Goal: Information Seeking & Learning: Learn about a topic

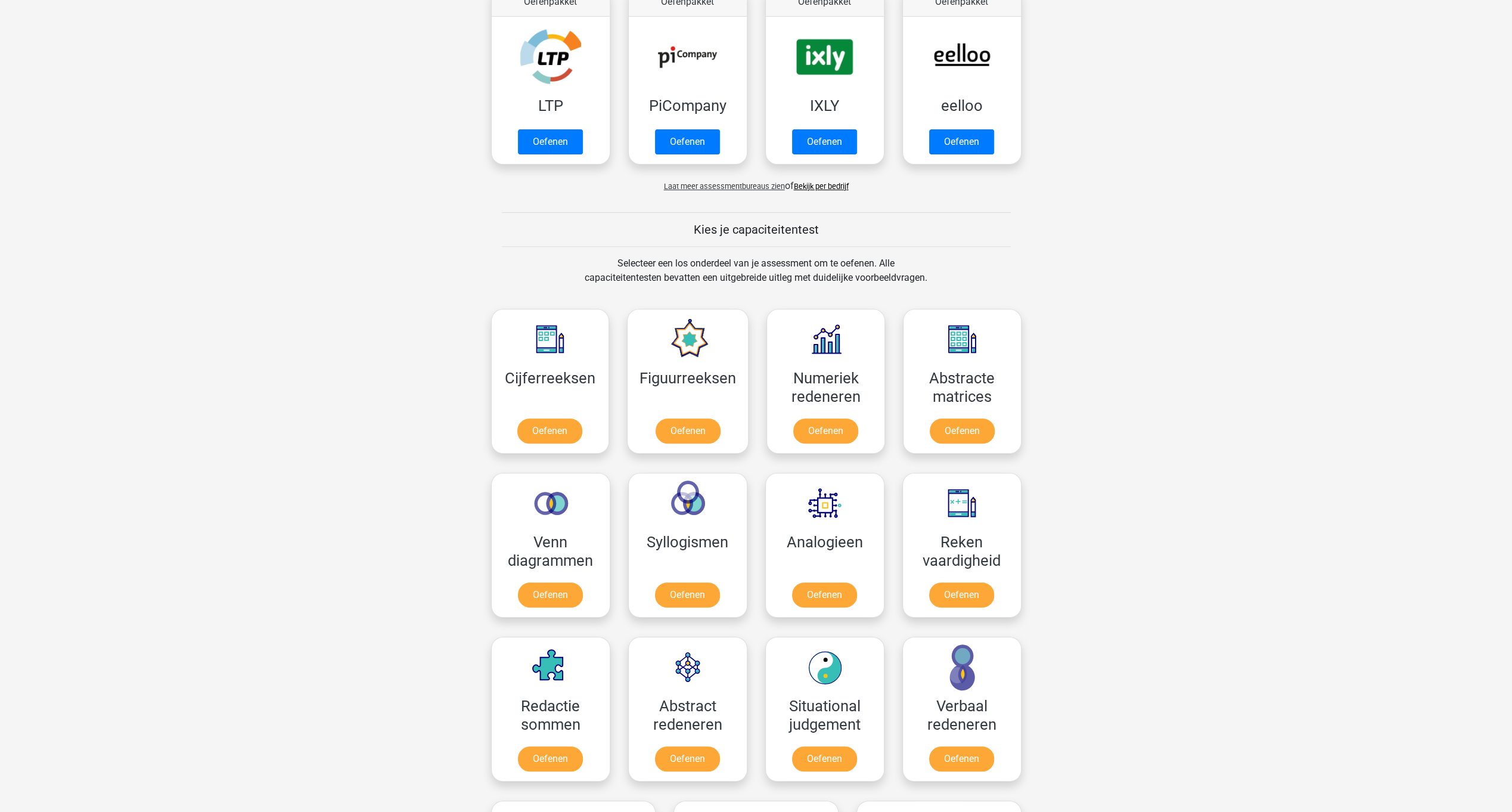
scroll to position [334, 0]
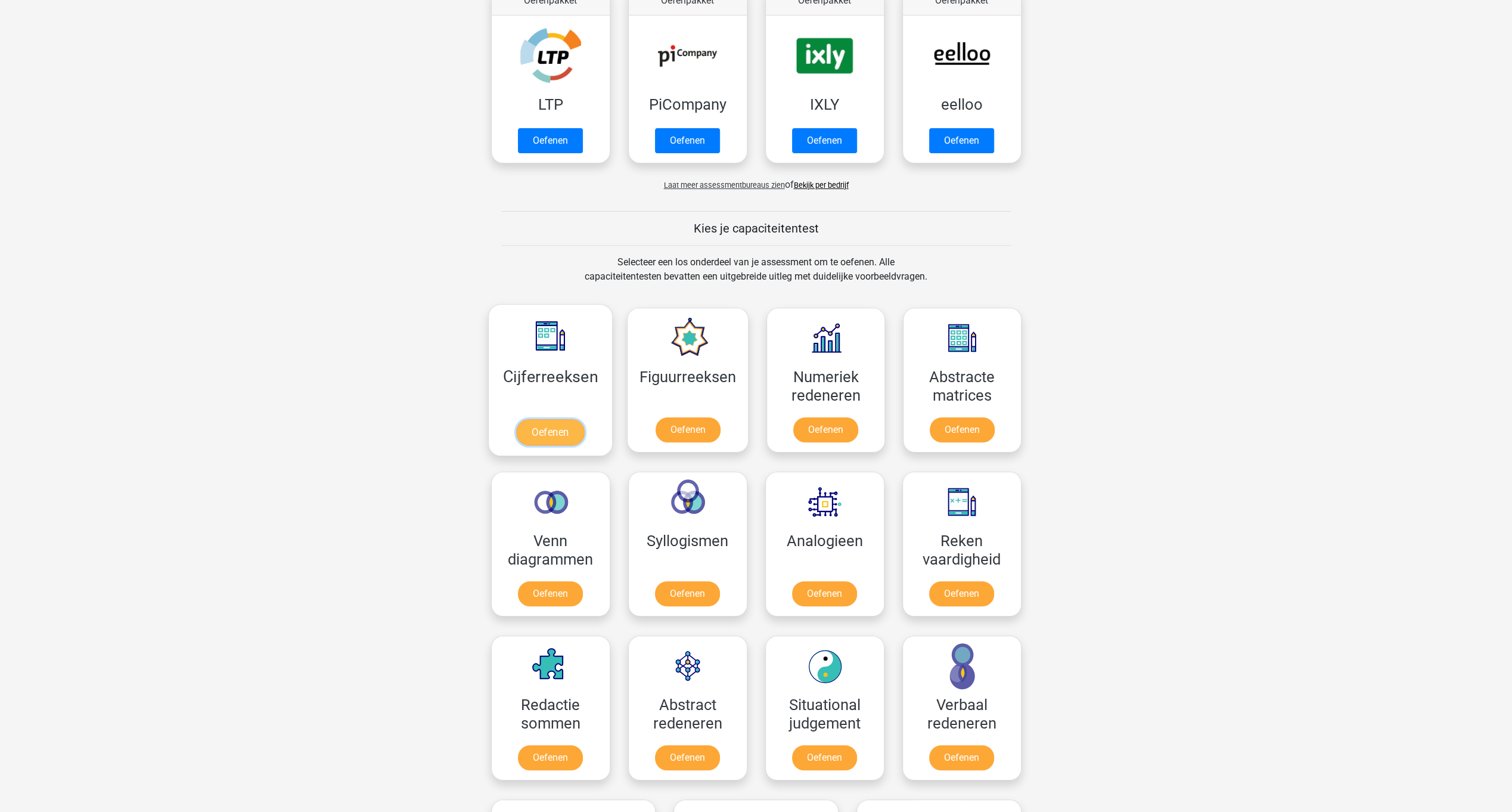
click at [548, 427] on link "Oefenen" at bounding box center [550, 433] width 68 height 26
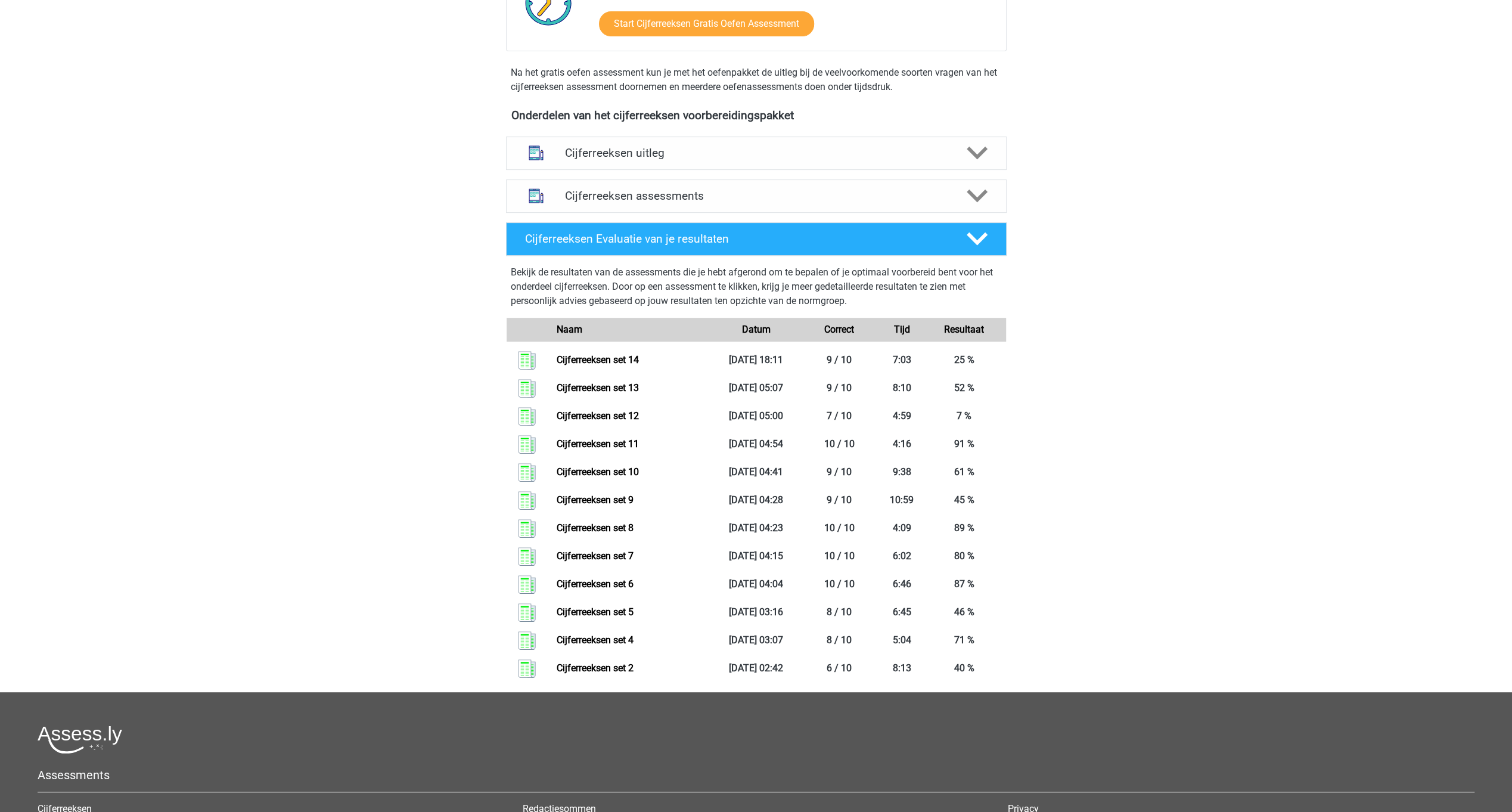
scroll to position [343, 0]
click at [602, 674] on link "Cijferreeksen set 2" at bounding box center [595, 668] width 77 height 12
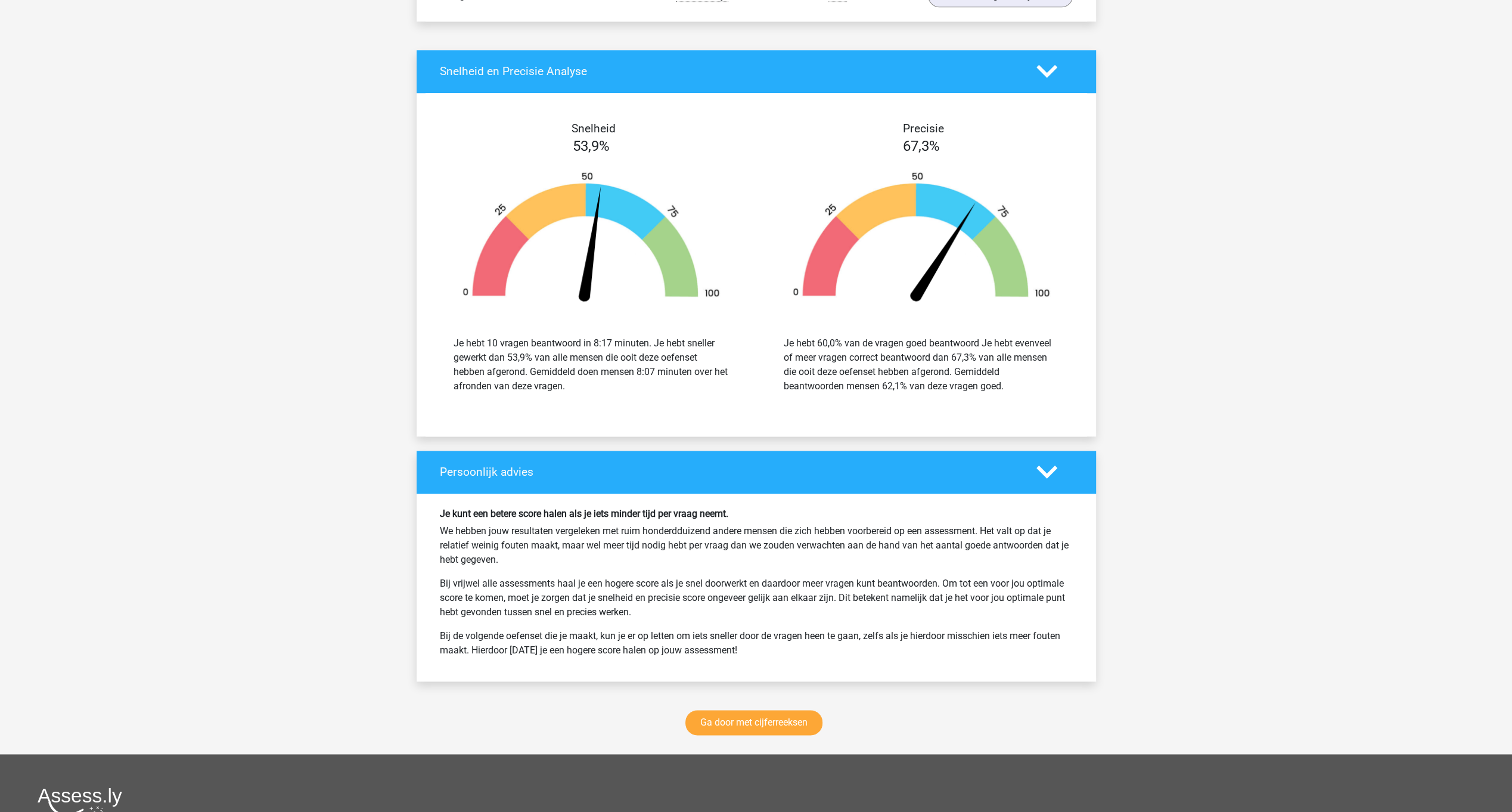
scroll to position [1147, 0]
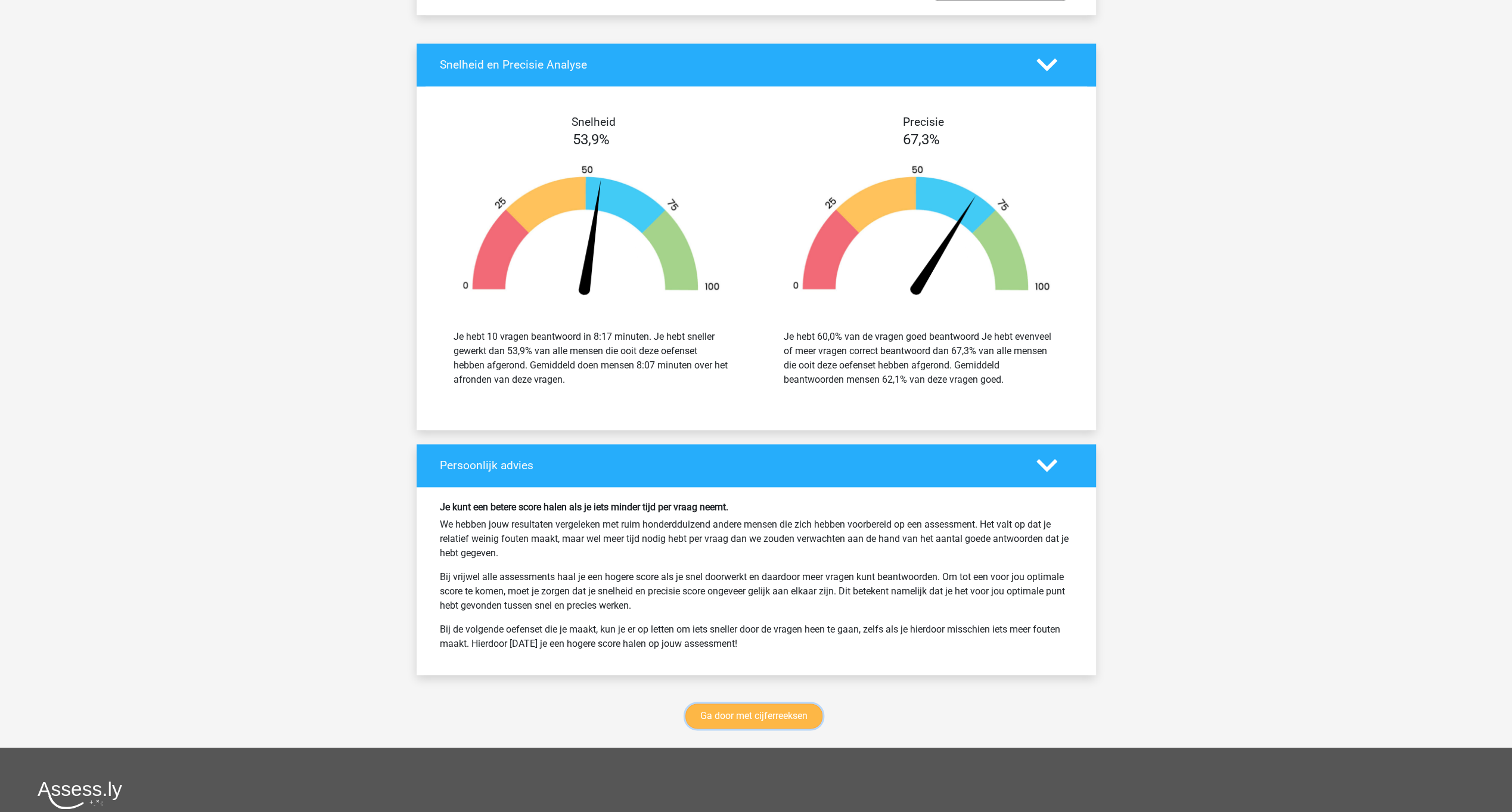
click at [805, 706] on link "Ga door met cijferreeksen" at bounding box center [753, 716] width 137 height 25
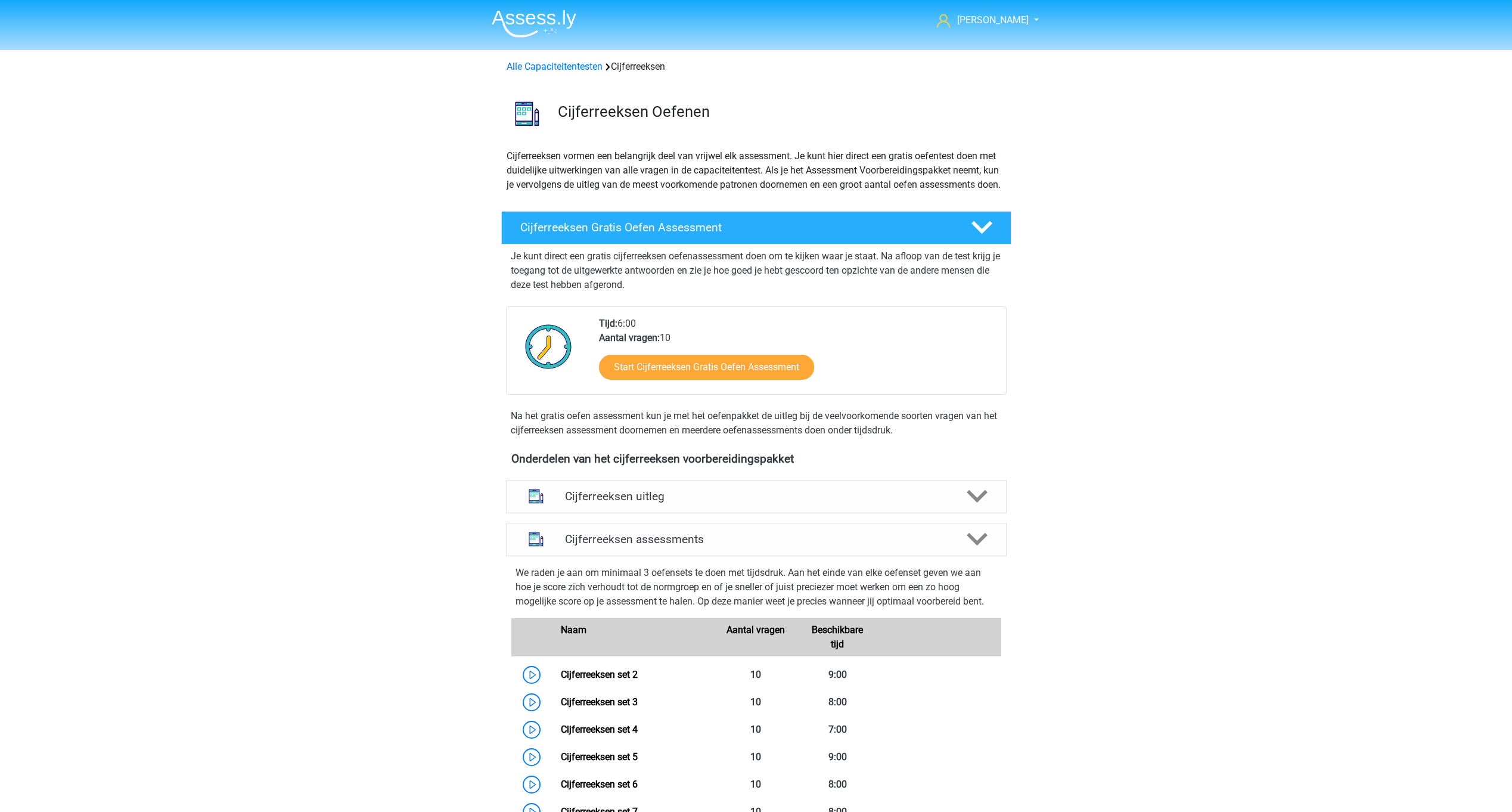
scroll to position [531, 0]
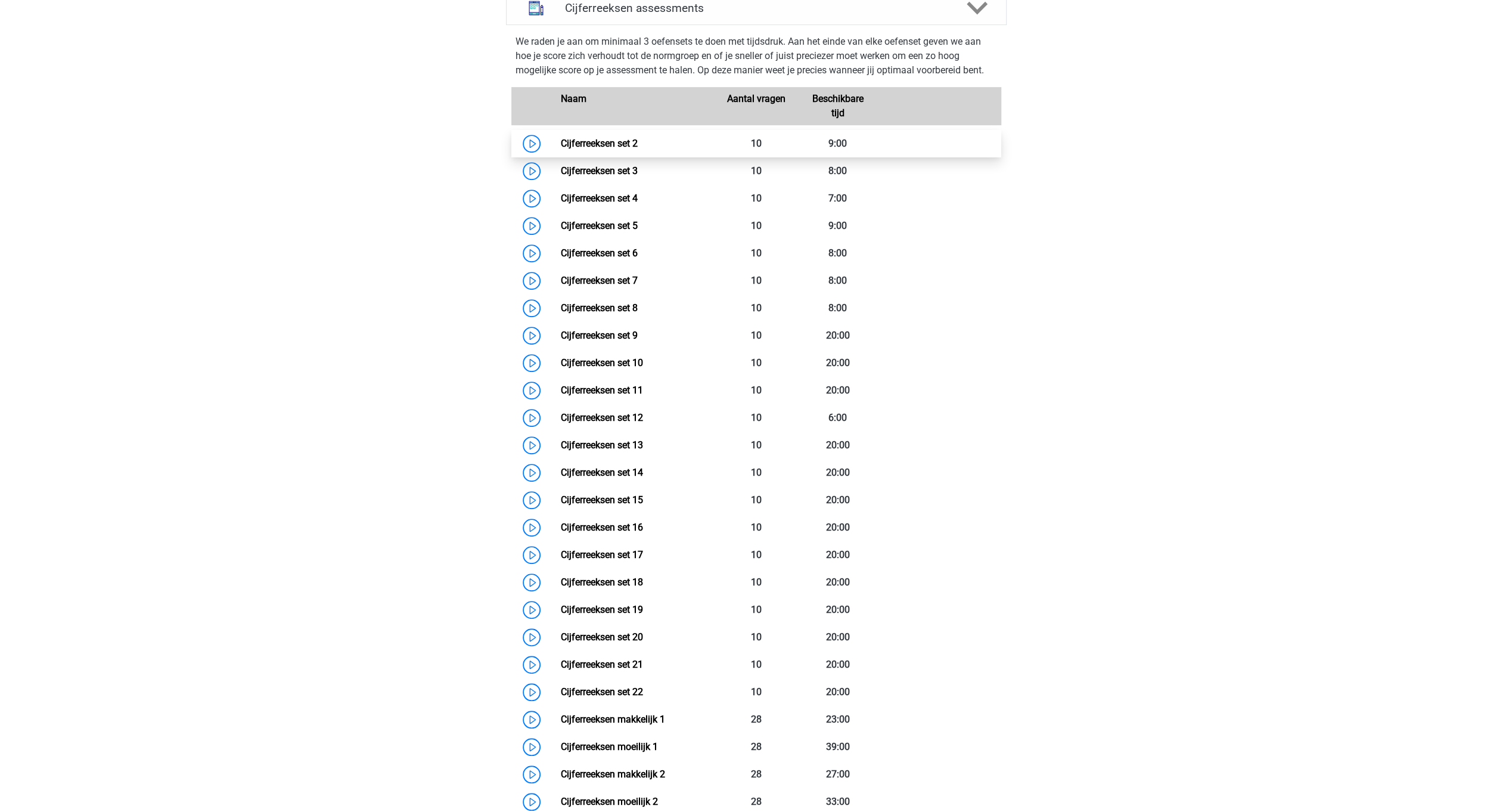
click at [591, 149] on link "Cijferreeksen set 2" at bounding box center [599, 143] width 77 height 12
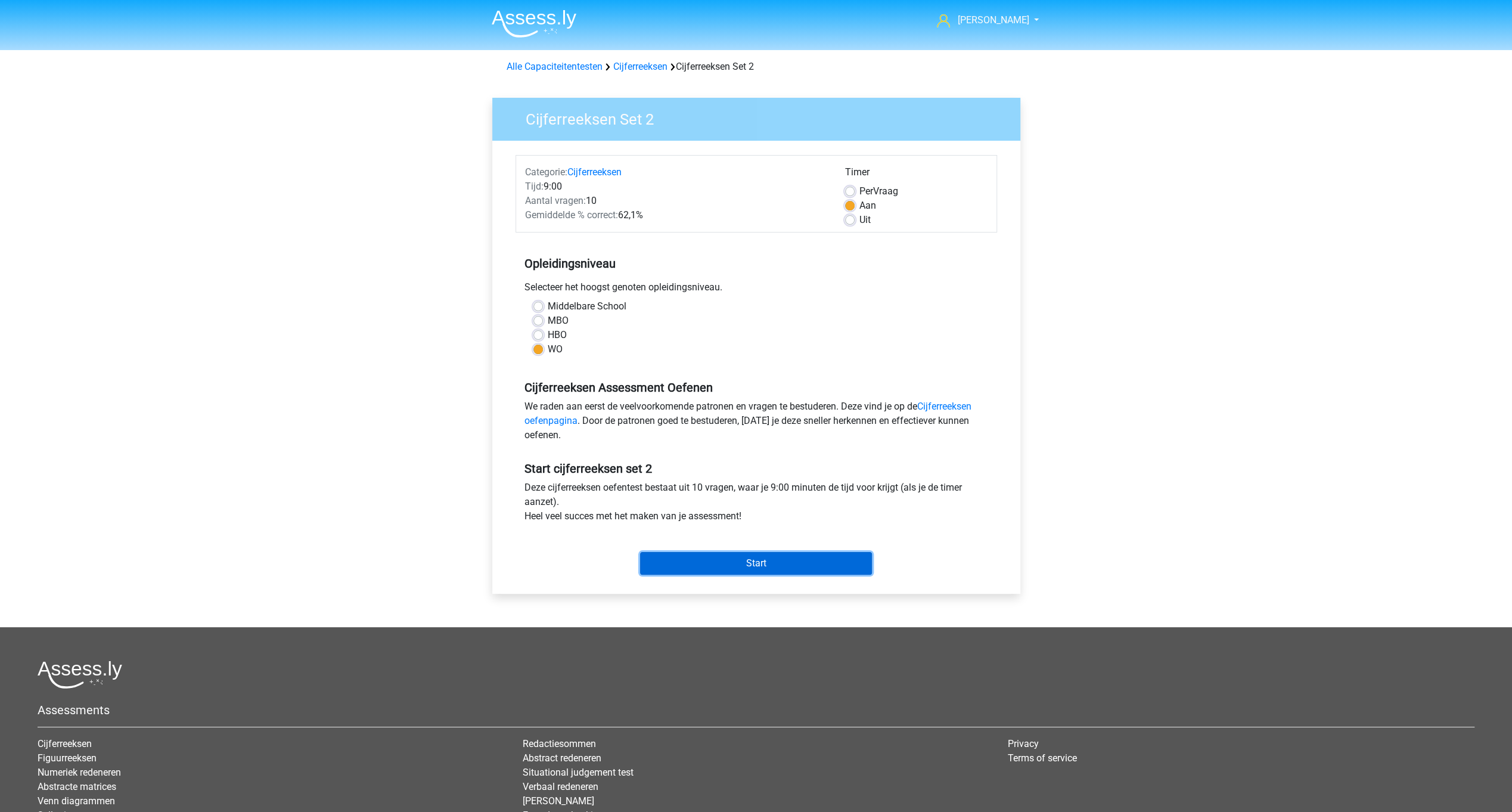
click at [749, 564] on input "Start" at bounding box center [756, 563] width 232 height 22
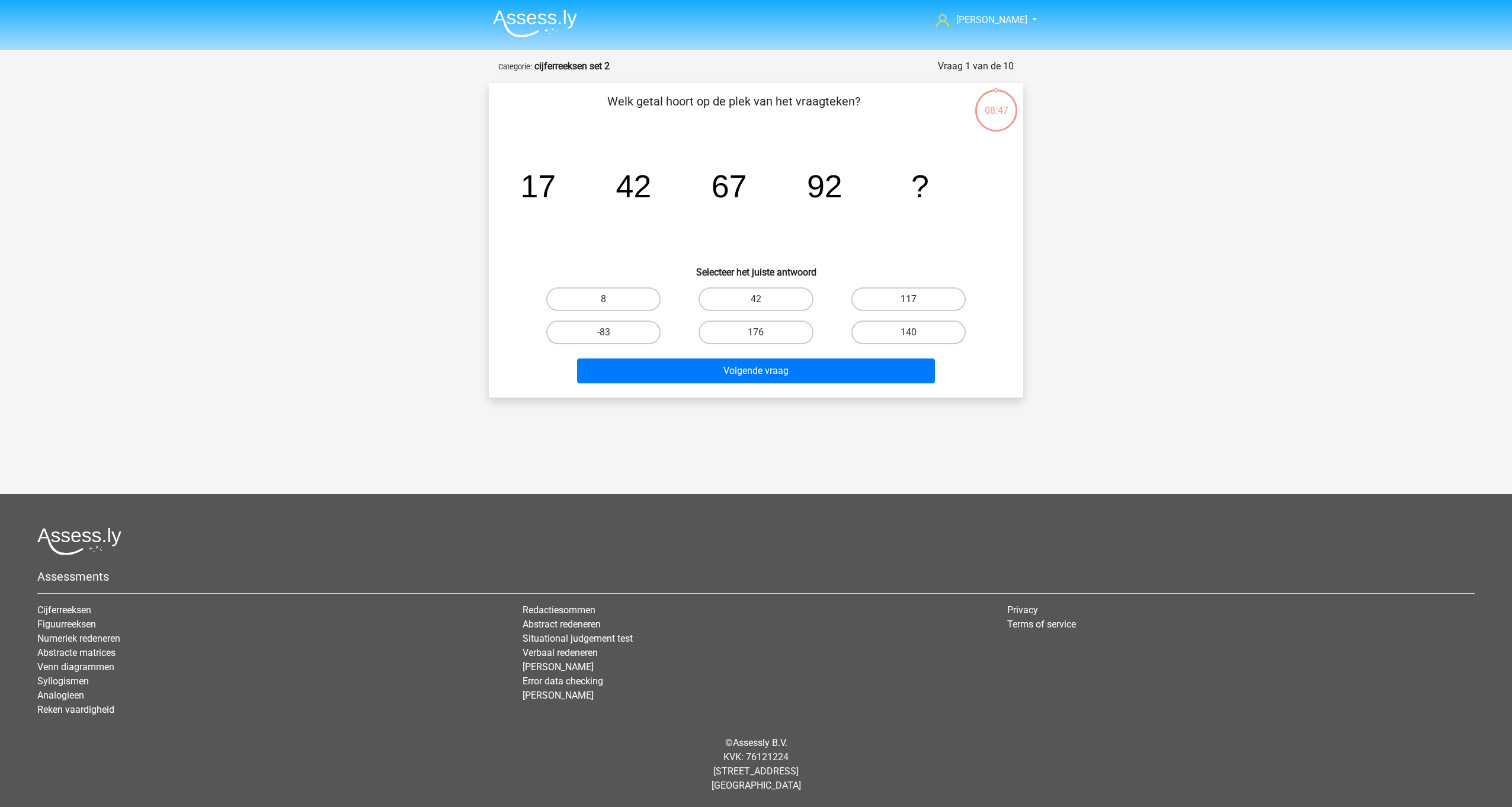
click at [900, 295] on label "117" at bounding box center [908, 299] width 114 height 24
click at [908, 299] on input "117" at bounding box center [912, 303] width 8 height 8
radio input "true"
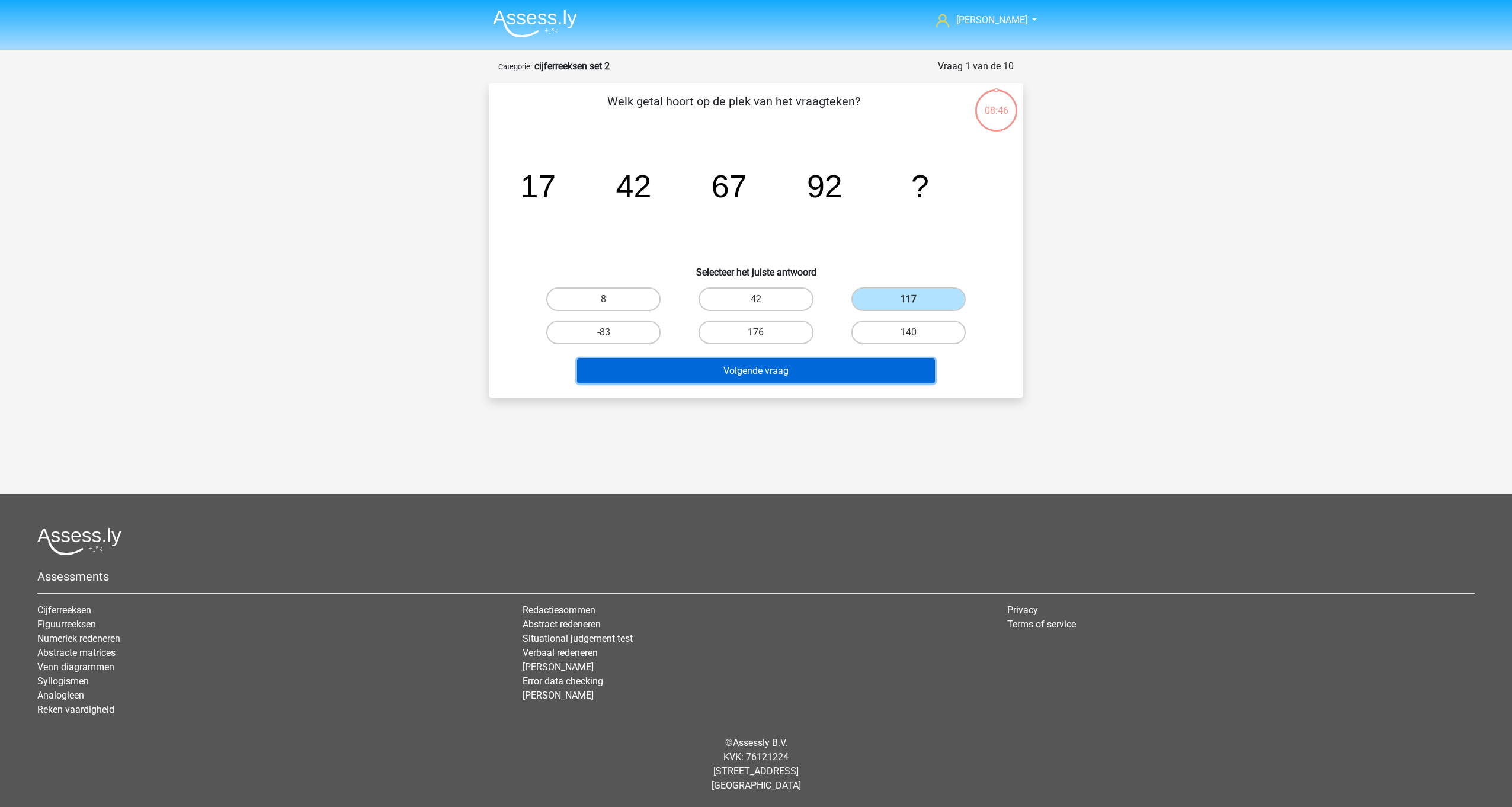
click at [804, 370] on button "Volgende vraag" at bounding box center [756, 371] width 359 height 25
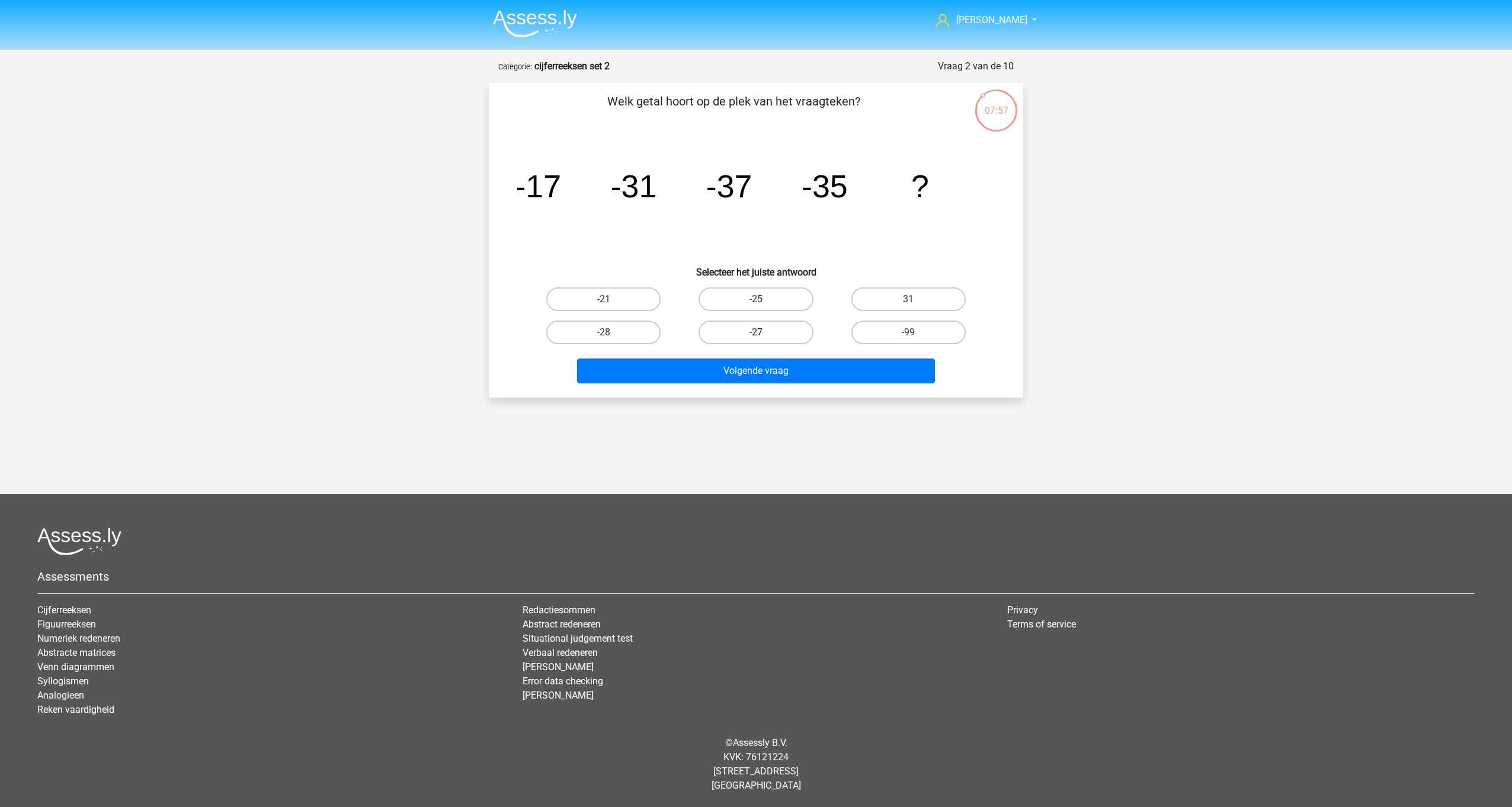
click at [750, 331] on label "-27" at bounding box center [756, 332] width 114 height 24
click at [756, 332] on input "-27" at bounding box center [759, 336] width 8 height 8
radio input "true"
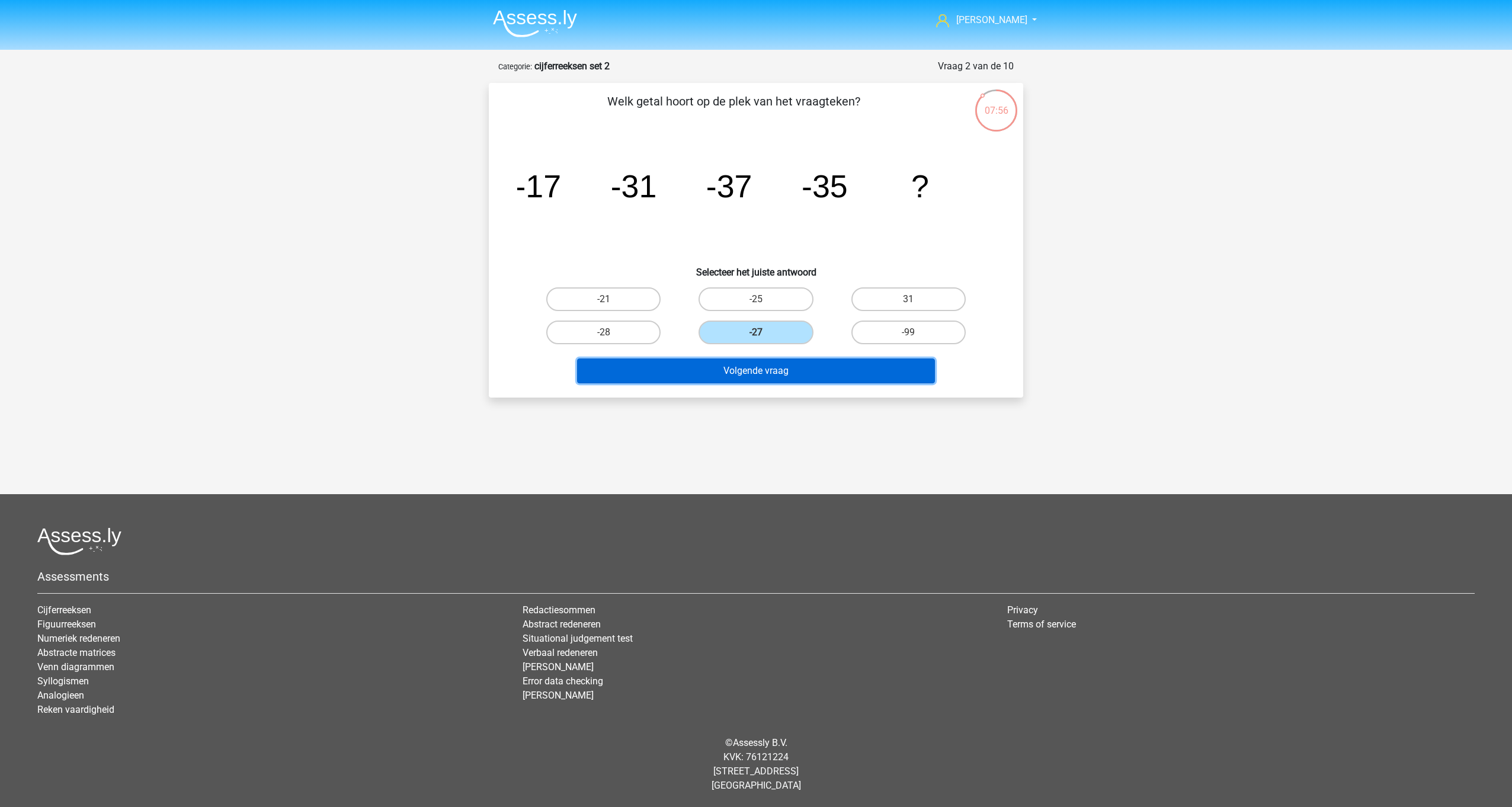
click at [764, 367] on button "Volgende vraag" at bounding box center [756, 371] width 359 height 25
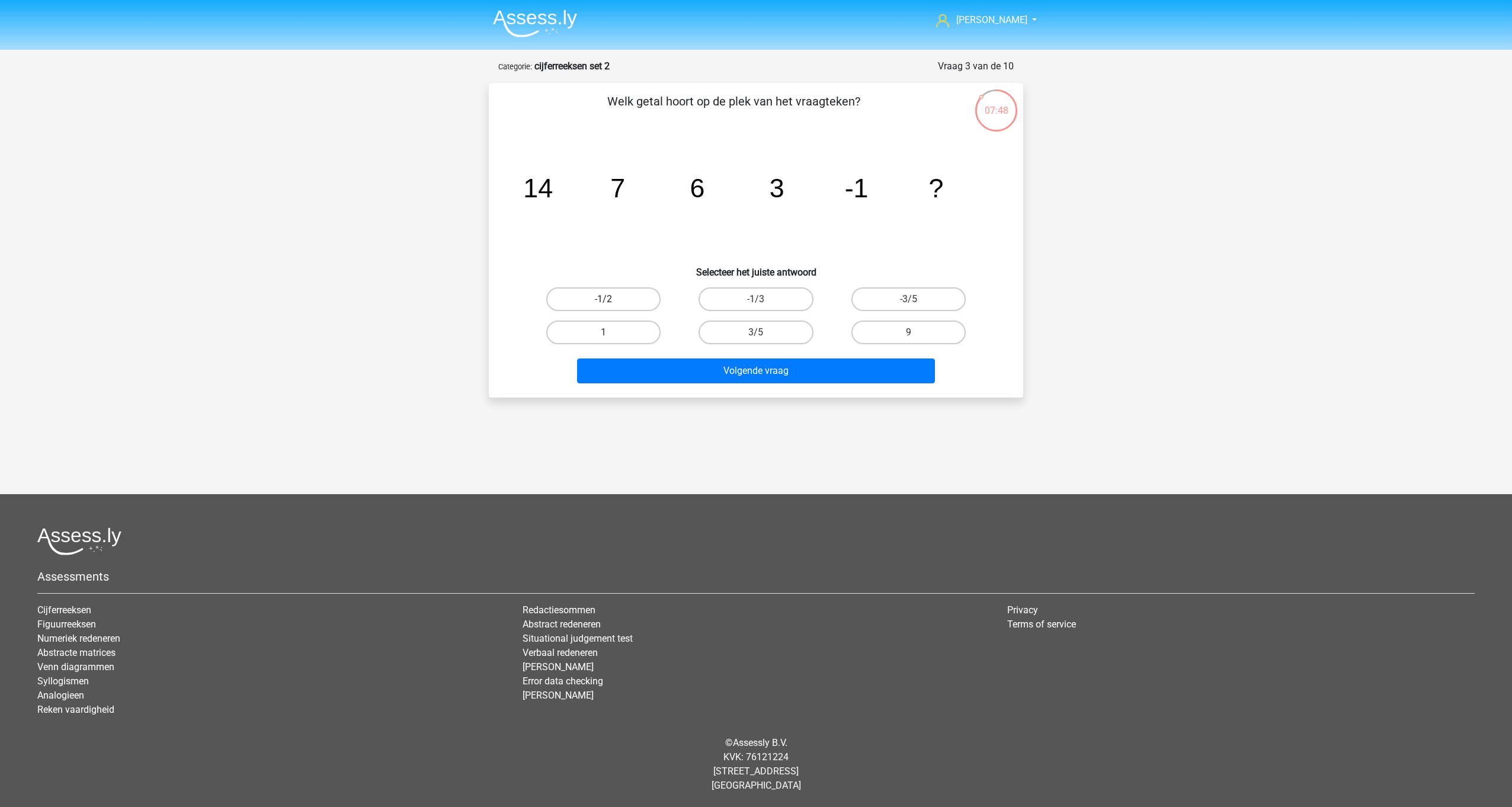
click at [629, 298] on label "-1/2" at bounding box center [604, 299] width 114 height 24
click at [611, 299] on input "-1/2" at bounding box center [608, 303] width 8 height 8
radio input "true"
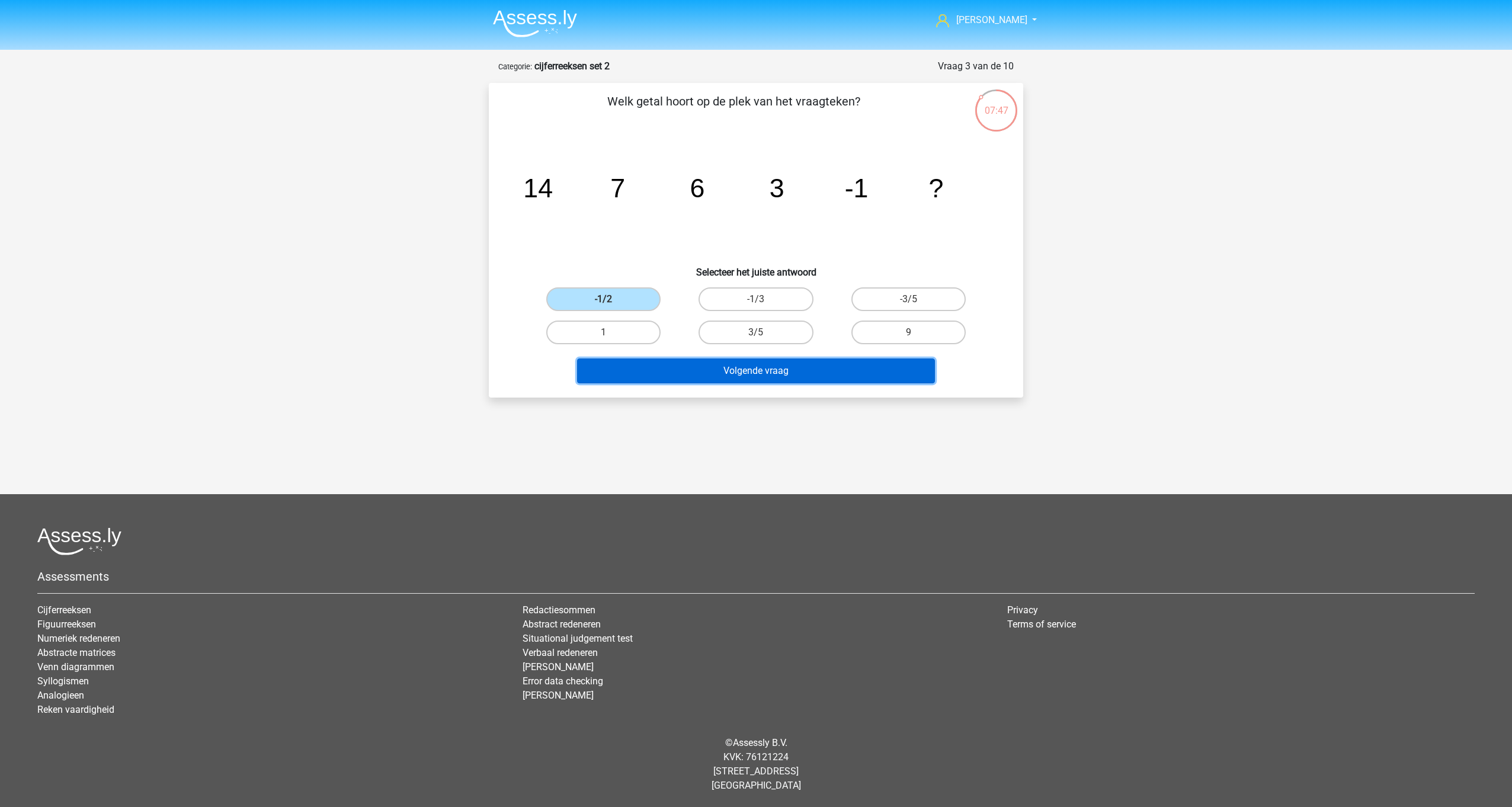
click at [756, 372] on button "Volgende vraag" at bounding box center [756, 371] width 359 height 25
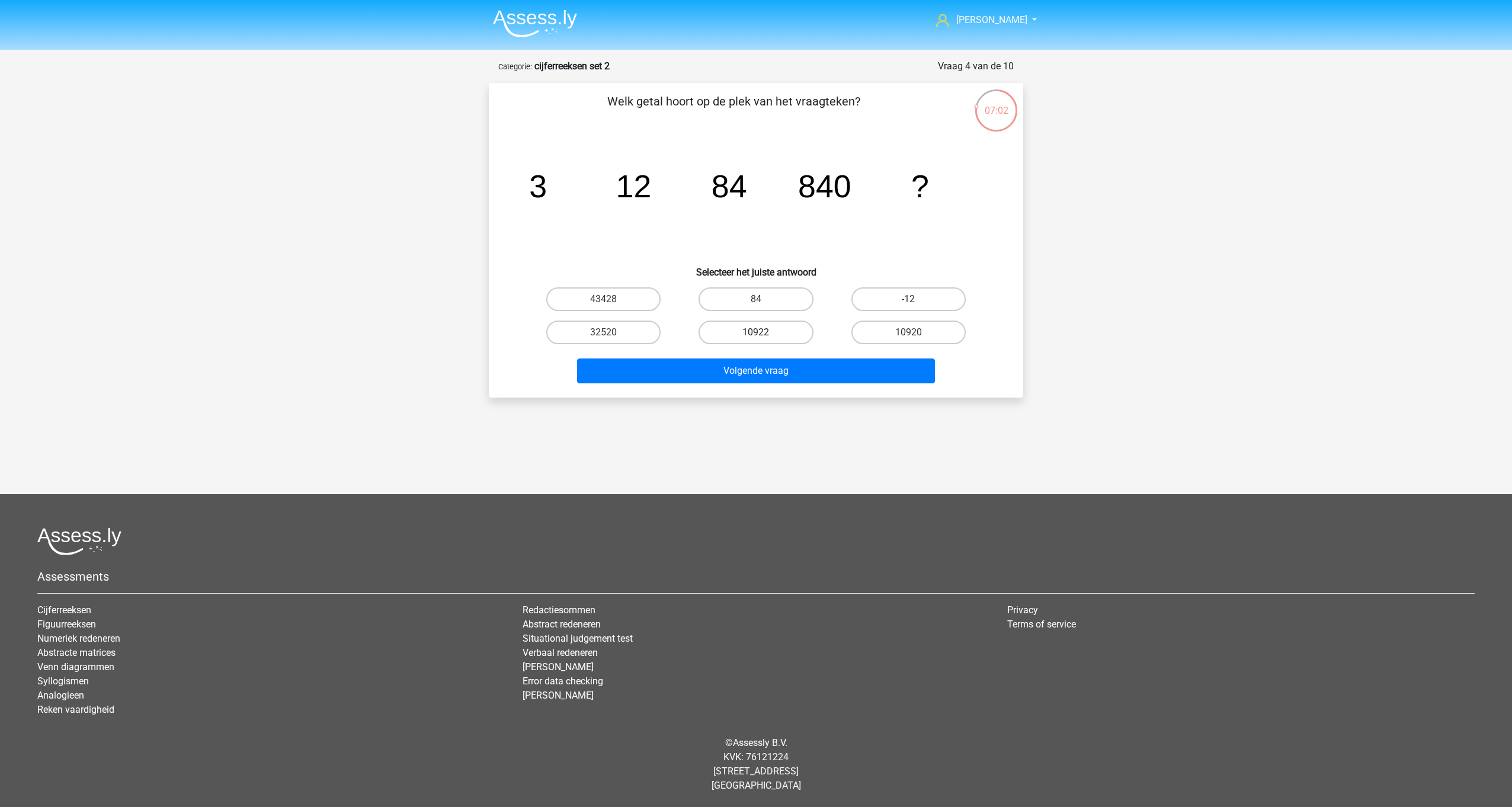
click at [734, 334] on label "10922" at bounding box center [756, 332] width 114 height 24
click at [756, 334] on input "10922" at bounding box center [759, 336] width 8 height 8
radio input "true"
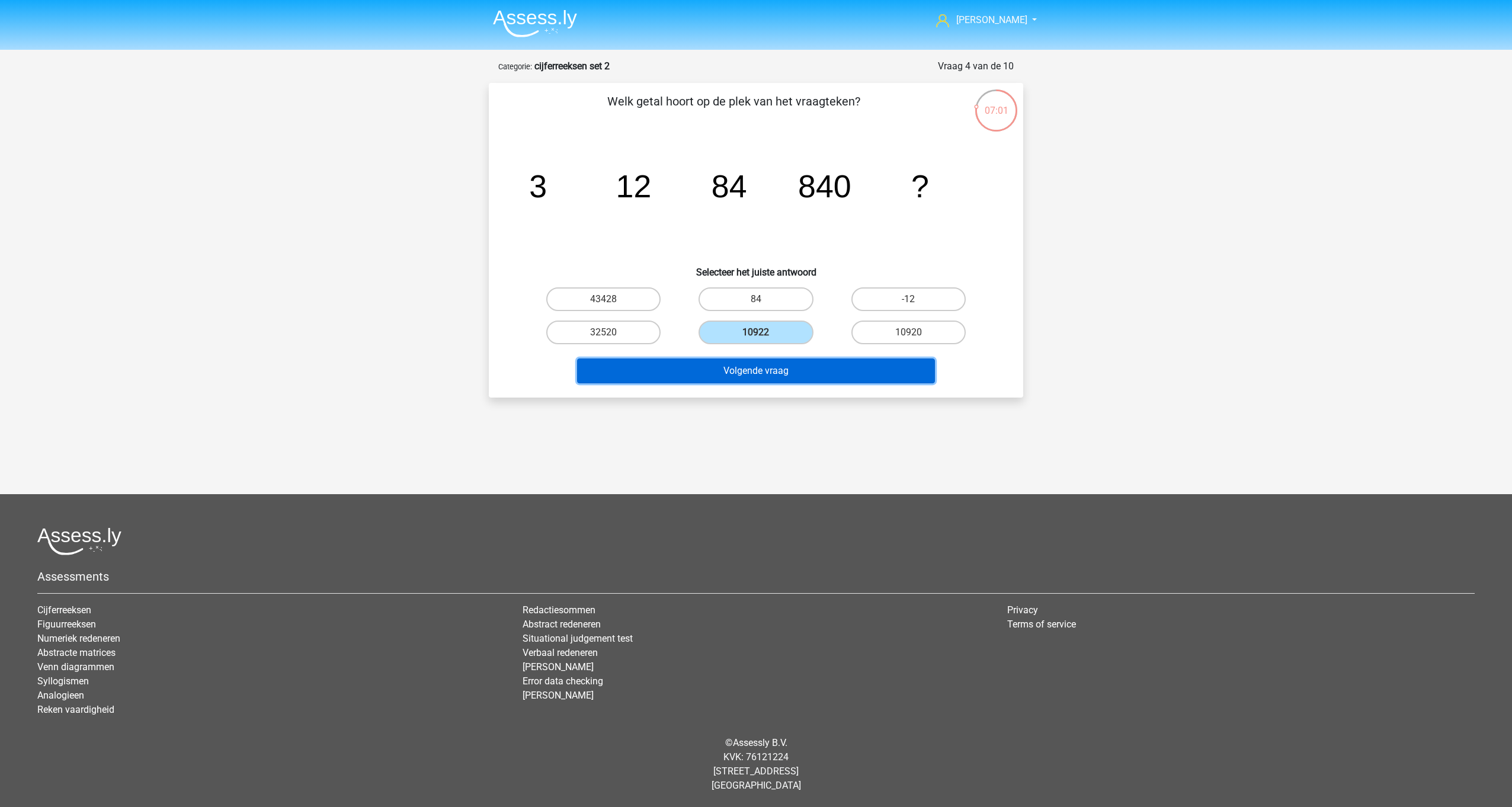
click at [755, 364] on button "Volgende vraag" at bounding box center [756, 371] width 359 height 25
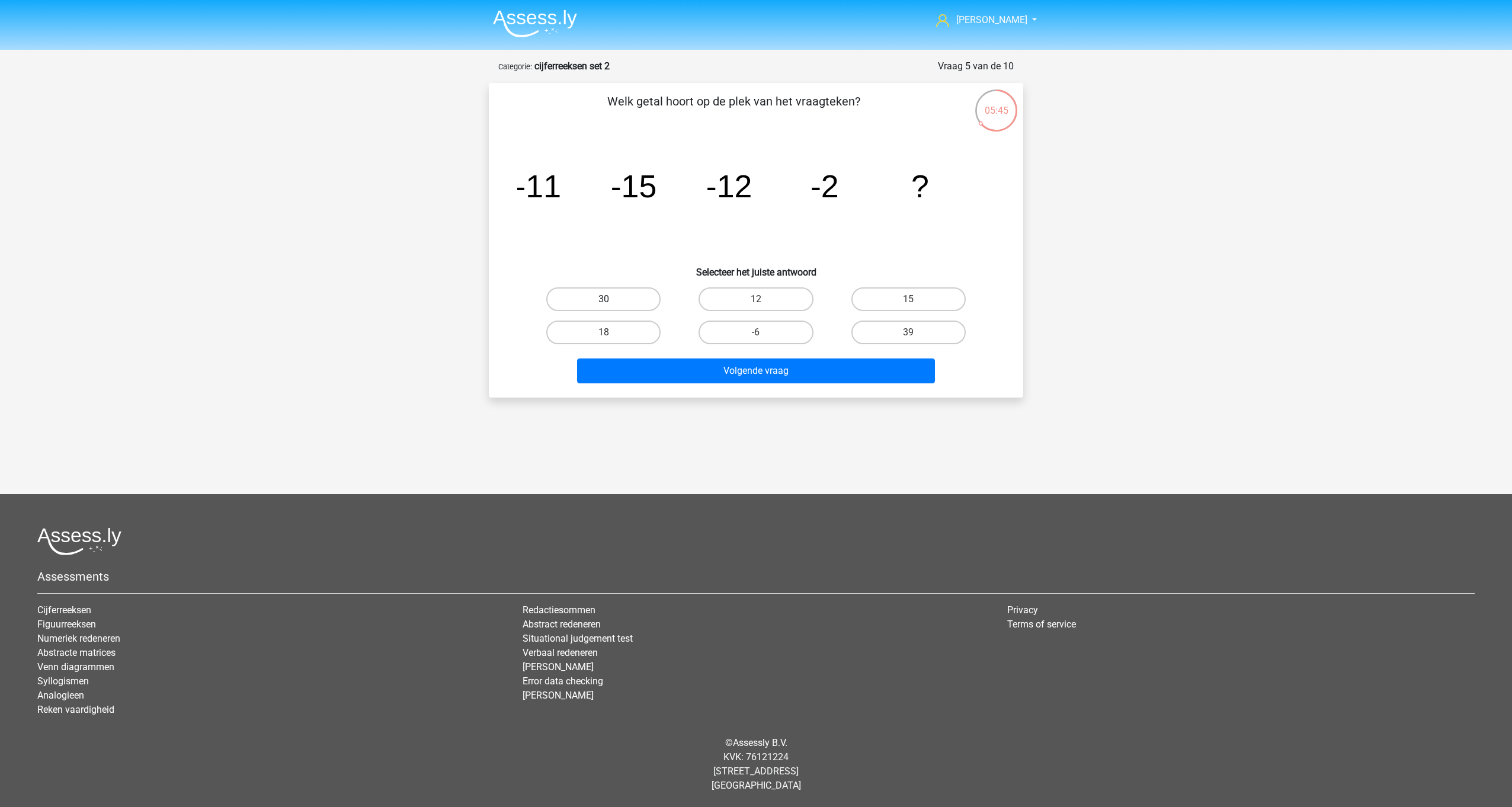
click at [621, 295] on label "30" at bounding box center [604, 299] width 114 height 24
click at [611, 299] on input "30" at bounding box center [608, 303] width 8 height 8
radio input "true"
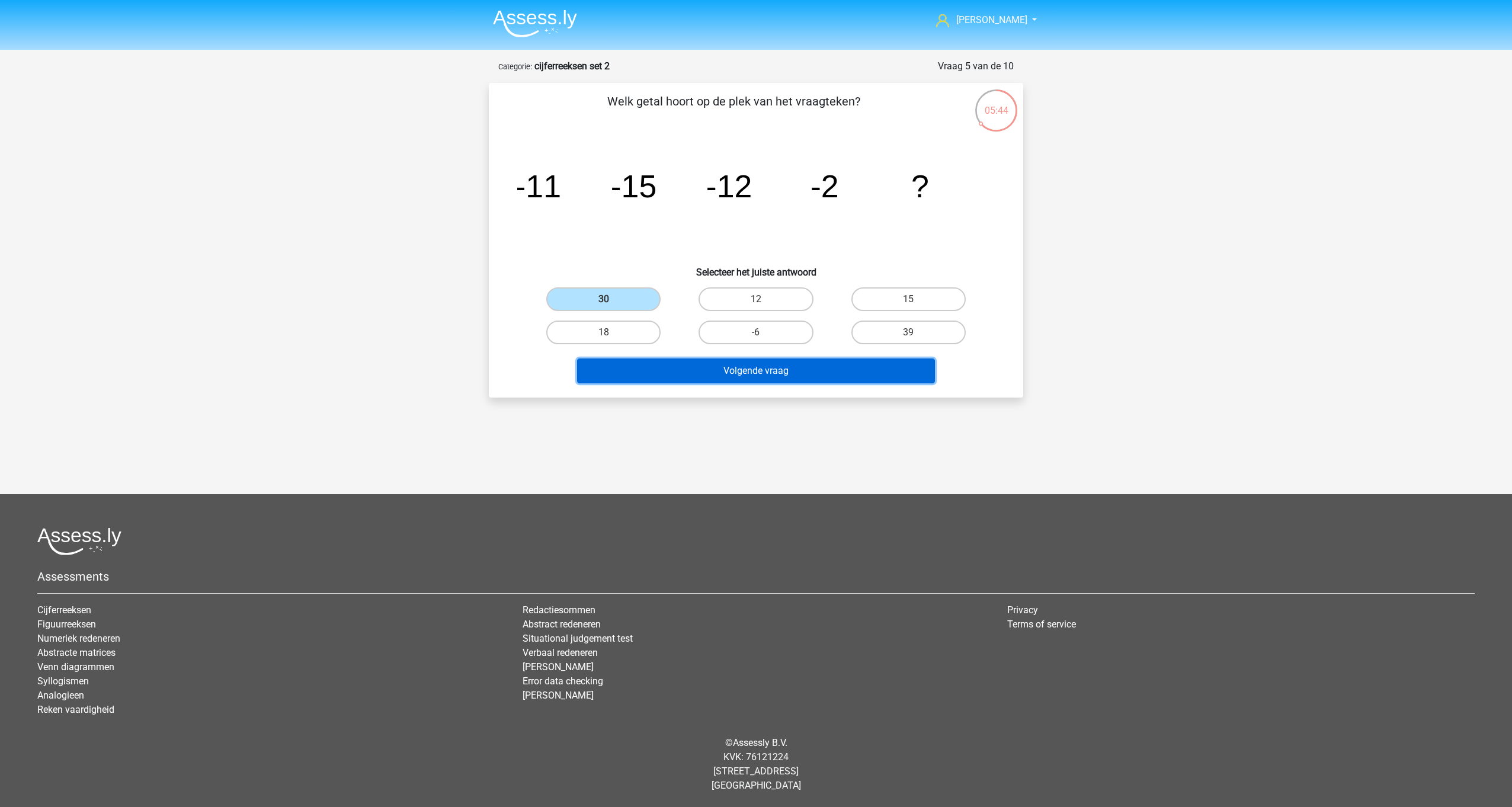
click at [740, 366] on button "Volgende vraag" at bounding box center [756, 371] width 359 height 25
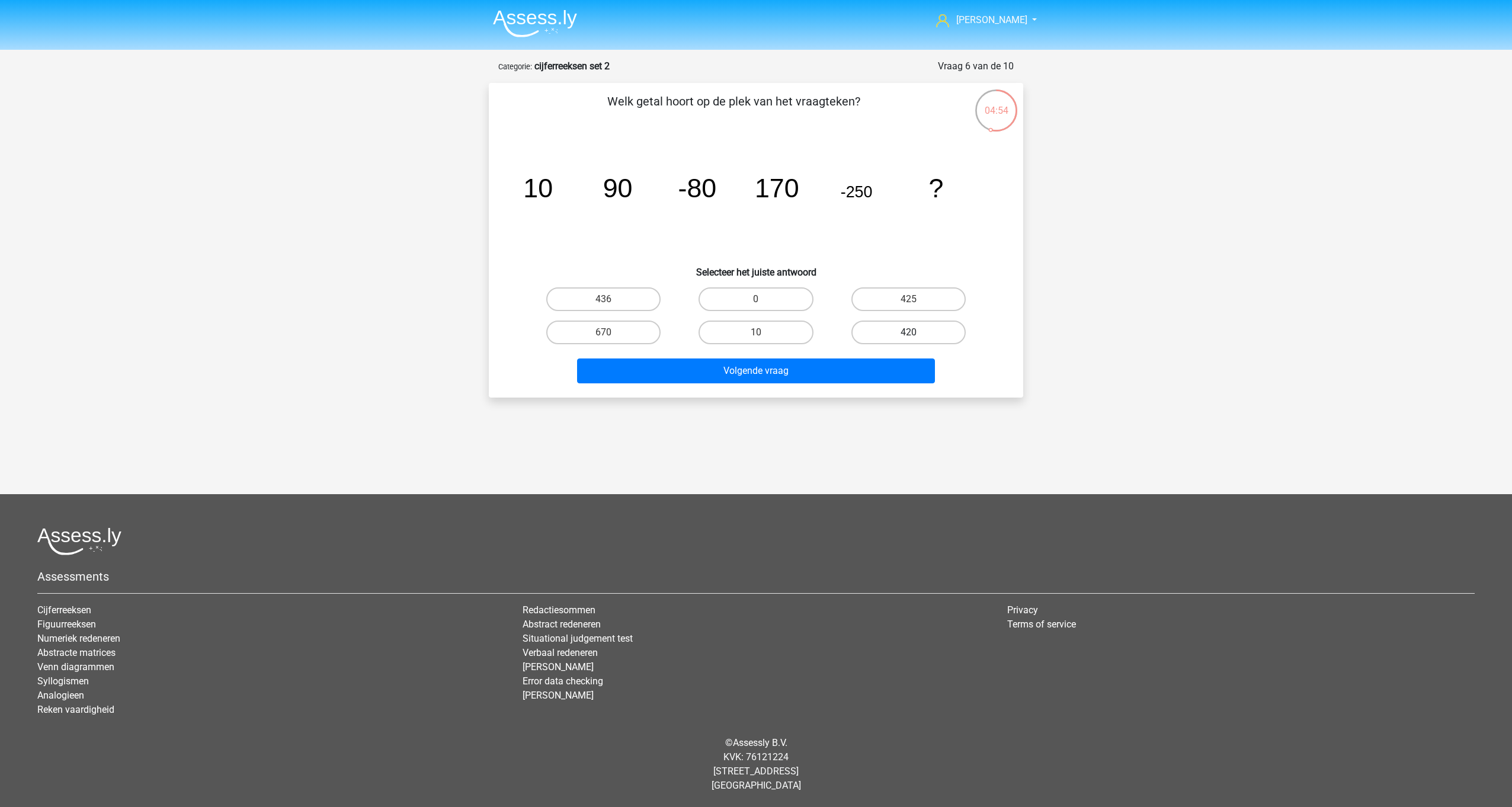
click at [897, 321] on label "420" at bounding box center [908, 332] width 114 height 24
click at [908, 332] on input "420" at bounding box center [912, 336] width 8 height 8
radio input "true"
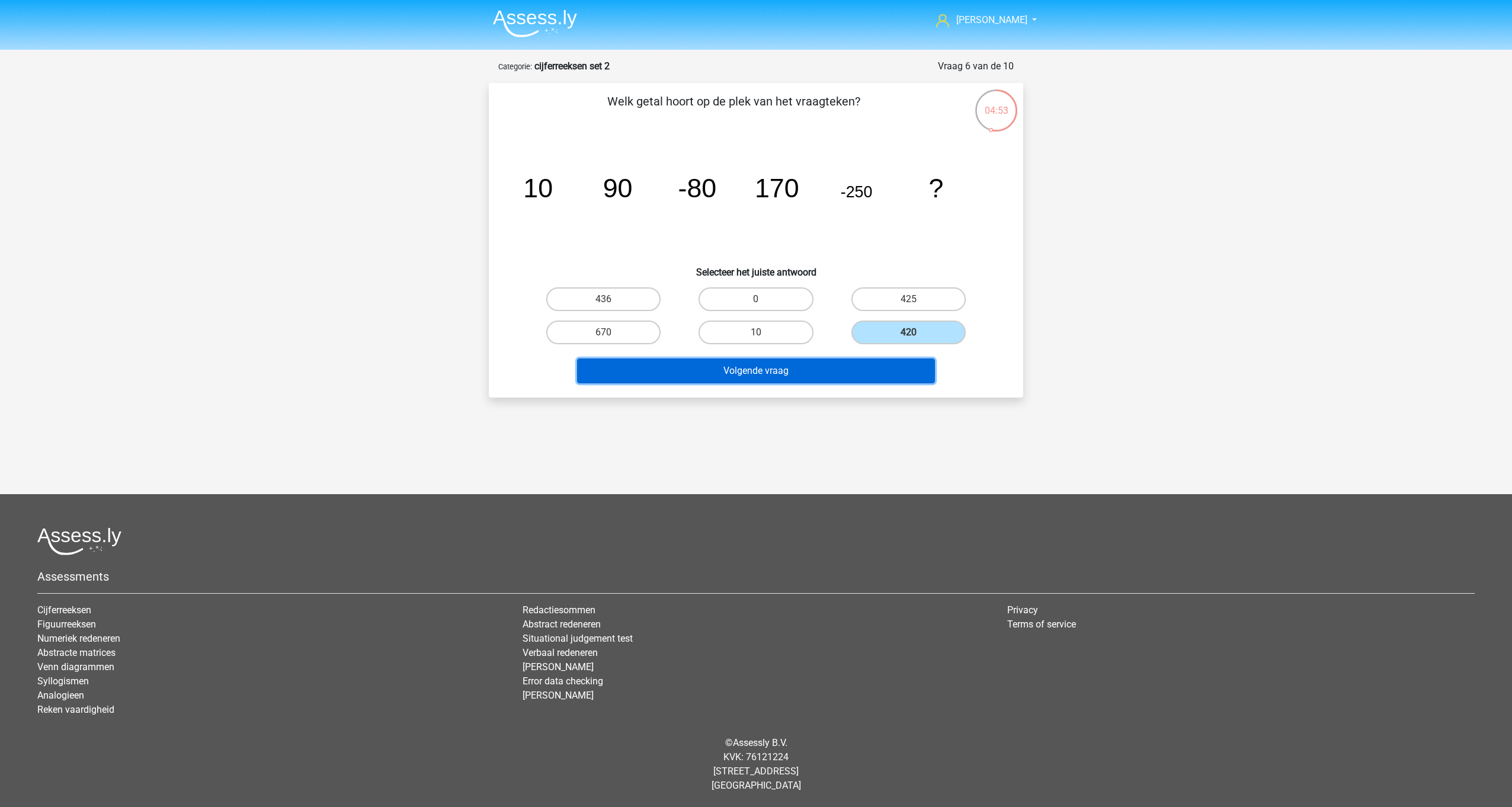
click at [861, 364] on button "Volgende vraag" at bounding box center [756, 371] width 359 height 25
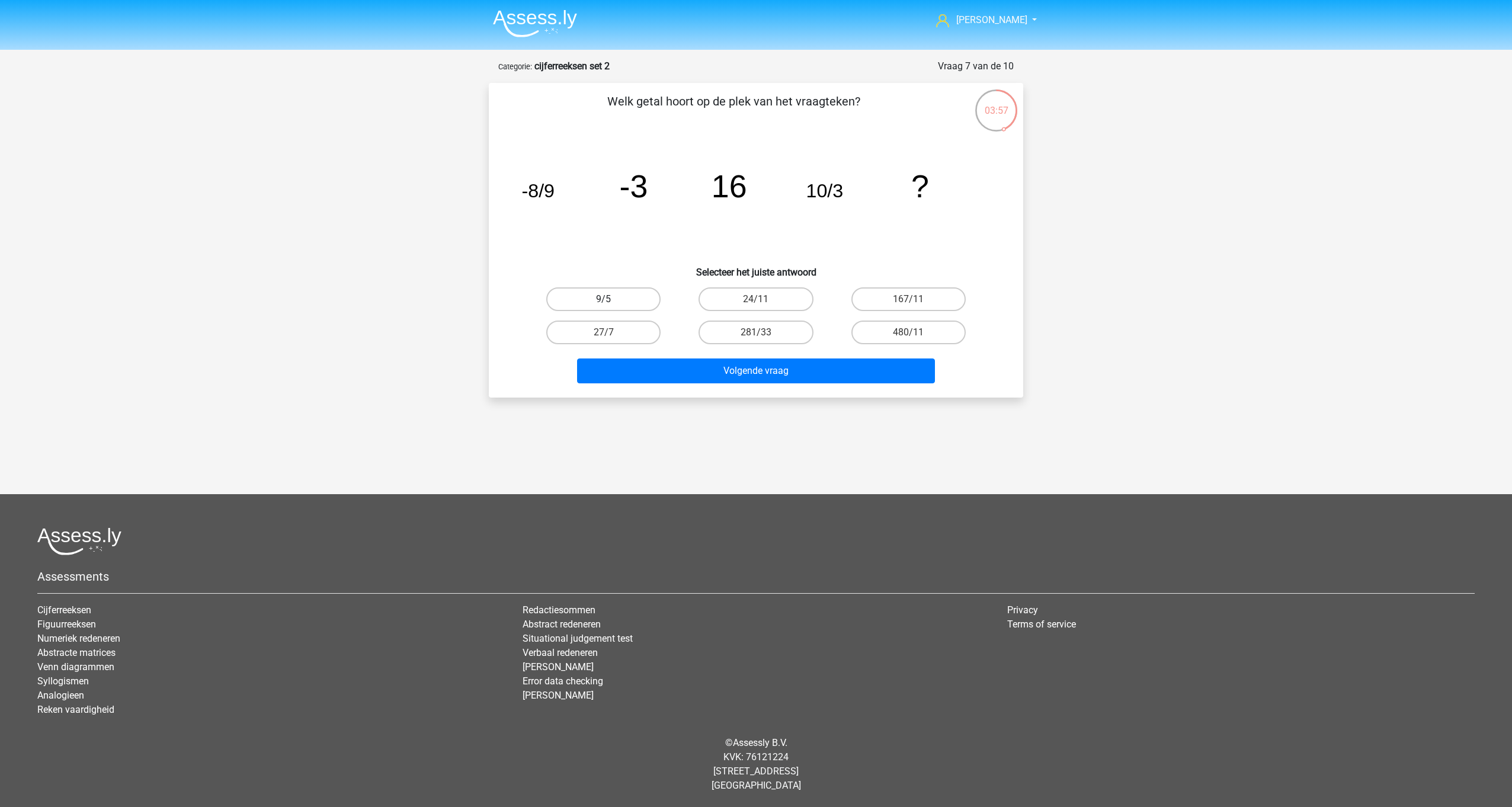
click at [620, 289] on label "9/5" at bounding box center [604, 299] width 114 height 24
click at [611, 299] on input "9/5" at bounding box center [608, 303] width 8 height 8
radio input "true"
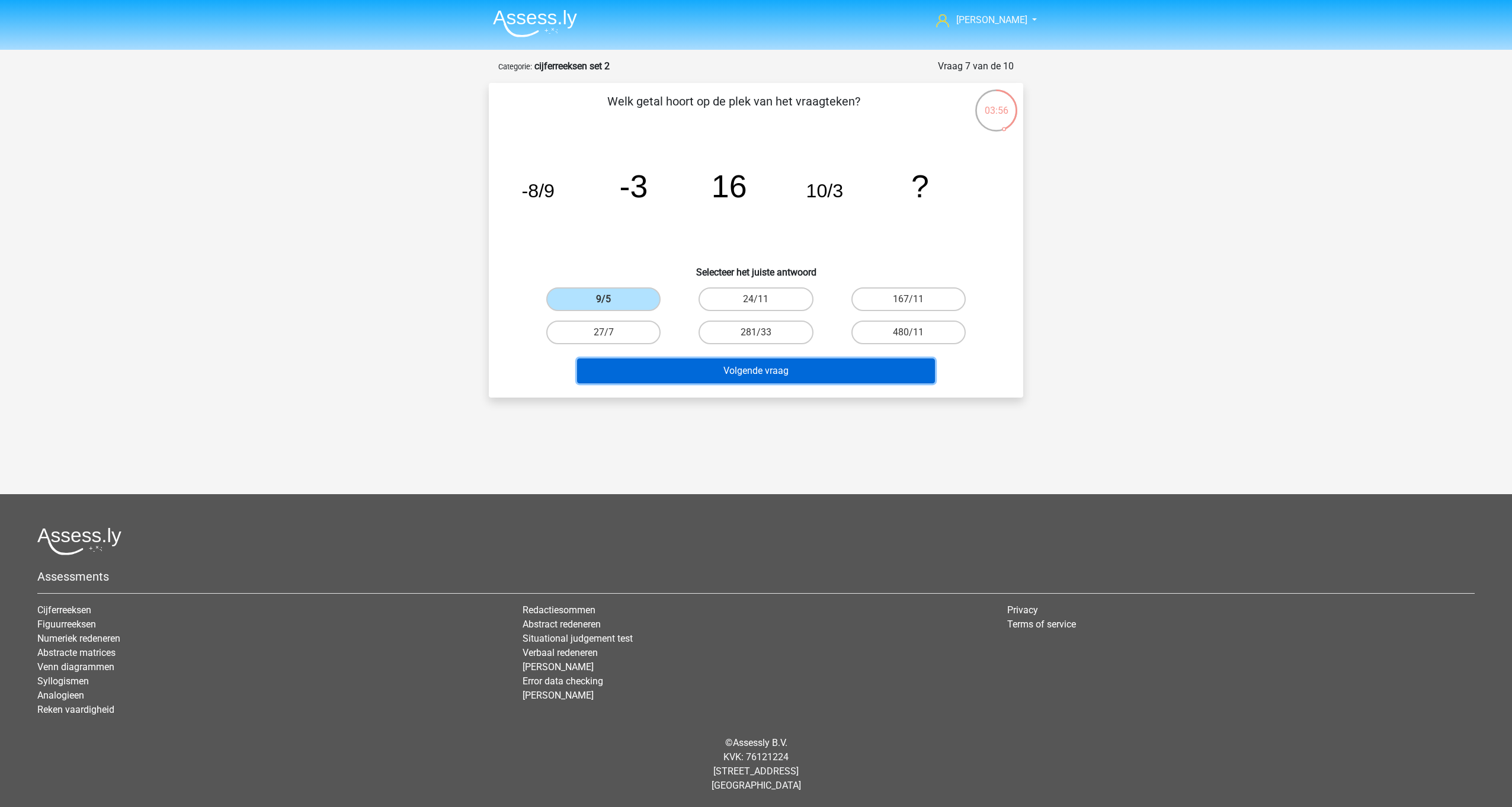
click at [770, 366] on button "Volgende vraag" at bounding box center [756, 371] width 359 height 25
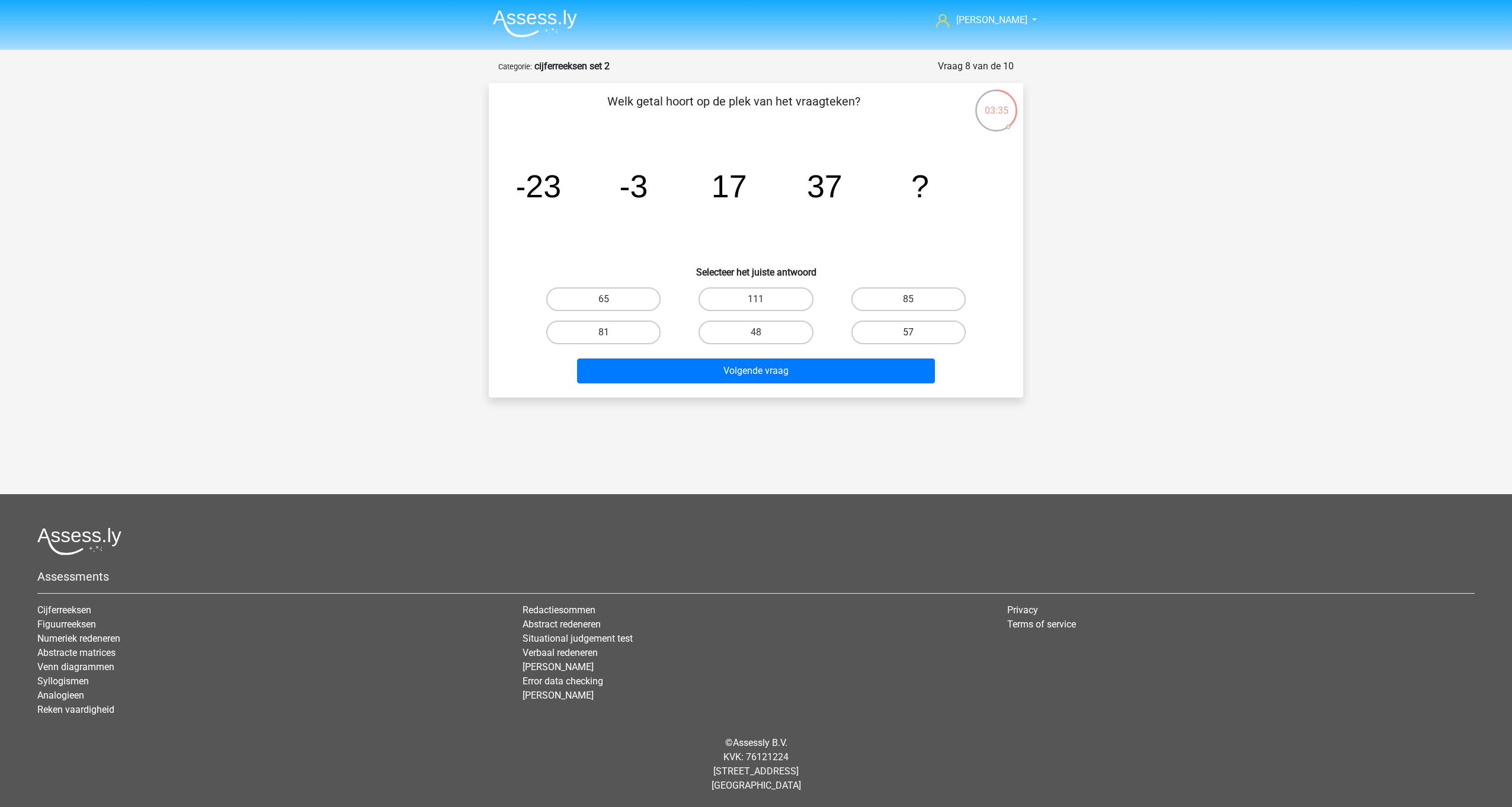
click at [880, 337] on label "57" at bounding box center [908, 332] width 114 height 24
click at [908, 337] on input "57" at bounding box center [912, 336] width 8 height 8
radio input "true"
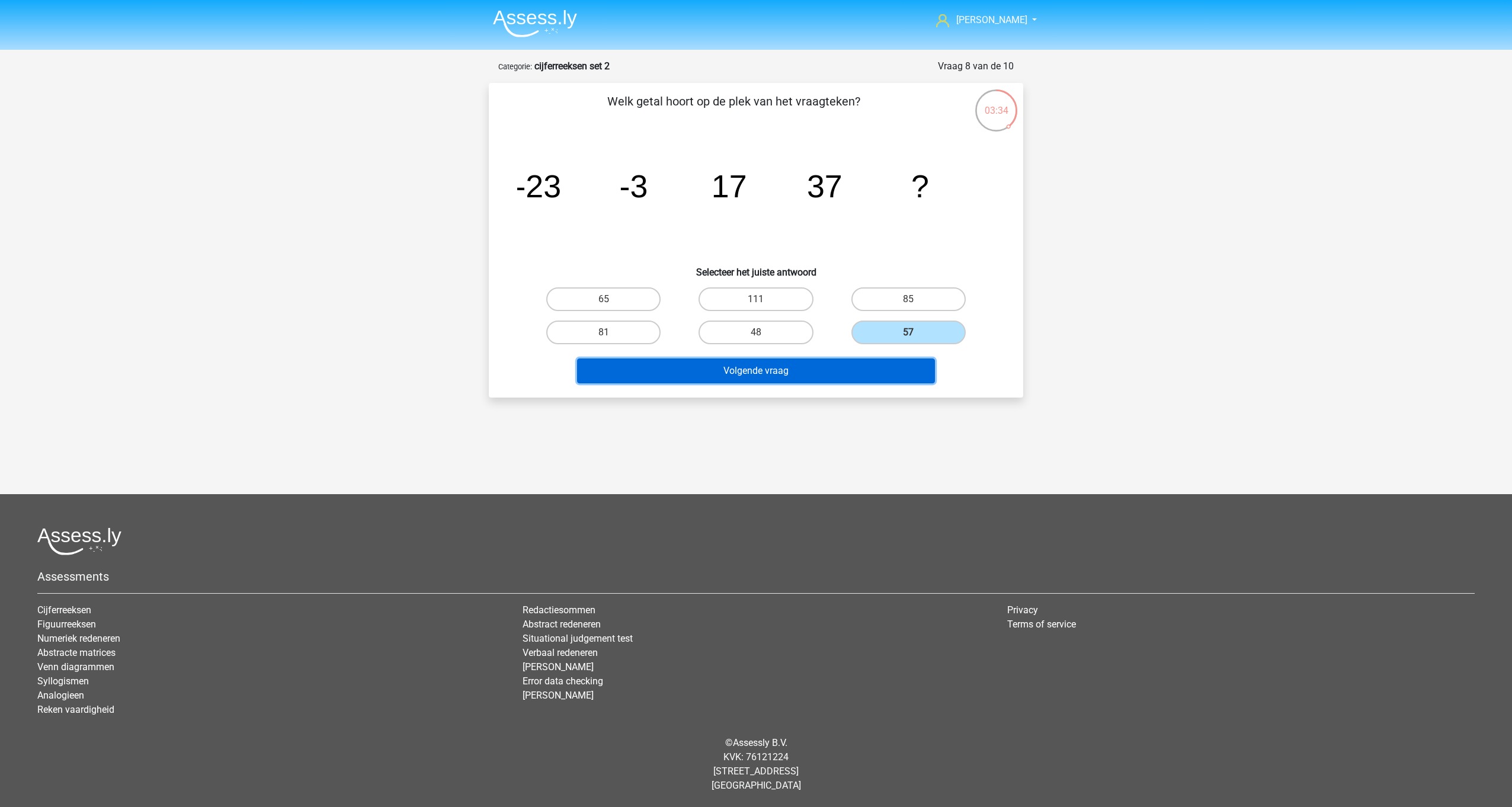
click at [861, 370] on button "Volgende vraag" at bounding box center [756, 371] width 359 height 25
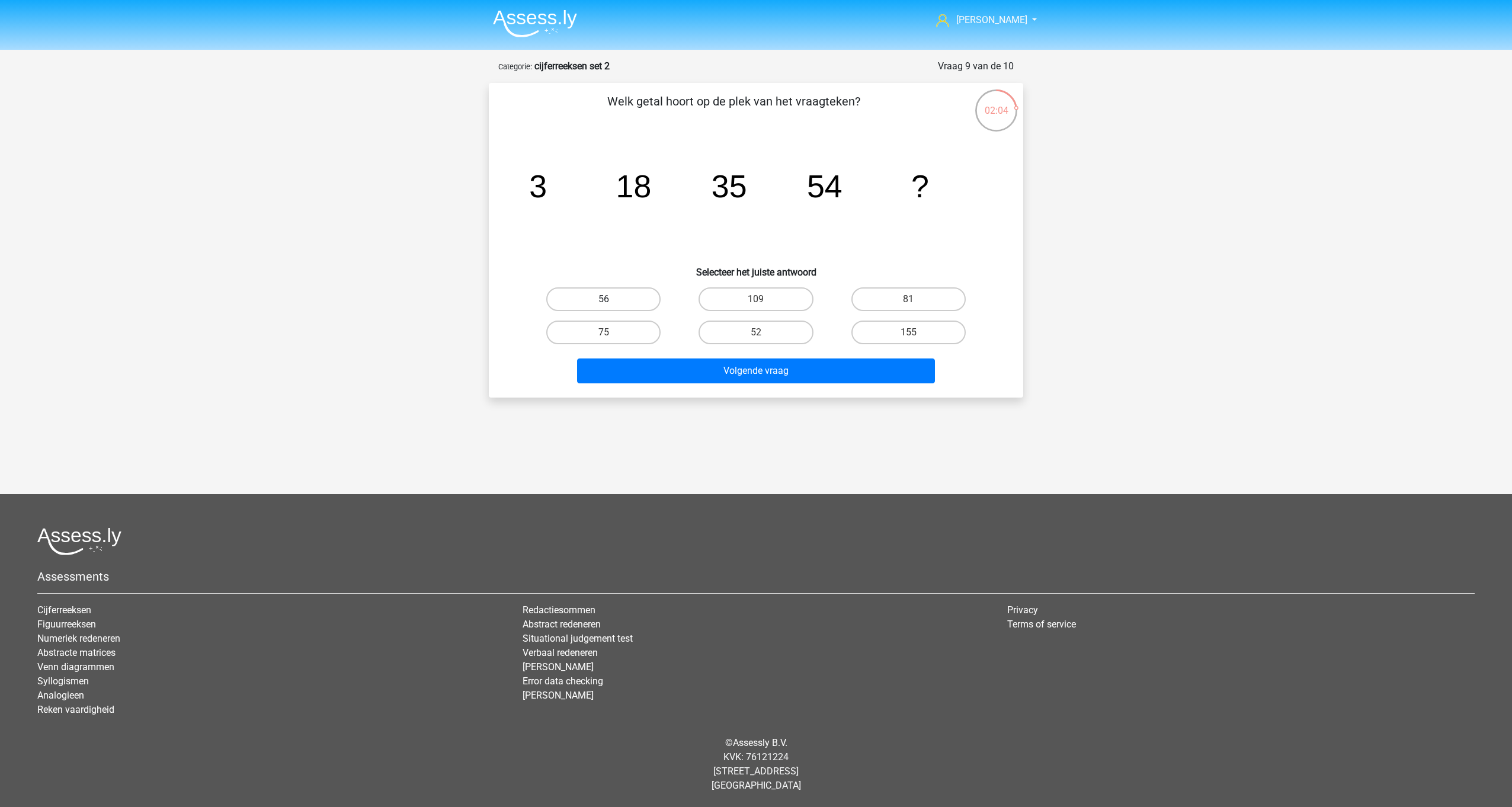
click at [630, 292] on label "56" at bounding box center [604, 299] width 114 height 24
click at [611, 299] on input "56" at bounding box center [608, 303] width 8 height 8
radio input "true"
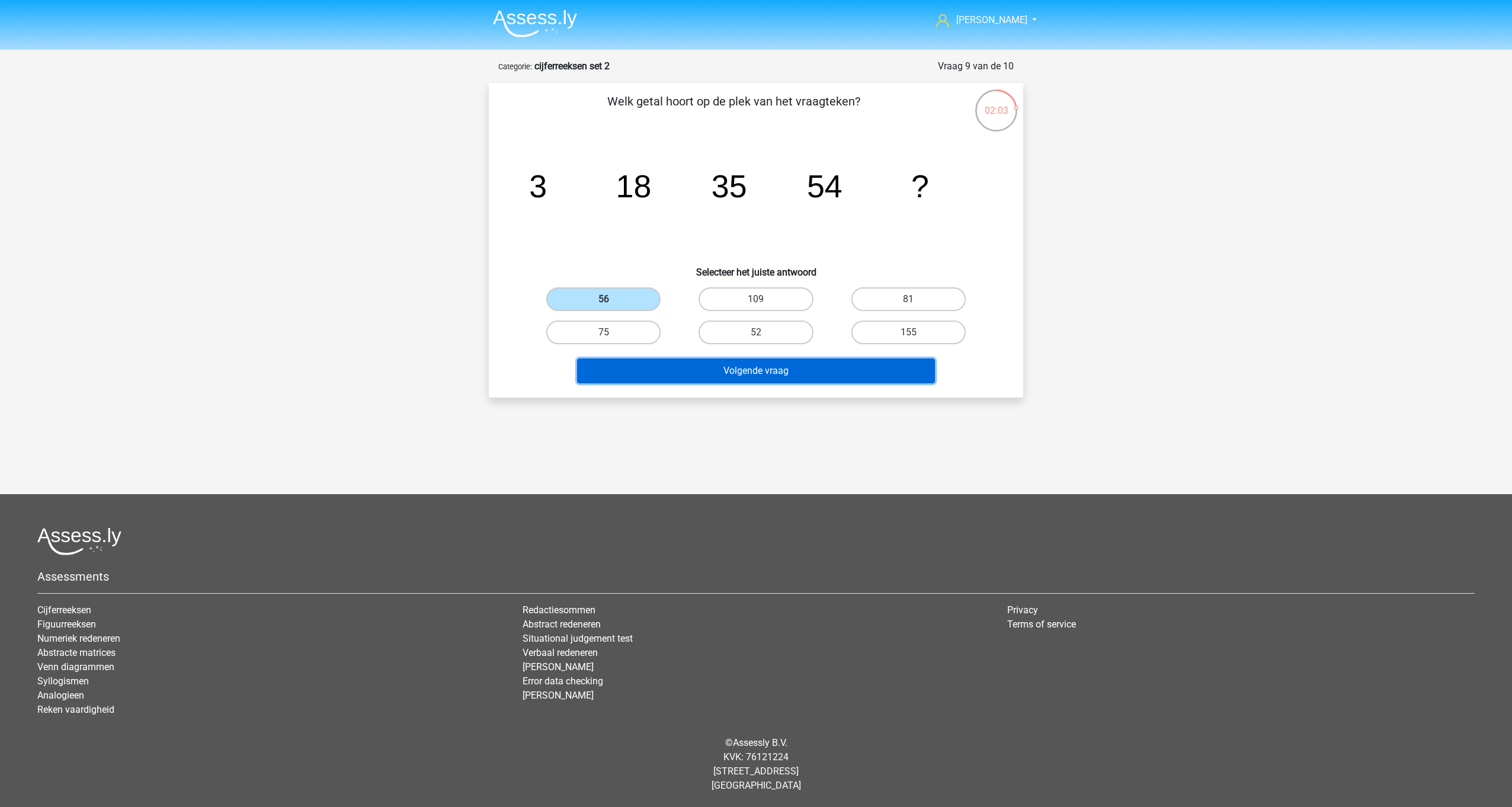
click at [750, 374] on button "Volgende vraag" at bounding box center [756, 371] width 359 height 25
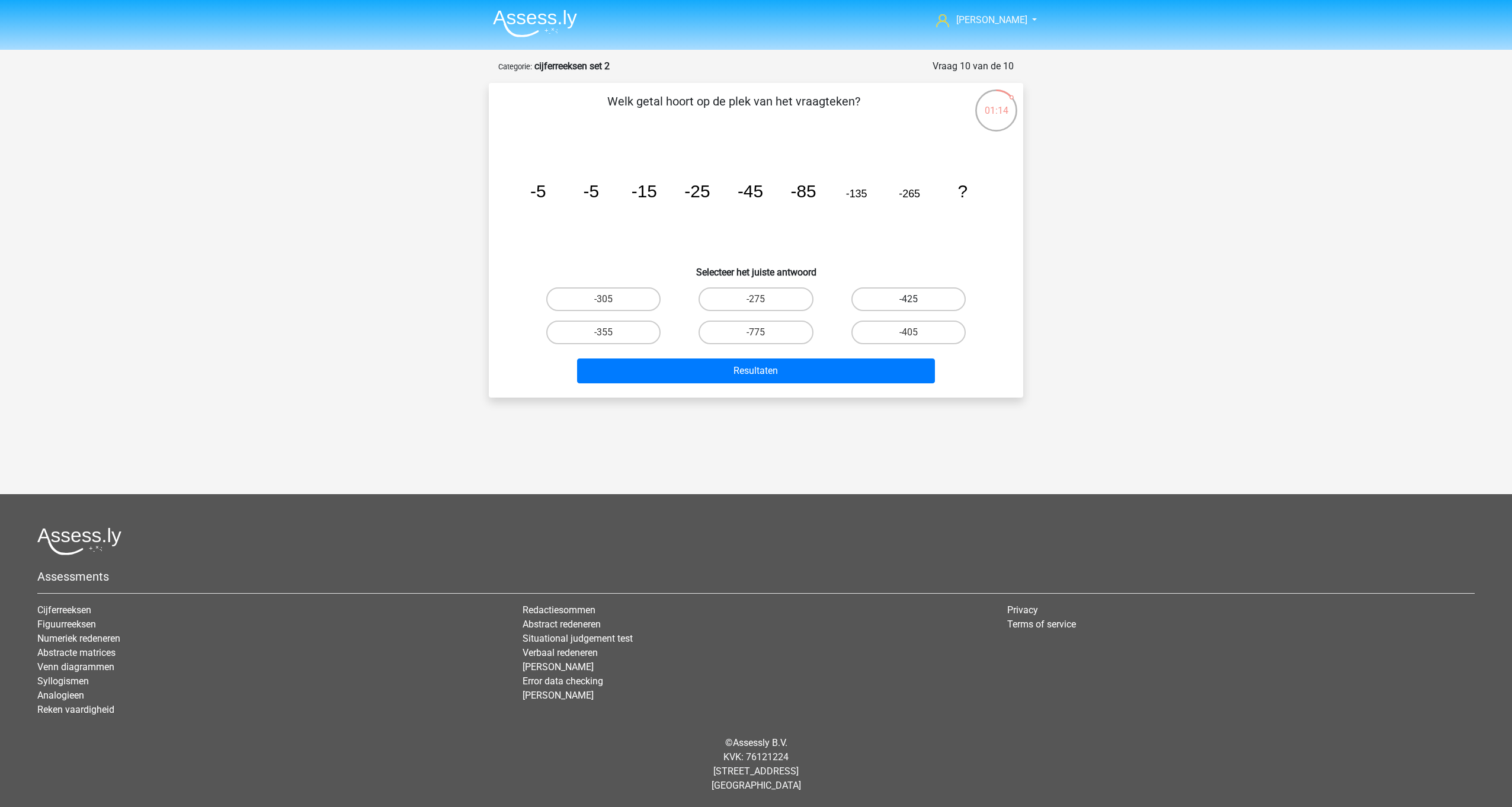
click at [869, 296] on label "-425" at bounding box center [908, 299] width 114 height 24
click at [908, 299] on input "-425" at bounding box center [912, 303] width 8 height 8
radio input "true"
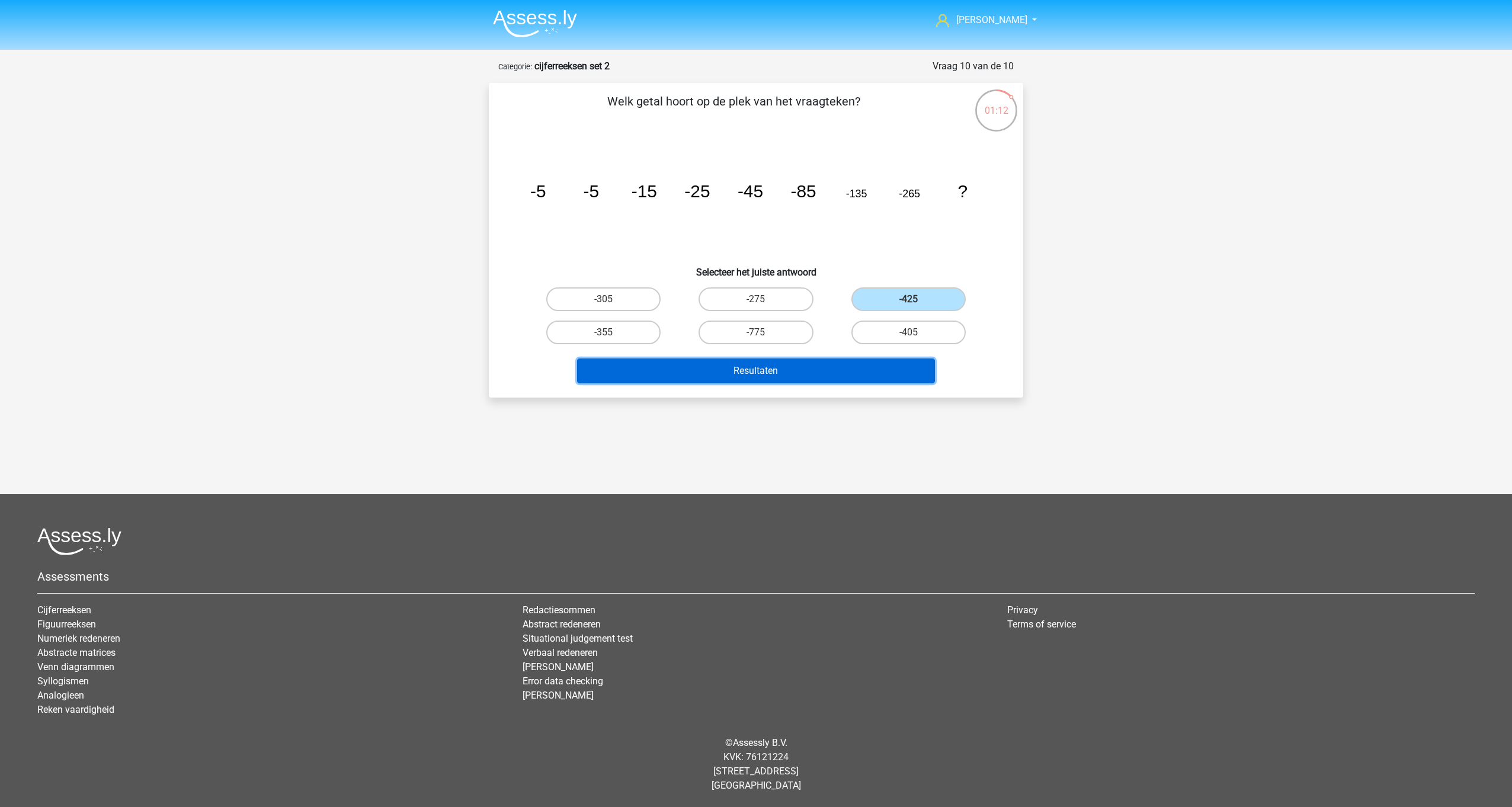
click at [803, 371] on button "Resultaten" at bounding box center [756, 371] width 359 height 25
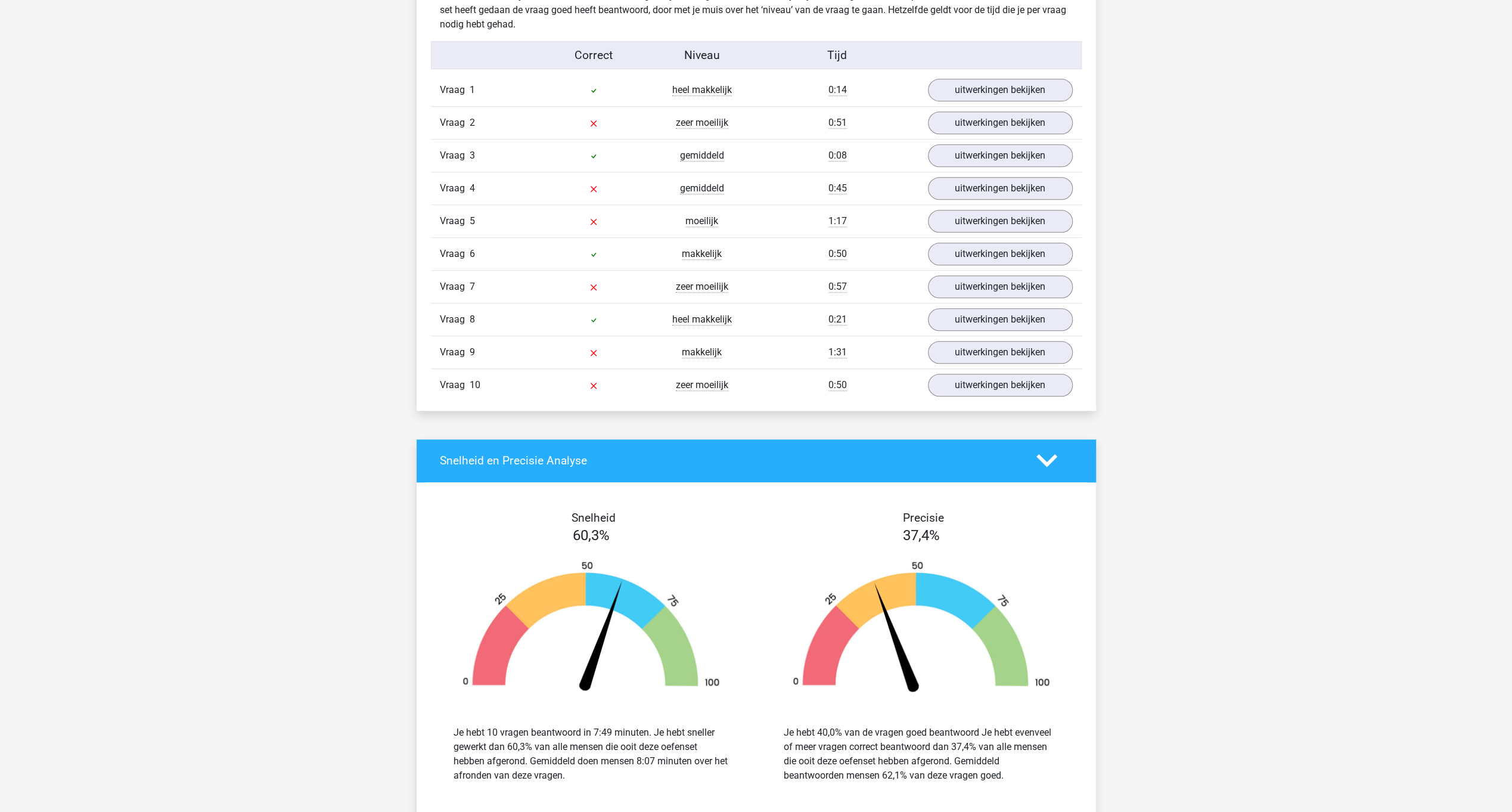
scroll to position [752, 0]
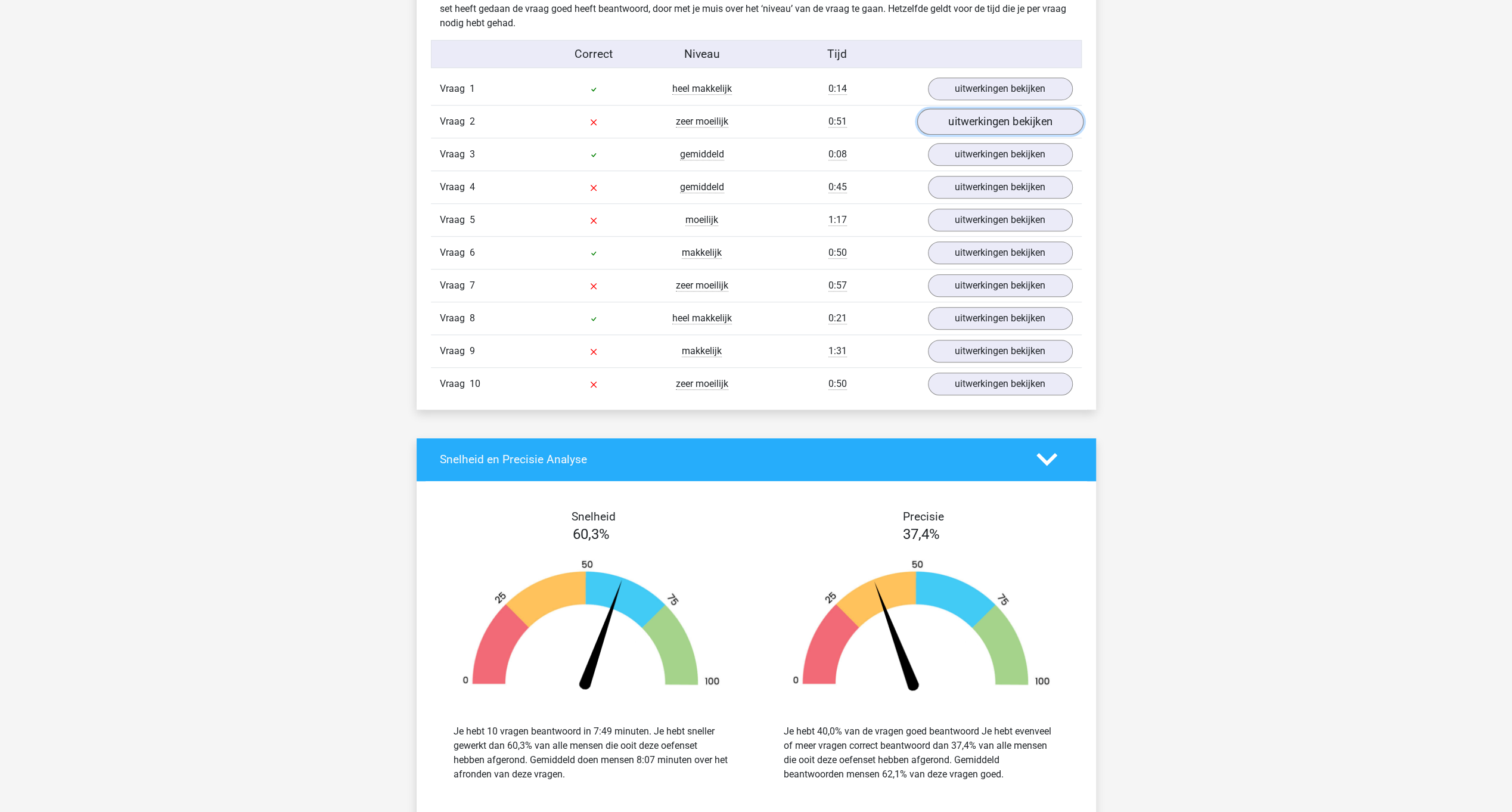
click at [957, 121] on link "uitwerkingen bekijken" at bounding box center [1000, 121] width 167 height 26
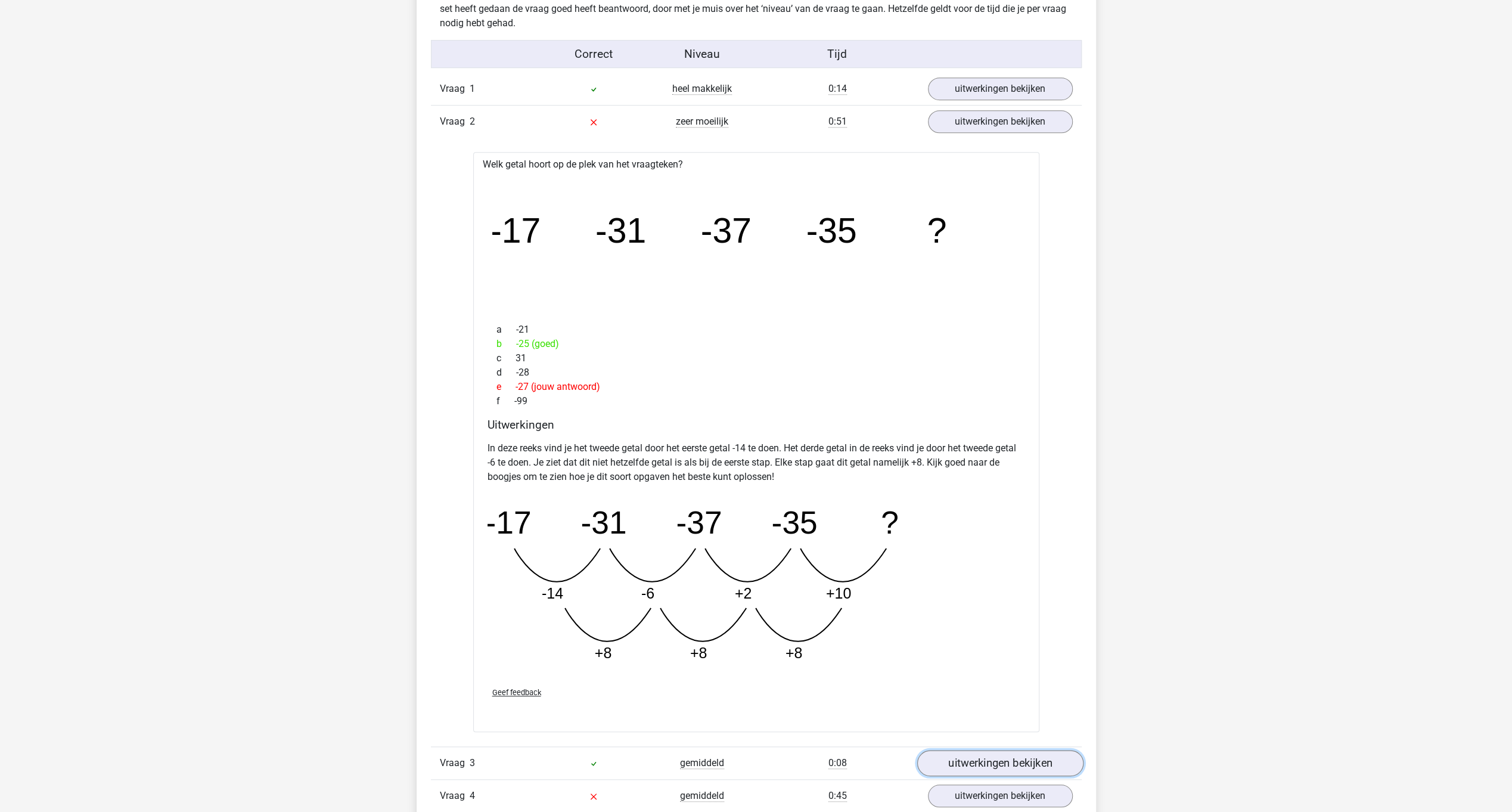
click at [1040, 760] on link "uitwerkingen bekijken" at bounding box center [1000, 764] width 167 height 26
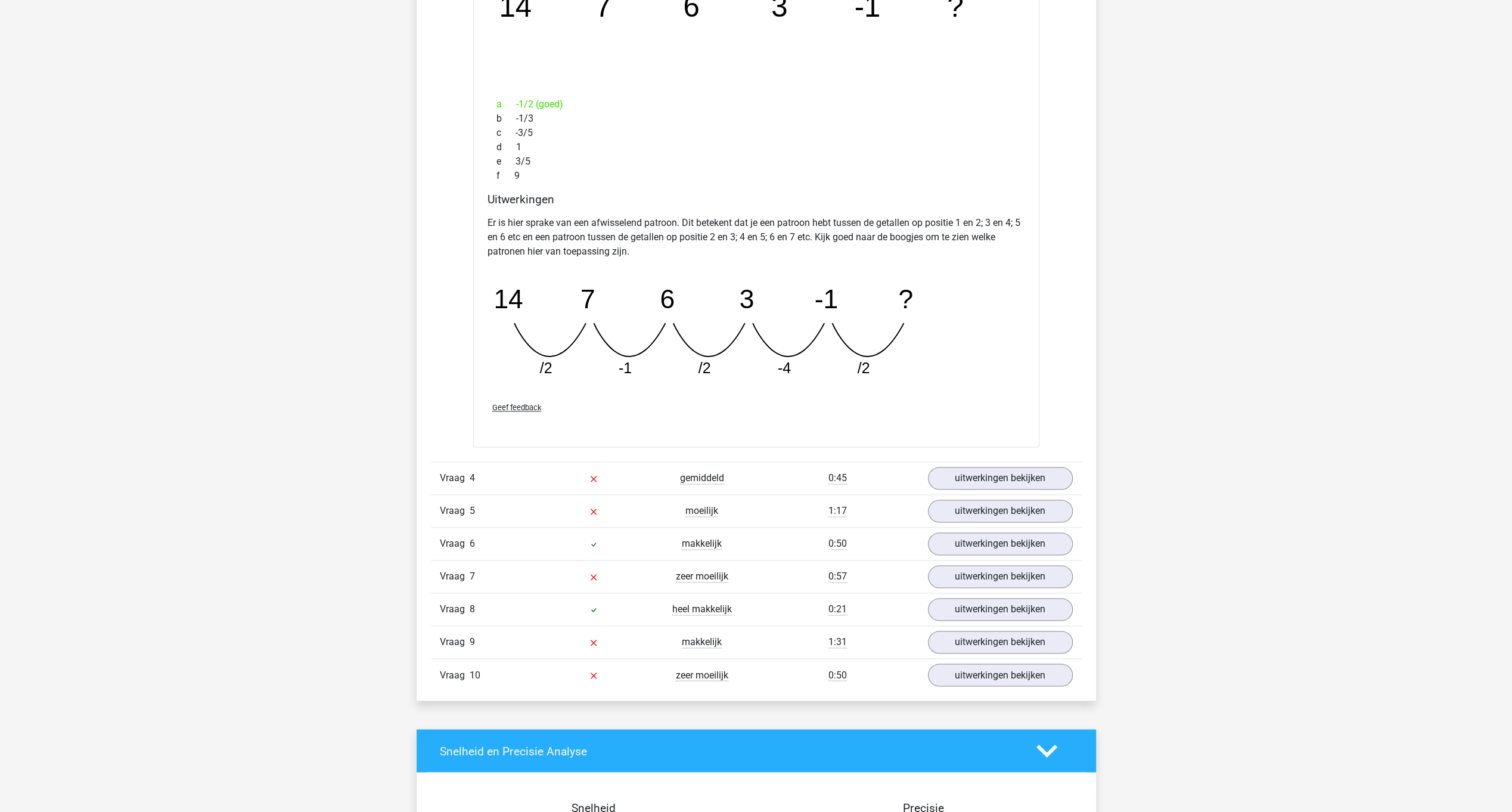
scroll to position [1622, 0]
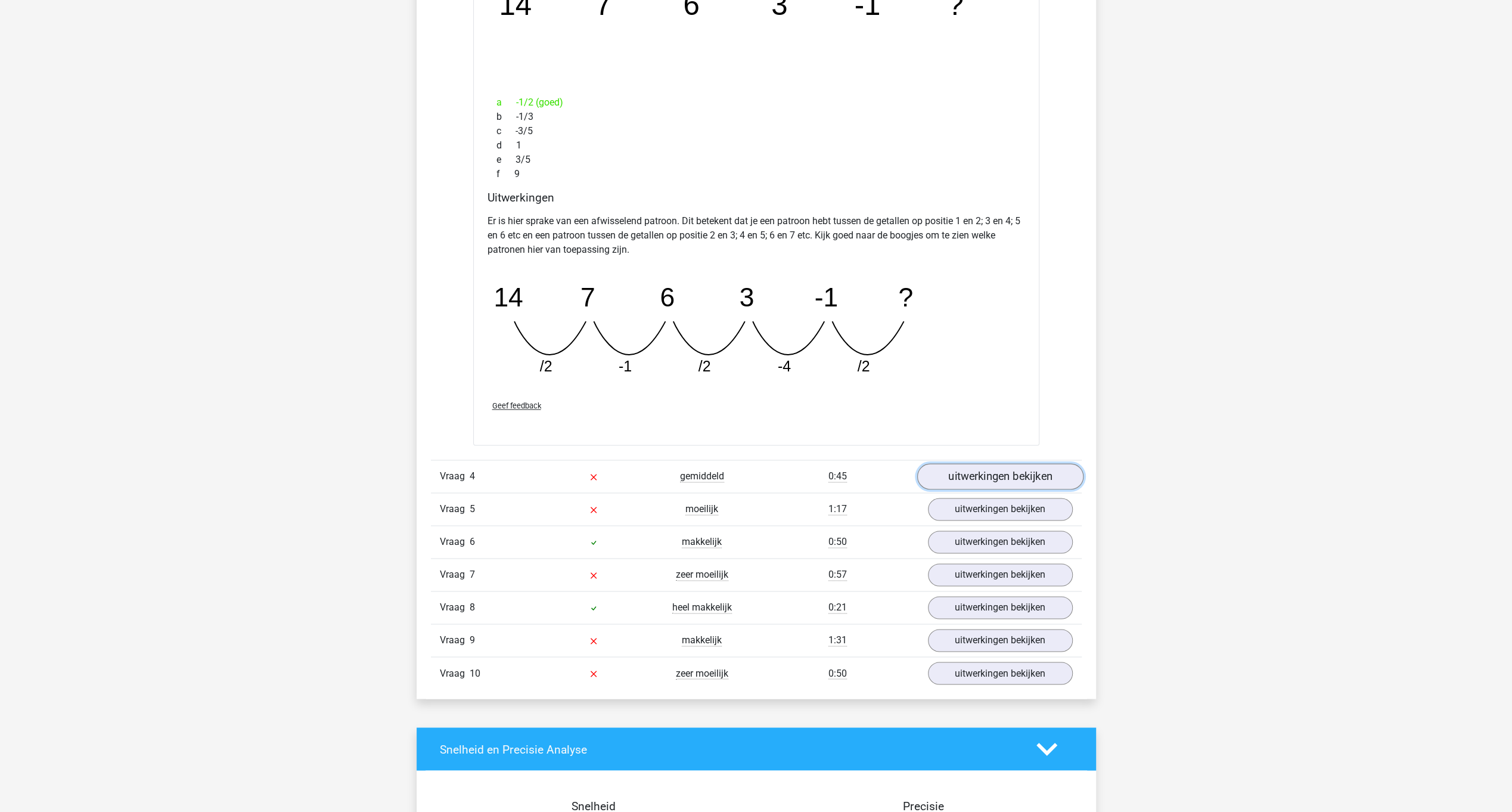
click at [1024, 479] on link "uitwerkingen bekijken" at bounding box center [1000, 476] width 167 height 26
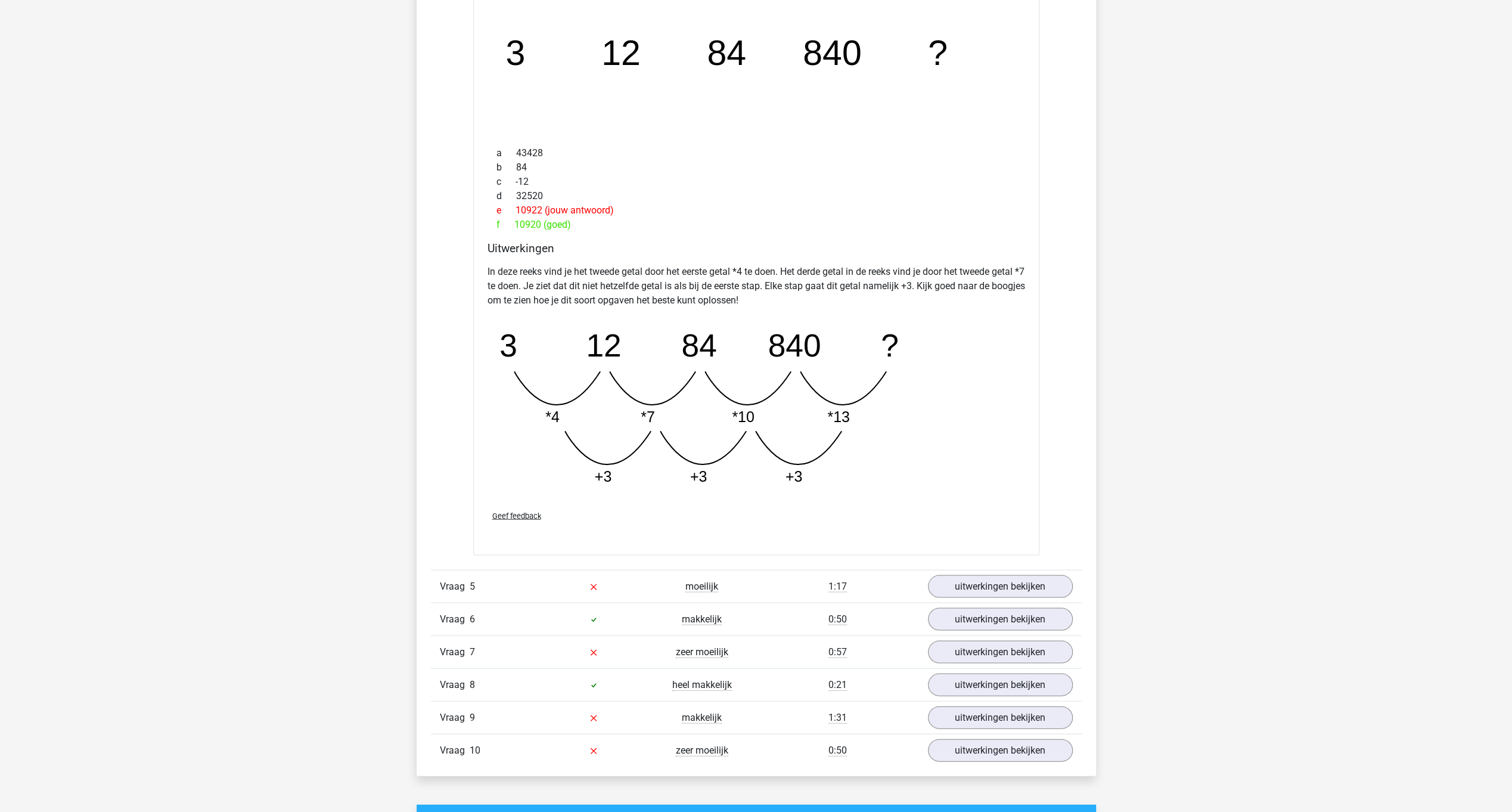
scroll to position [2164, 0]
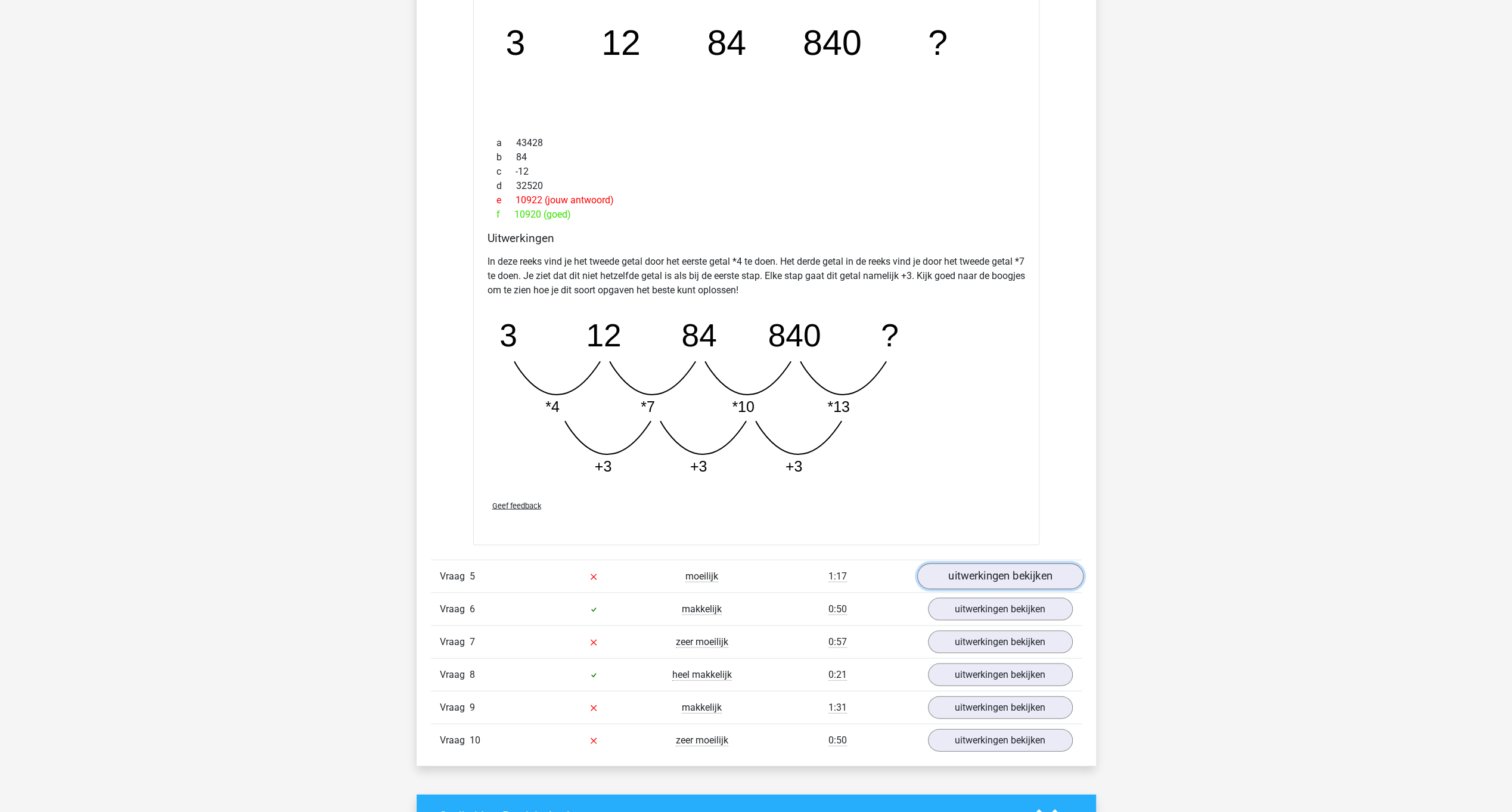
click at [1014, 568] on link "uitwerkingen bekijken" at bounding box center [1000, 576] width 167 height 26
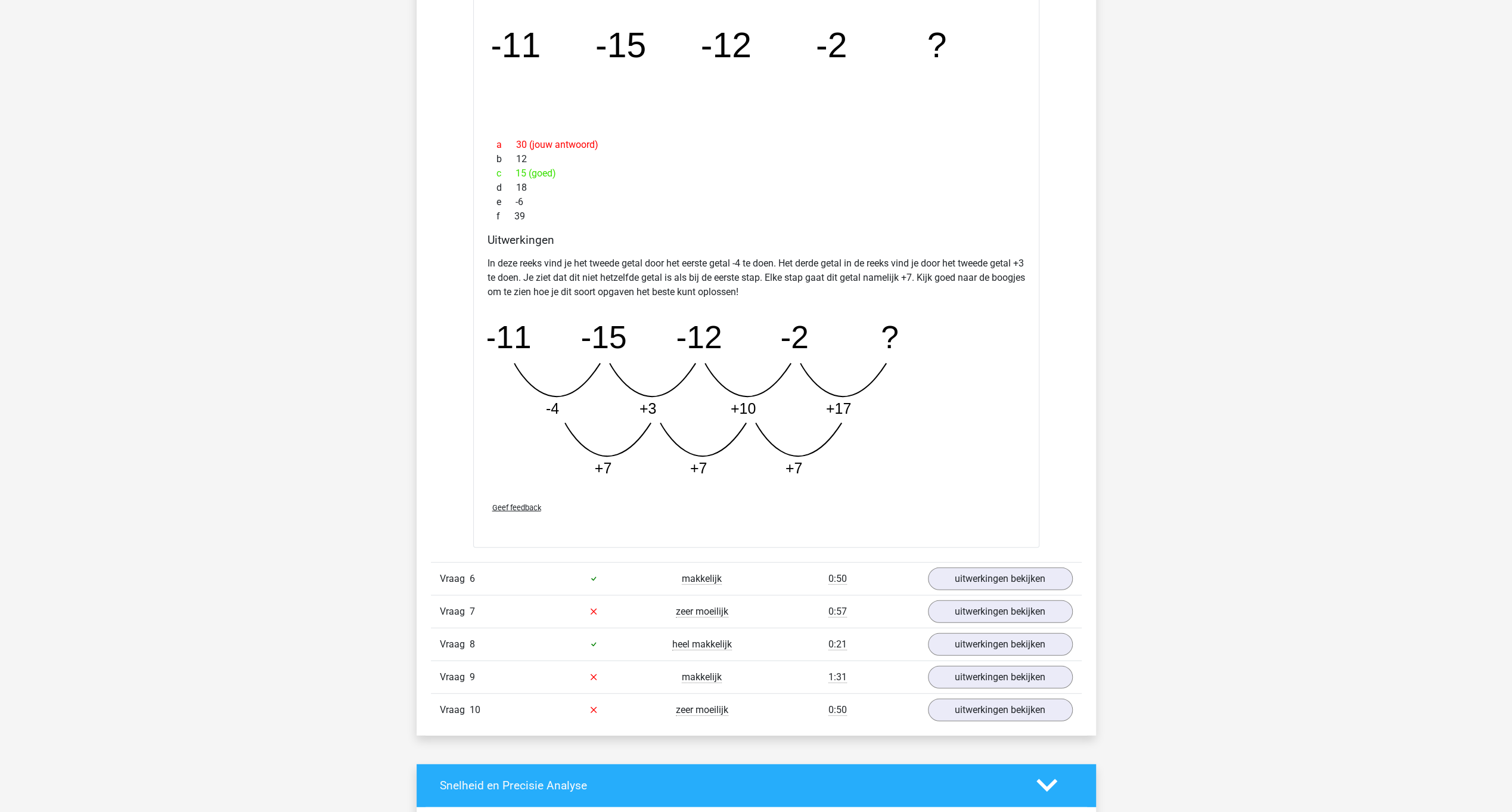
scroll to position [2812, 0]
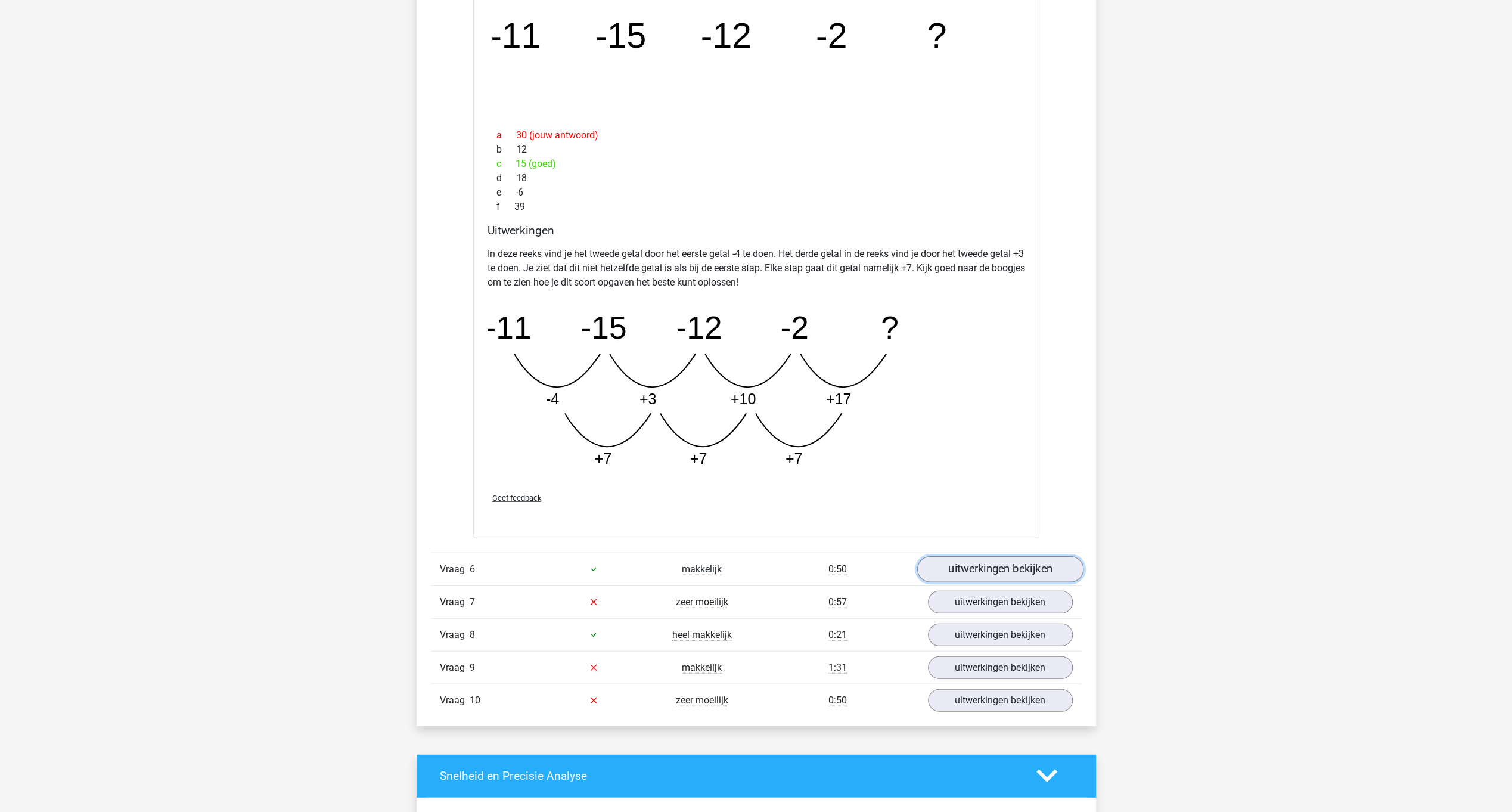
click at [984, 563] on link "uitwerkingen bekijken" at bounding box center [1000, 569] width 167 height 26
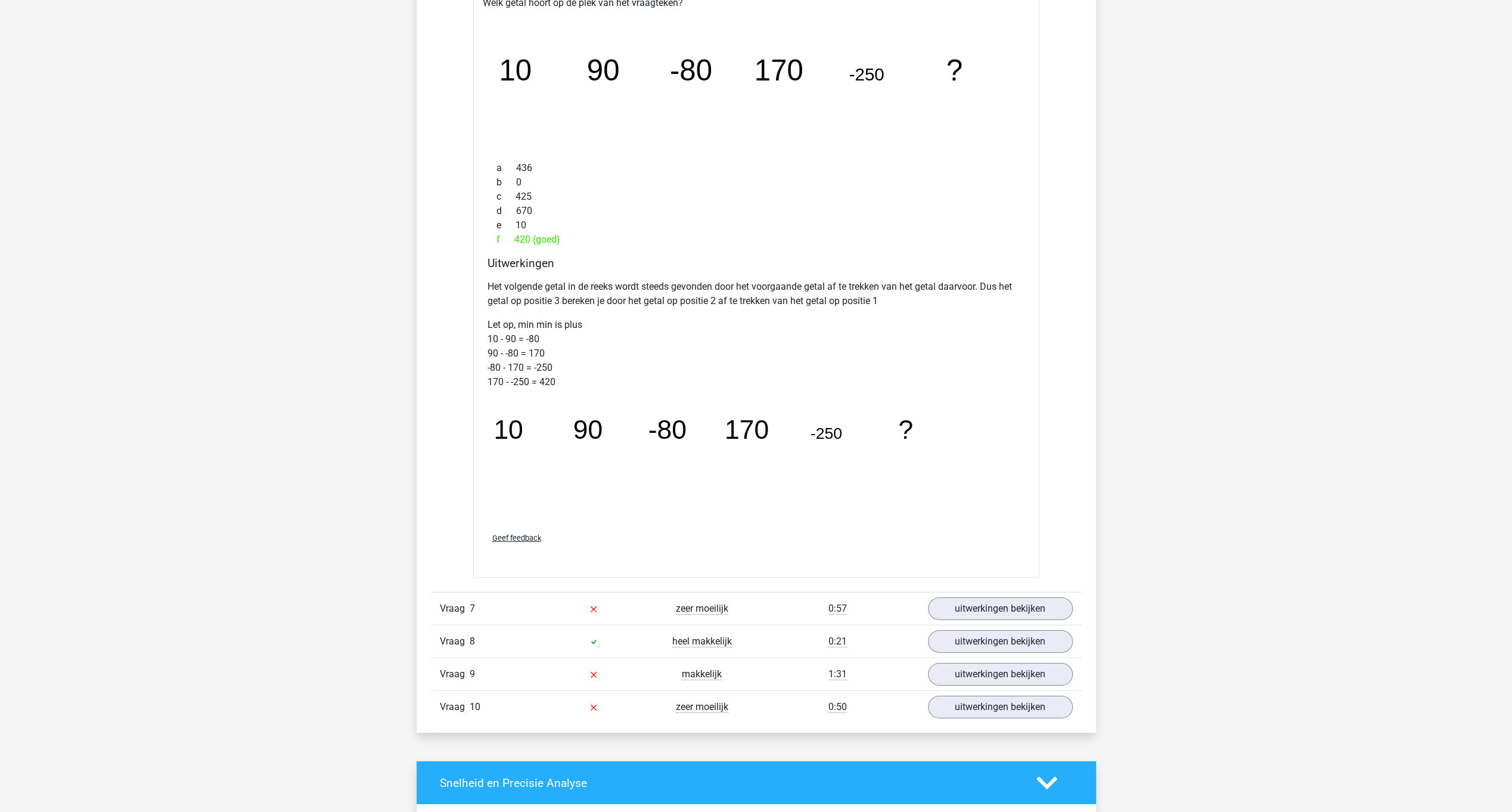
scroll to position [3433, 0]
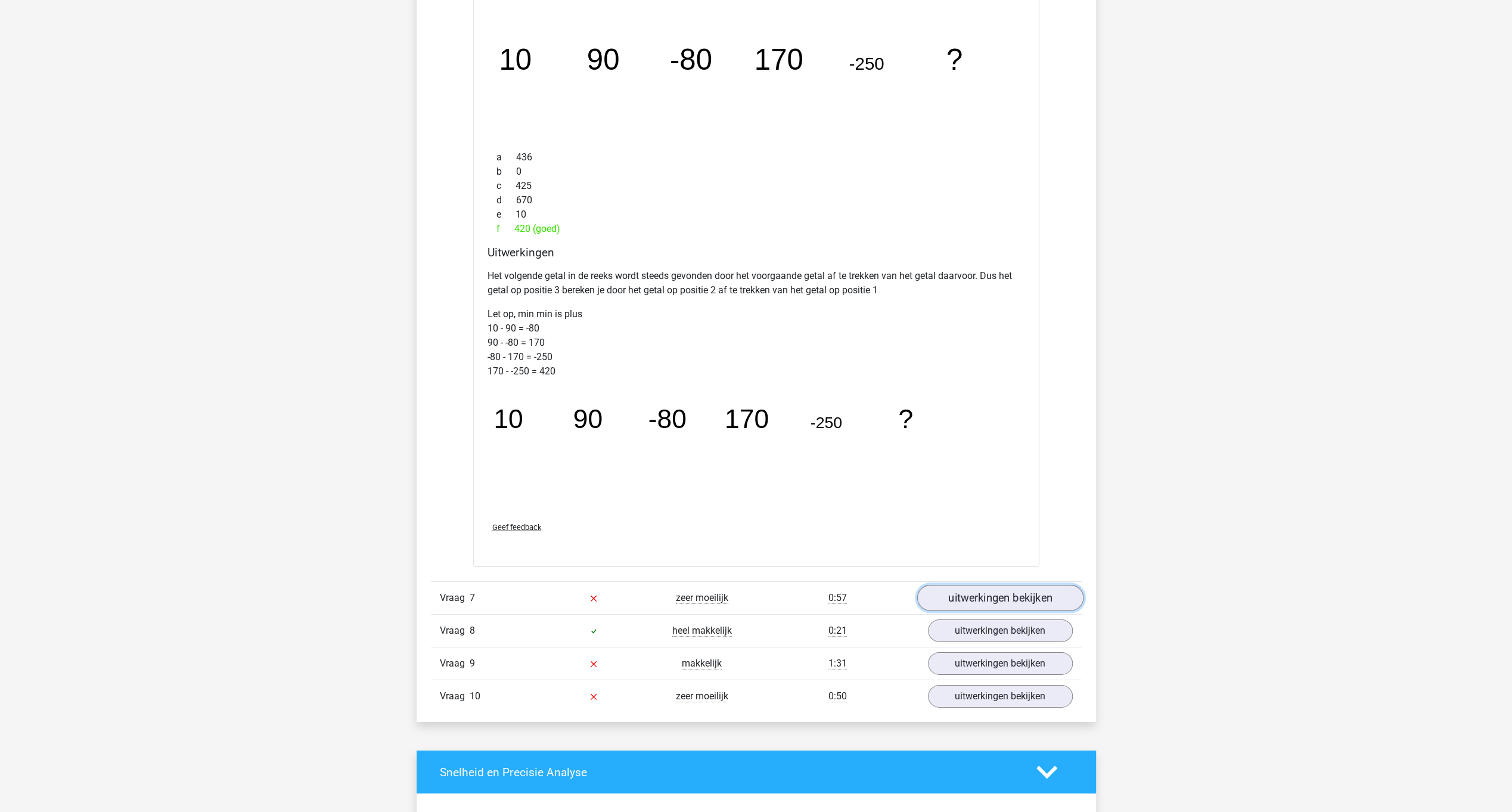
click at [1011, 596] on link "uitwerkingen bekijken" at bounding box center [1000, 598] width 167 height 26
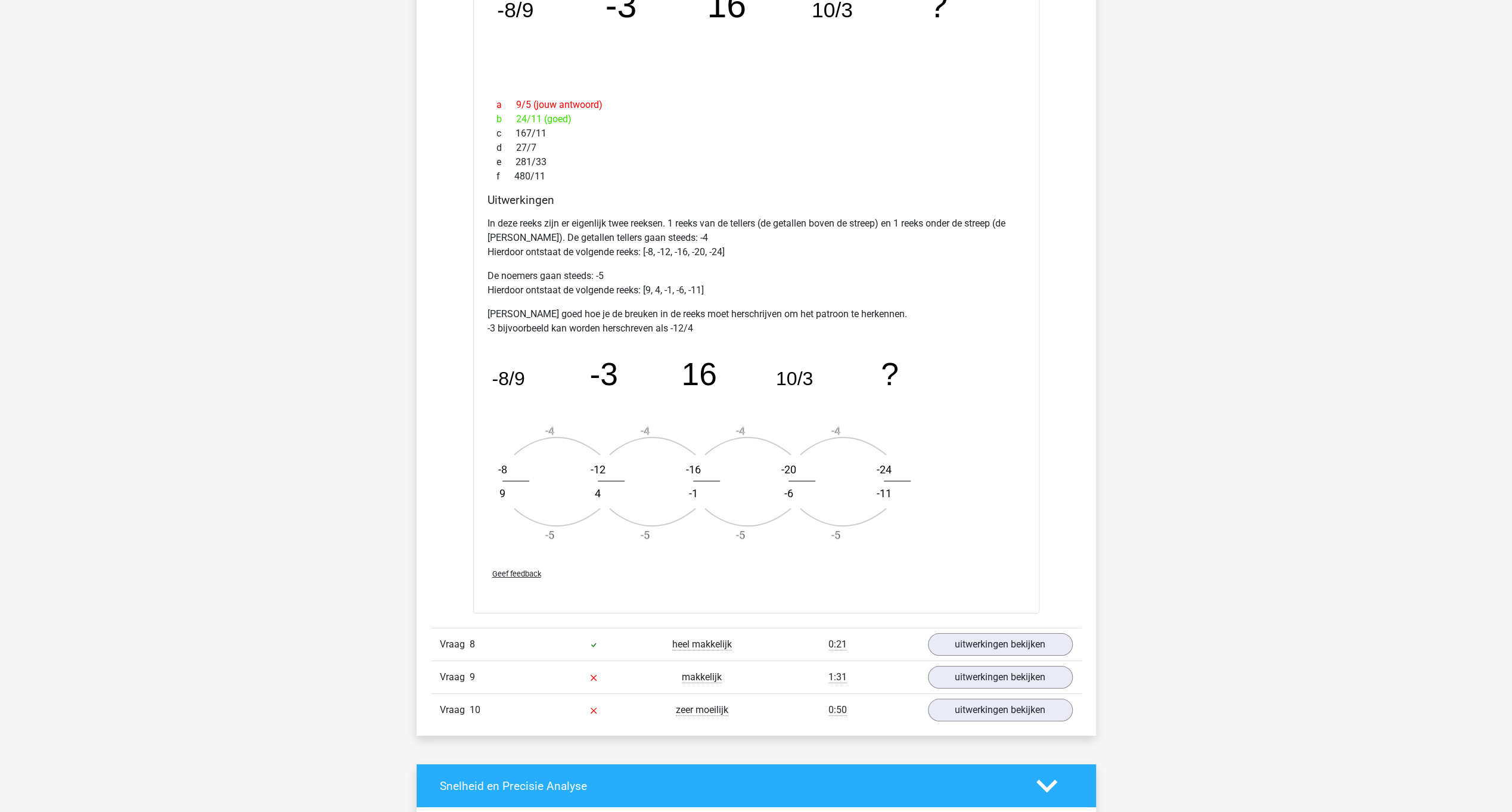
scroll to position [4138, 0]
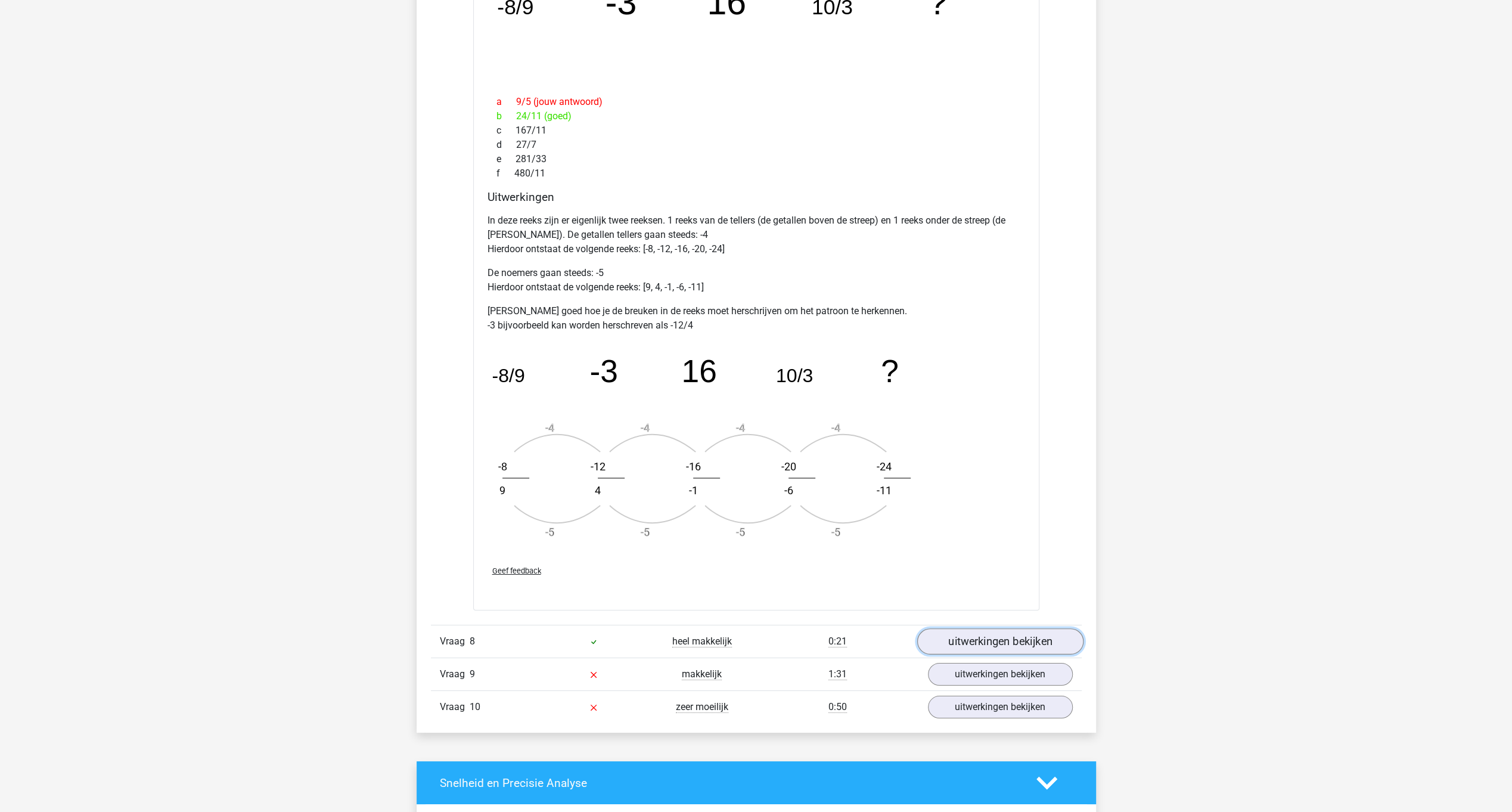
click at [1006, 638] on link "uitwerkingen bekijken" at bounding box center [1000, 641] width 167 height 26
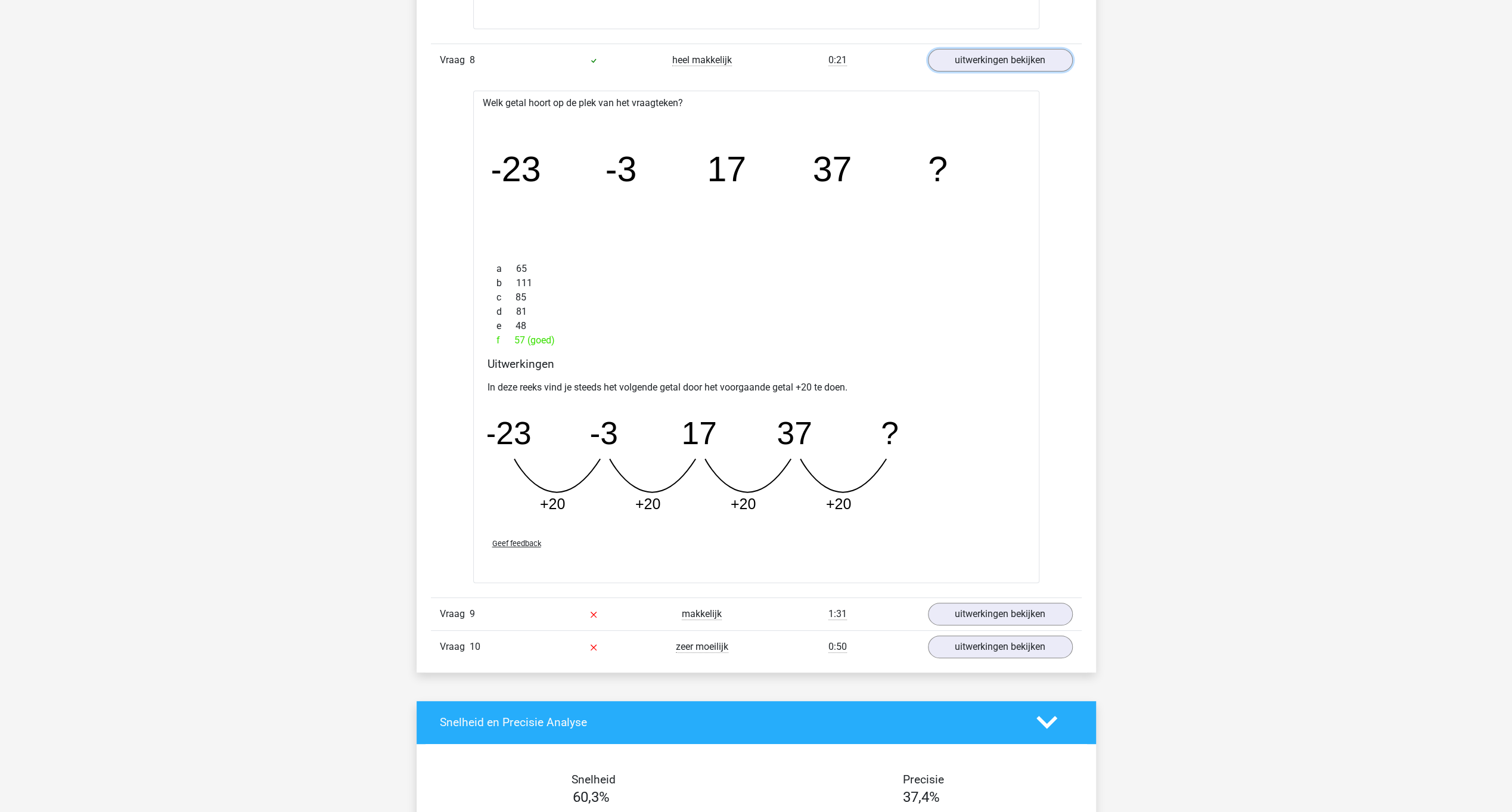
scroll to position [4725, 0]
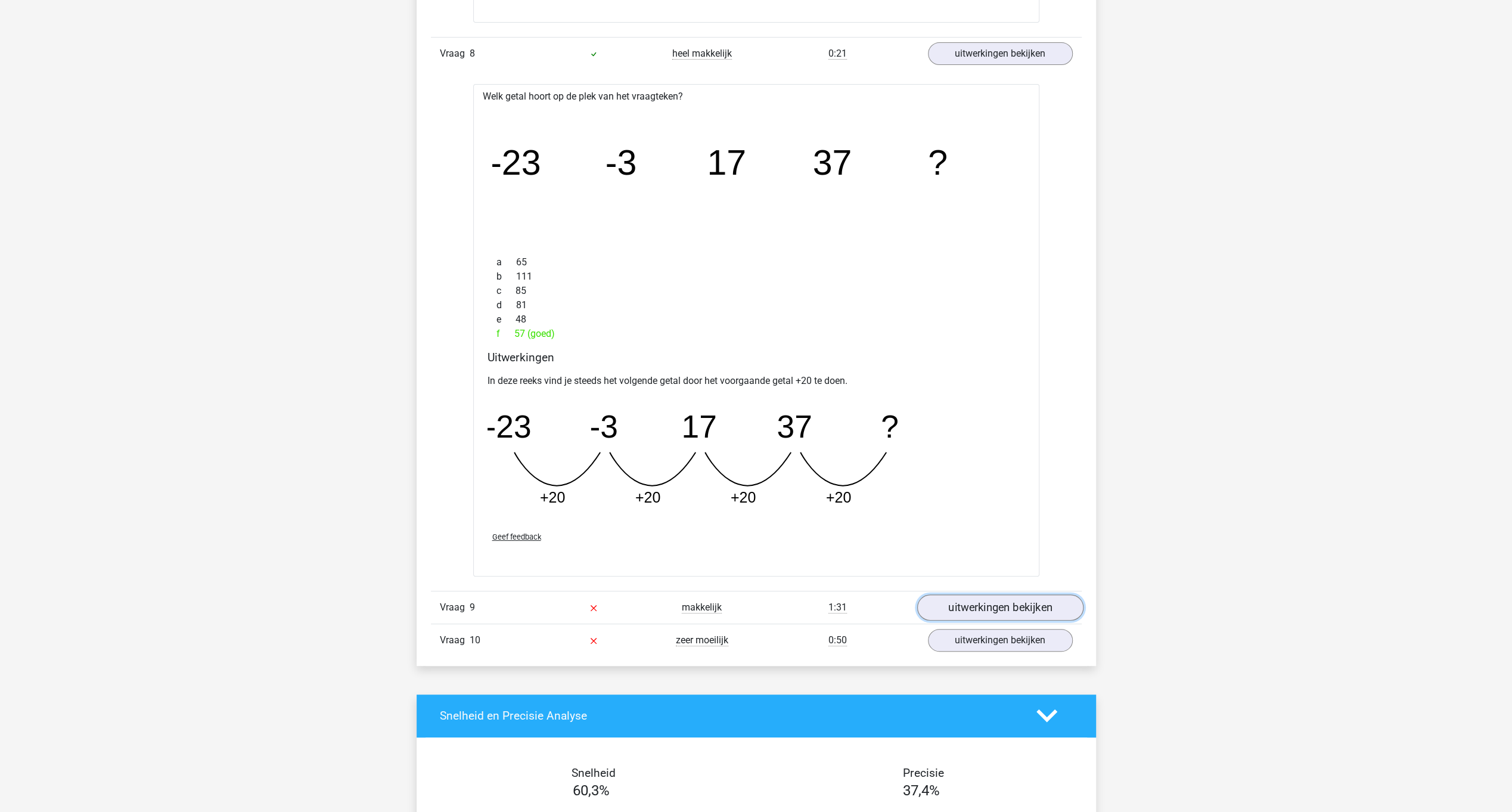
click at [996, 603] on link "uitwerkingen bekijken" at bounding box center [1000, 608] width 167 height 26
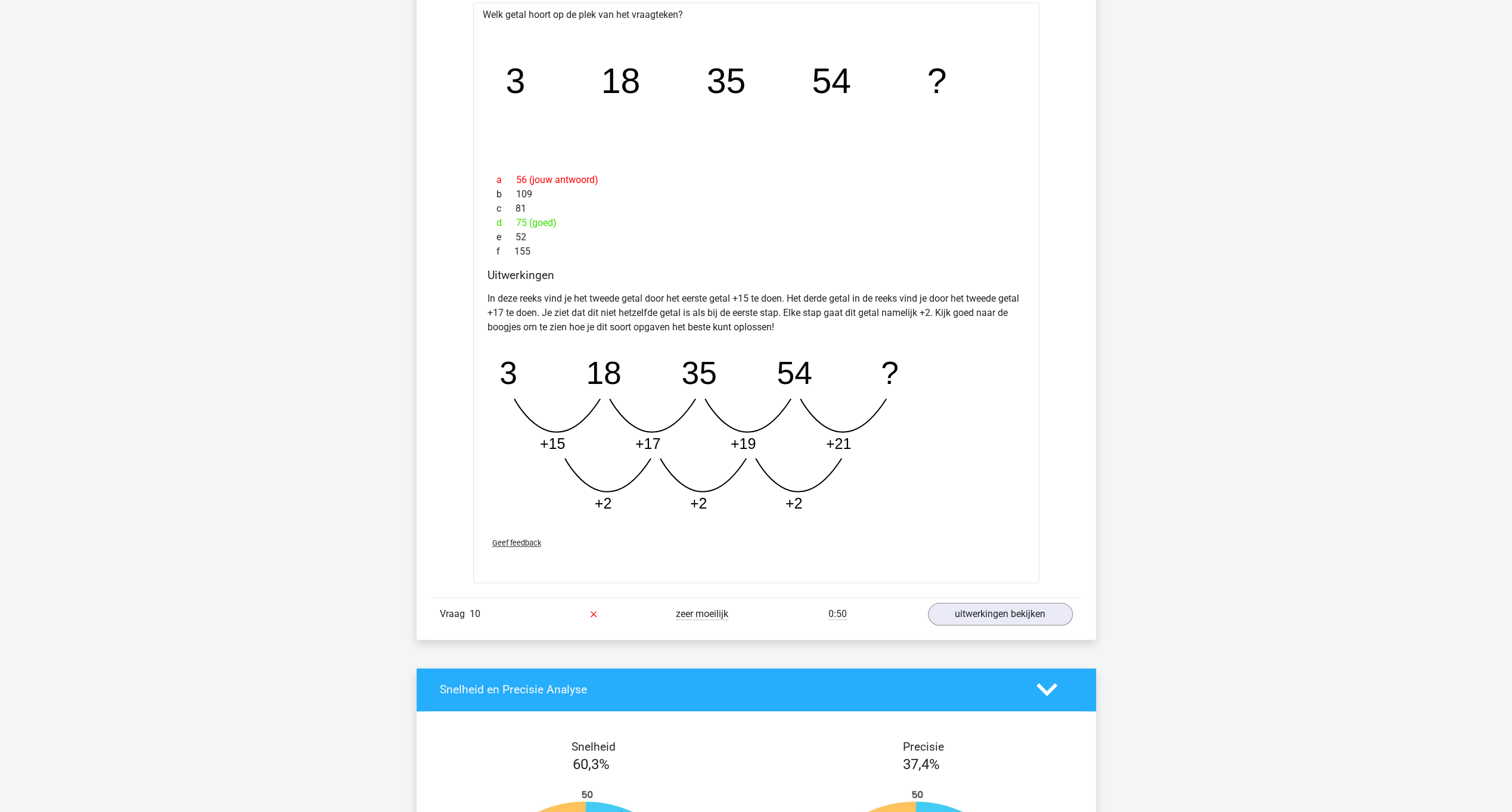
scroll to position [5397, 0]
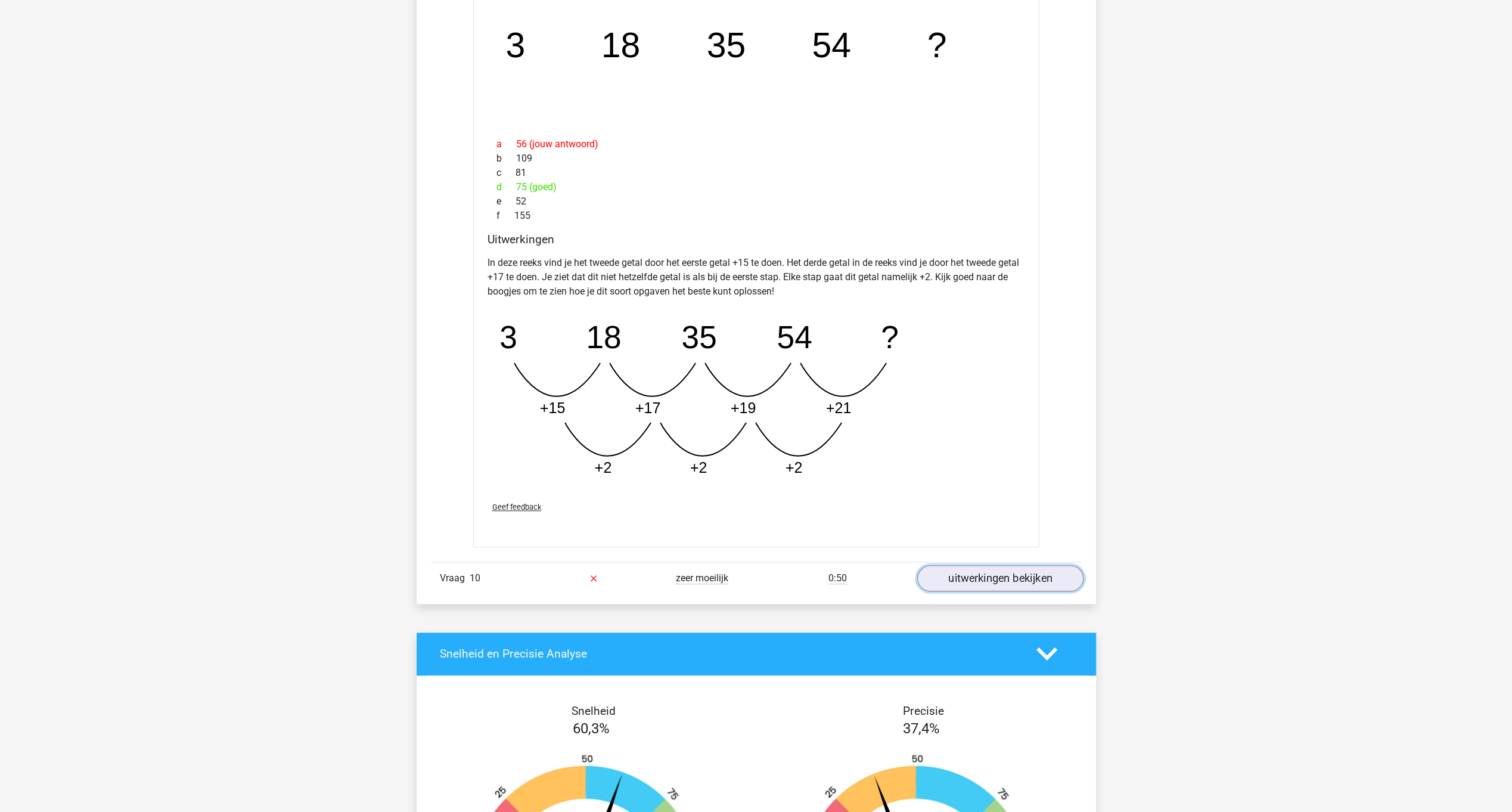
click at [1031, 568] on link "uitwerkingen bekijken" at bounding box center [1000, 578] width 167 height 26
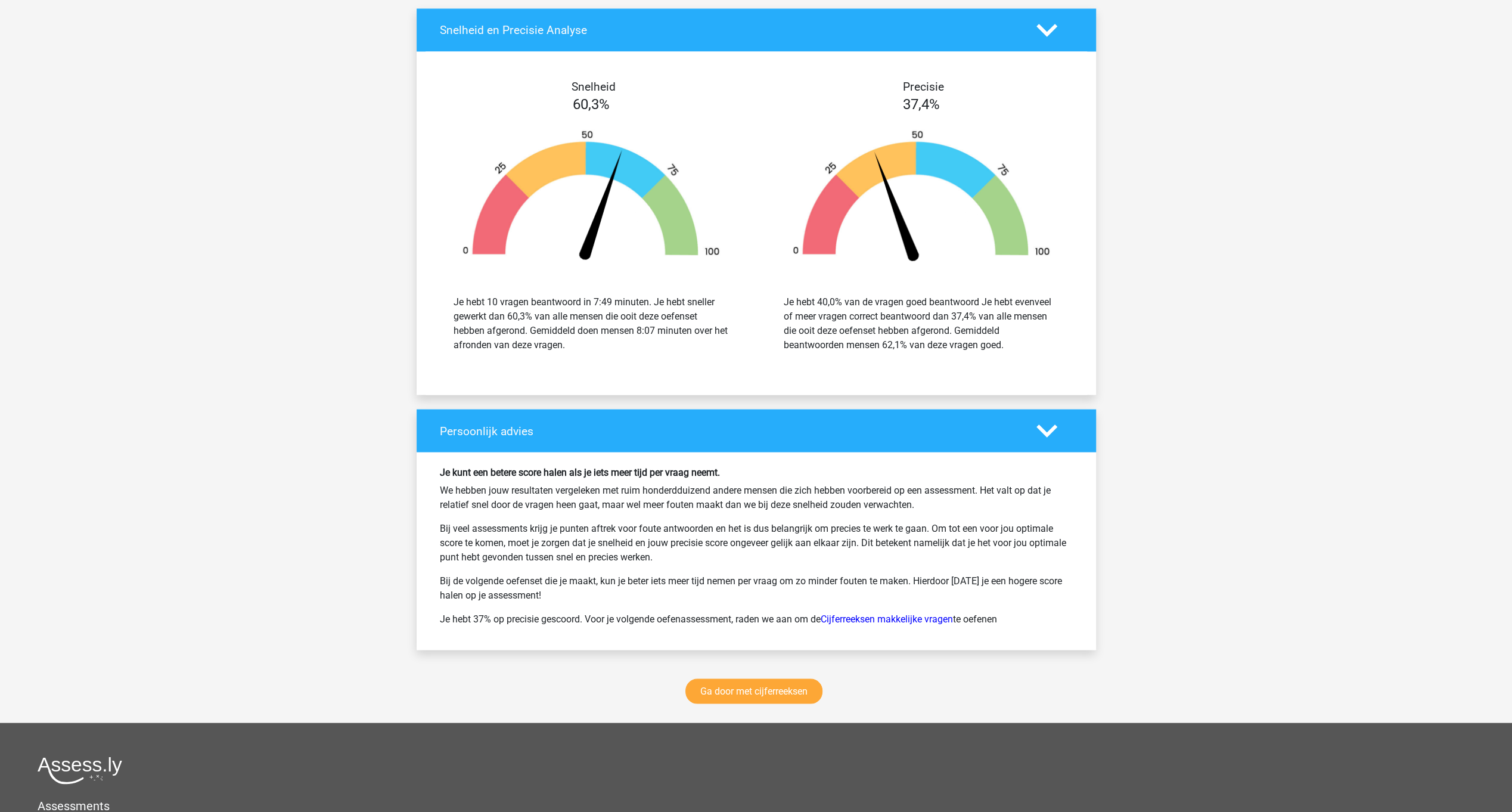
scroll to position [6632, 0]
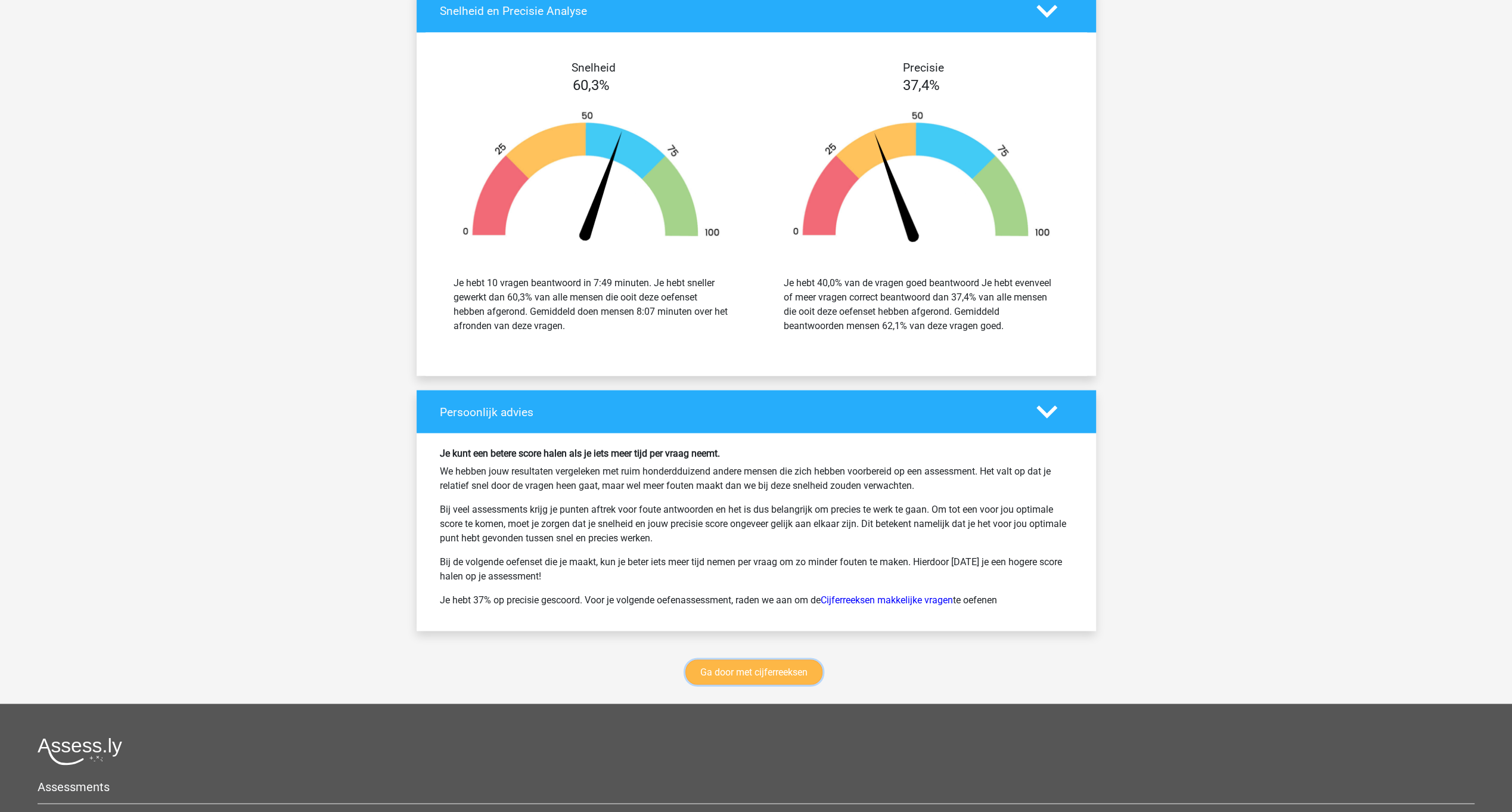
click at [795, 663] on link "Ga door met cijferreeksen" at bounding box center [753, 671] width 137 height 25
click at [751, 659] on link "Ga door met cijferreeksen" at bounding box center [753, 671] width 137 height 25
click at [768, 659] on link "Ga door met cijferreeksen" at bounding box center [753, 671] width 137 height 25
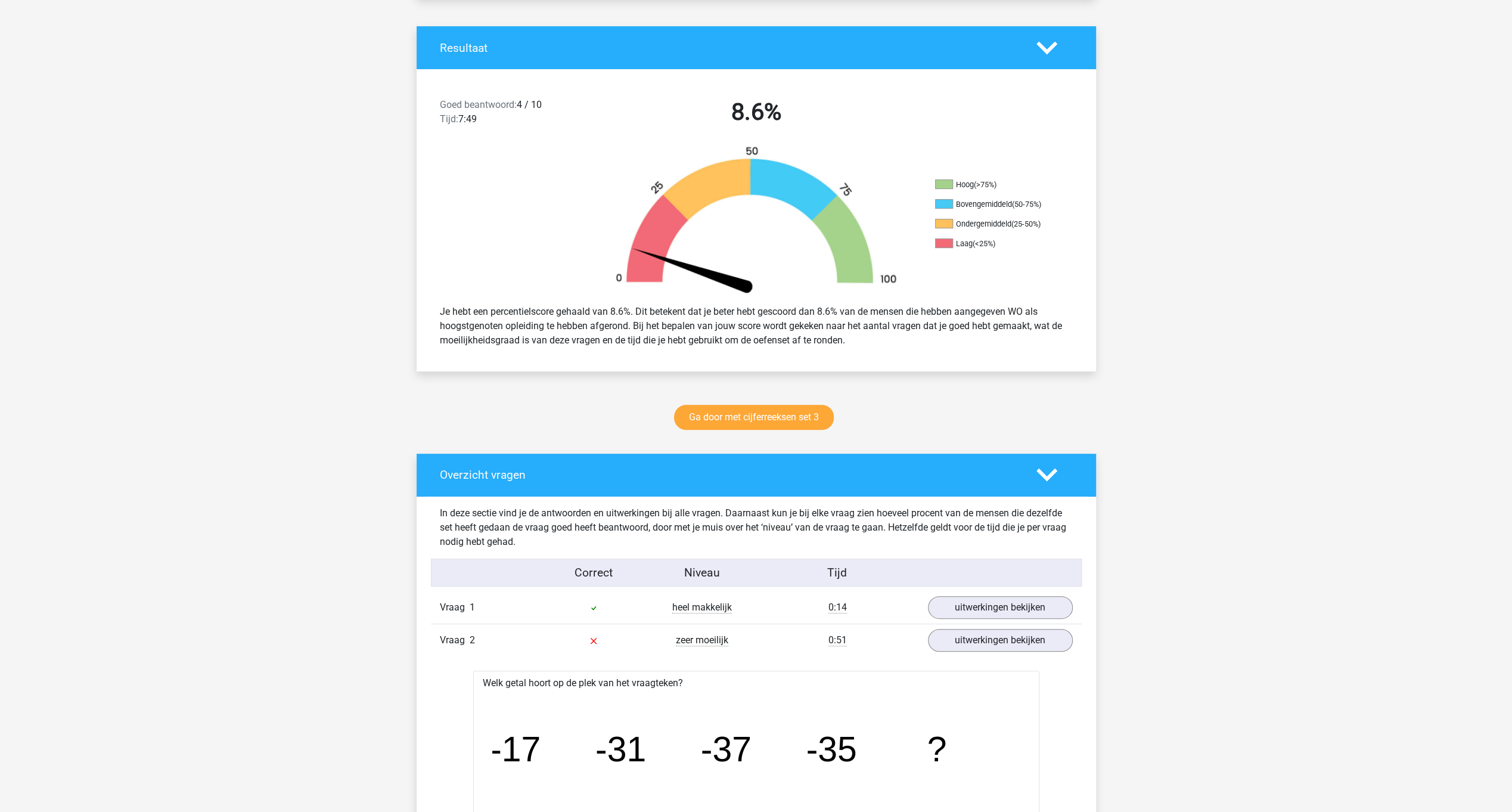
scroll to position [0, 0]
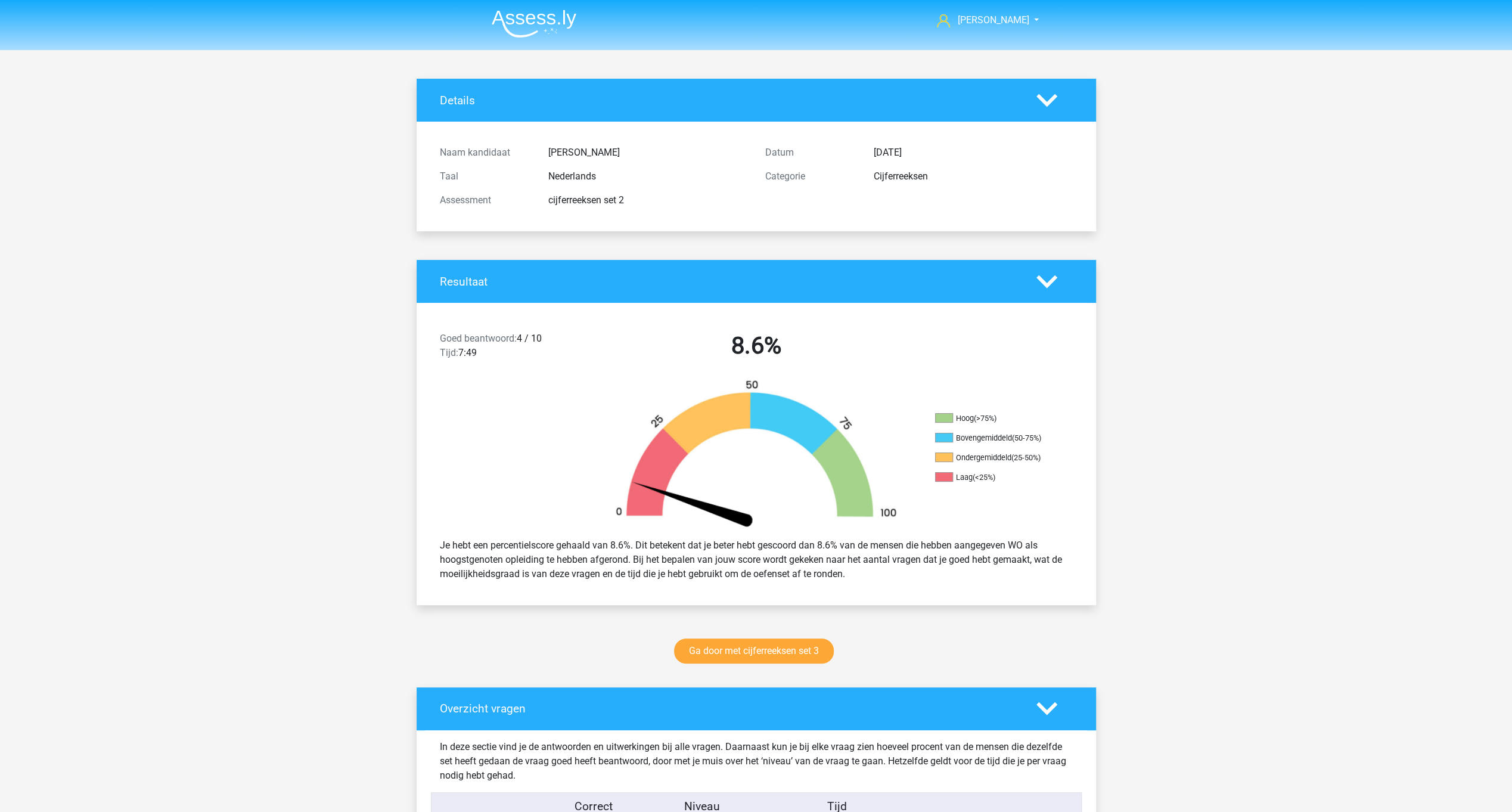
click at [1050, 105] on icon at bounding box center [1047, 100] width 21 height 21
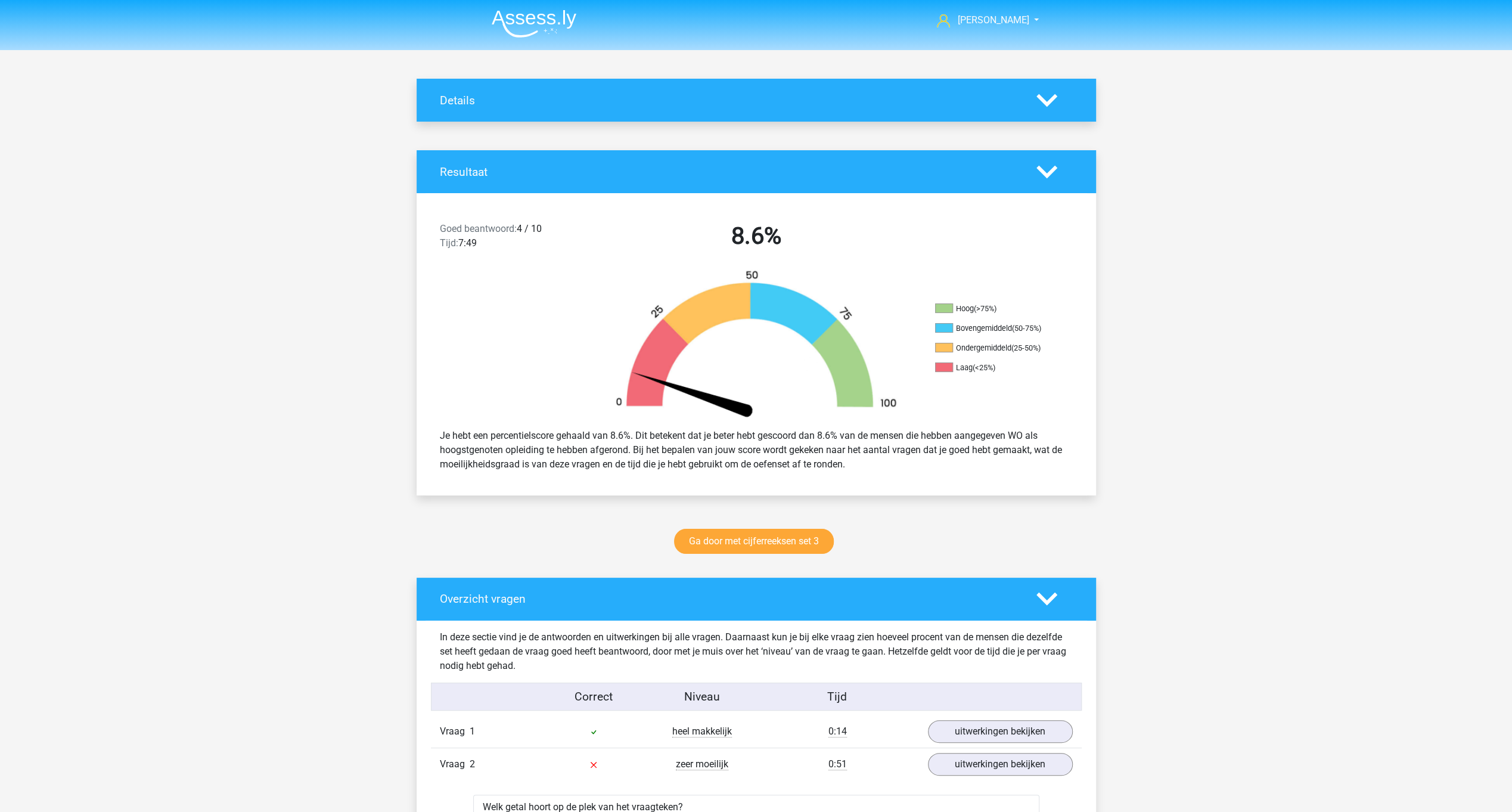
click at [1058, 597] on div at bounding box center [1054, 598] width 55 height 21
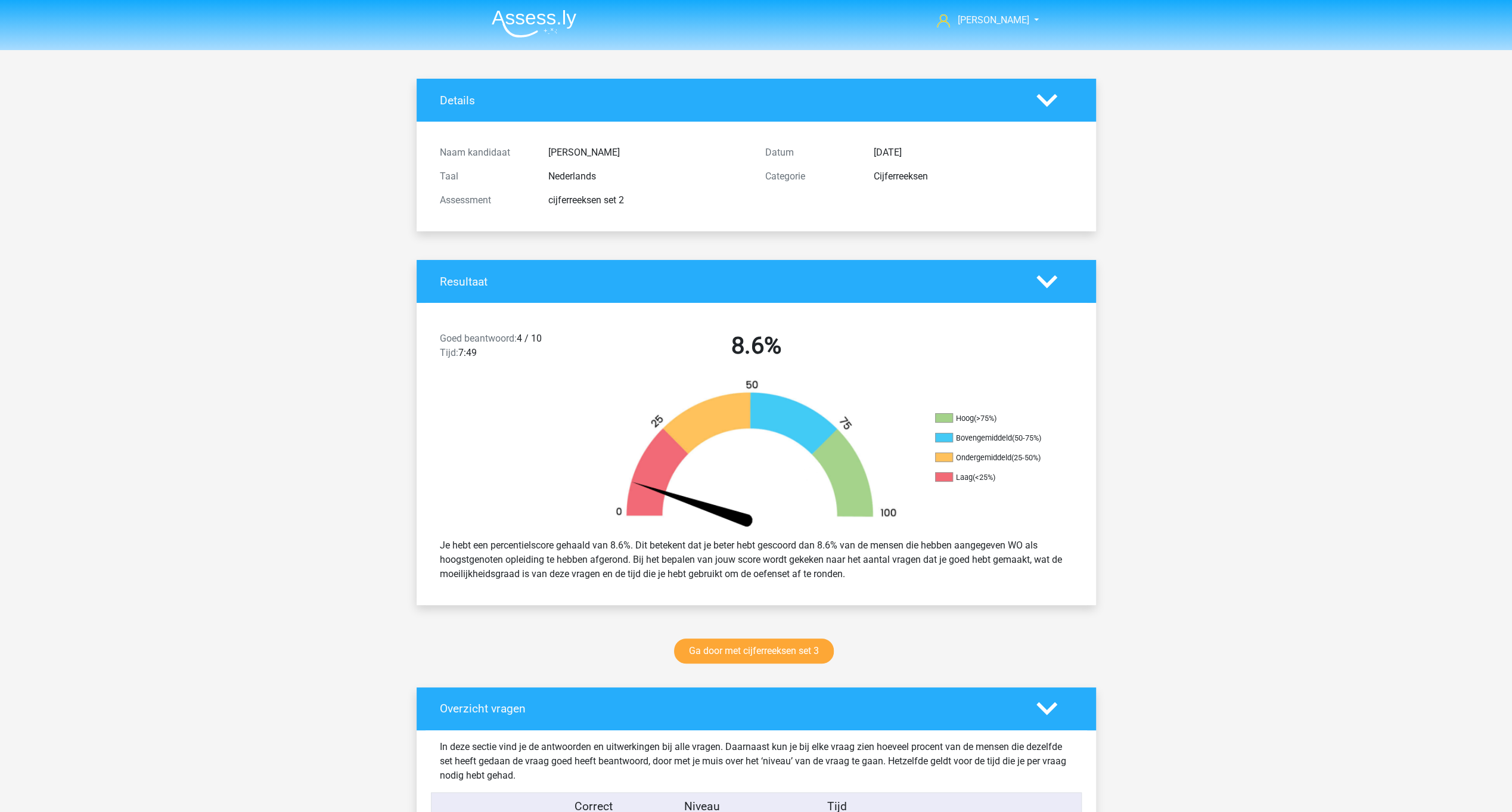
click at [1047, 96] on icon at bounding box center [1047, 100] width 21 height 21
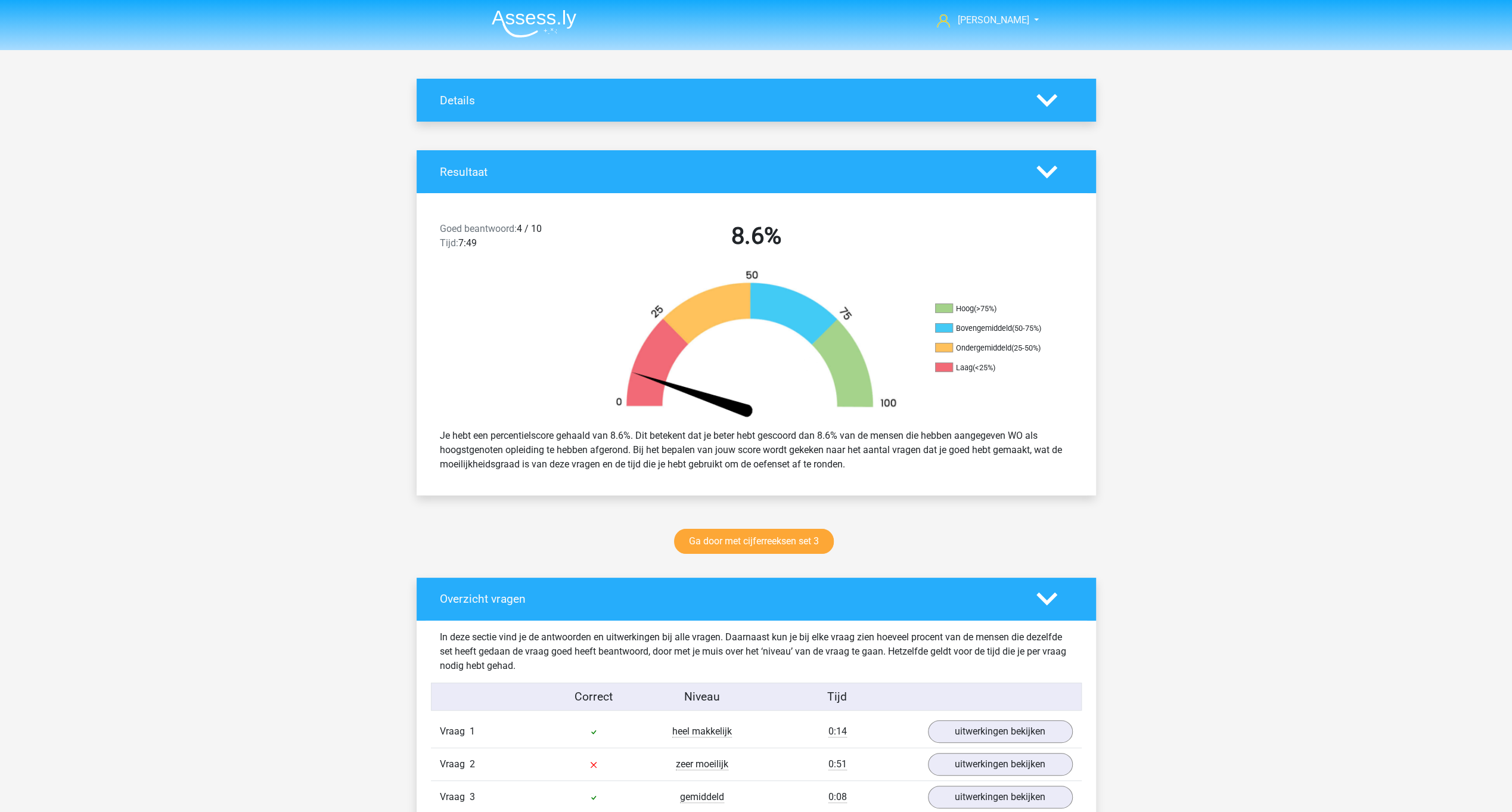
click at [1047, 171] on icon at bounding box center [1047, 171] width 21 height 21
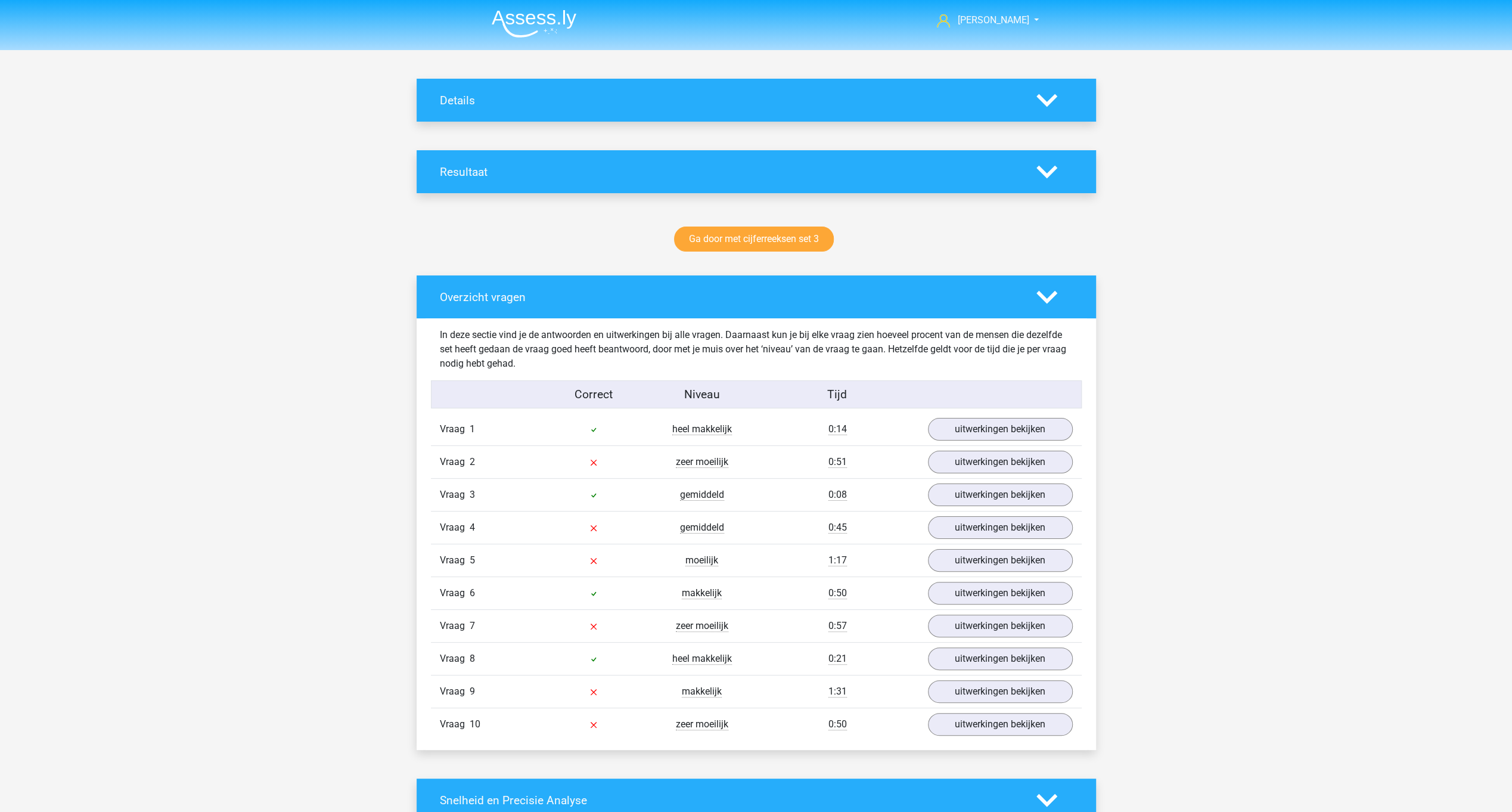
click at [1044, 293] on icon at bounding box center [1047, 297] width 21 height 21
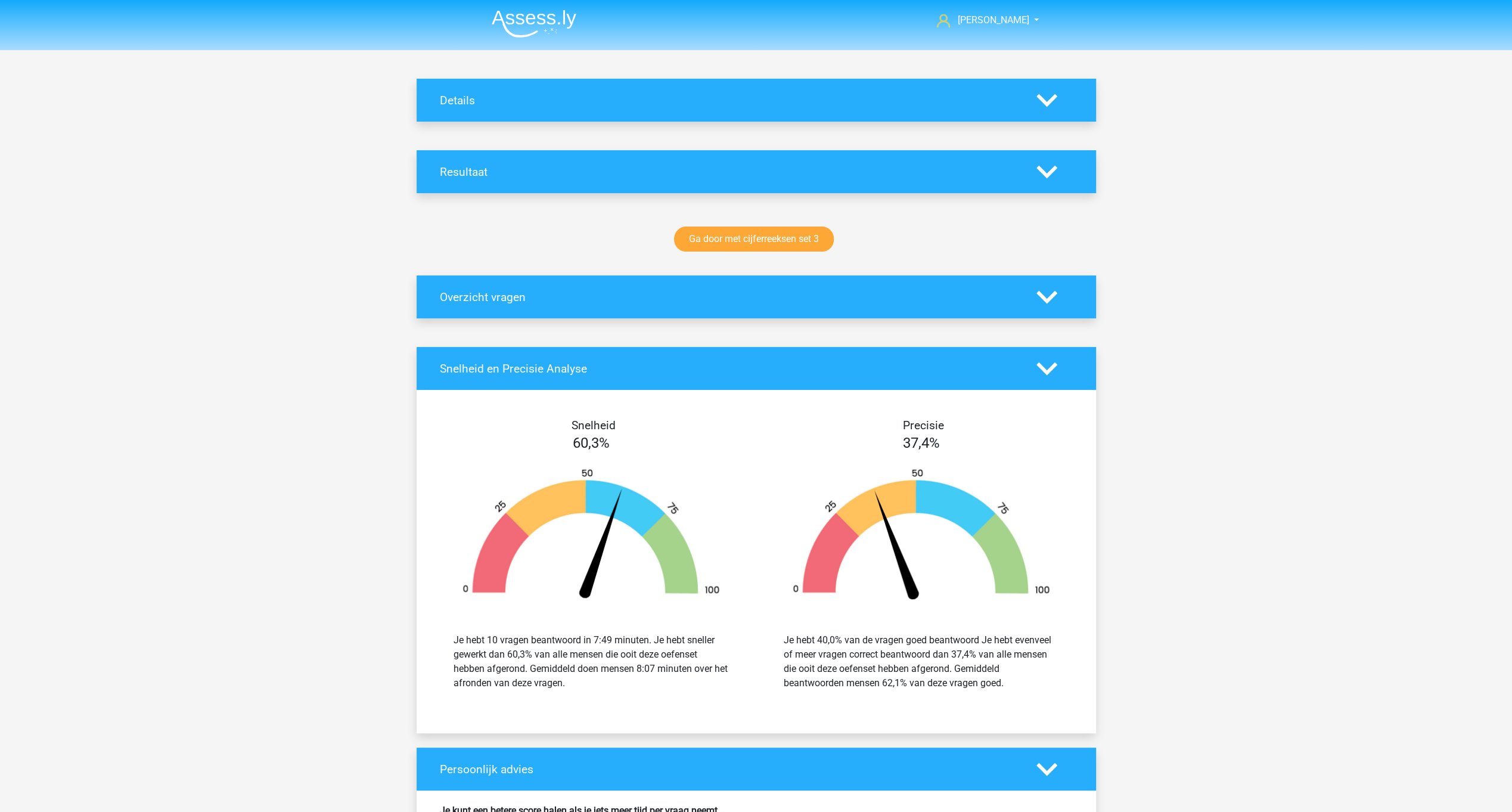
click at [547, 24] on img at bounding box center [534, 23] width 84 height 28
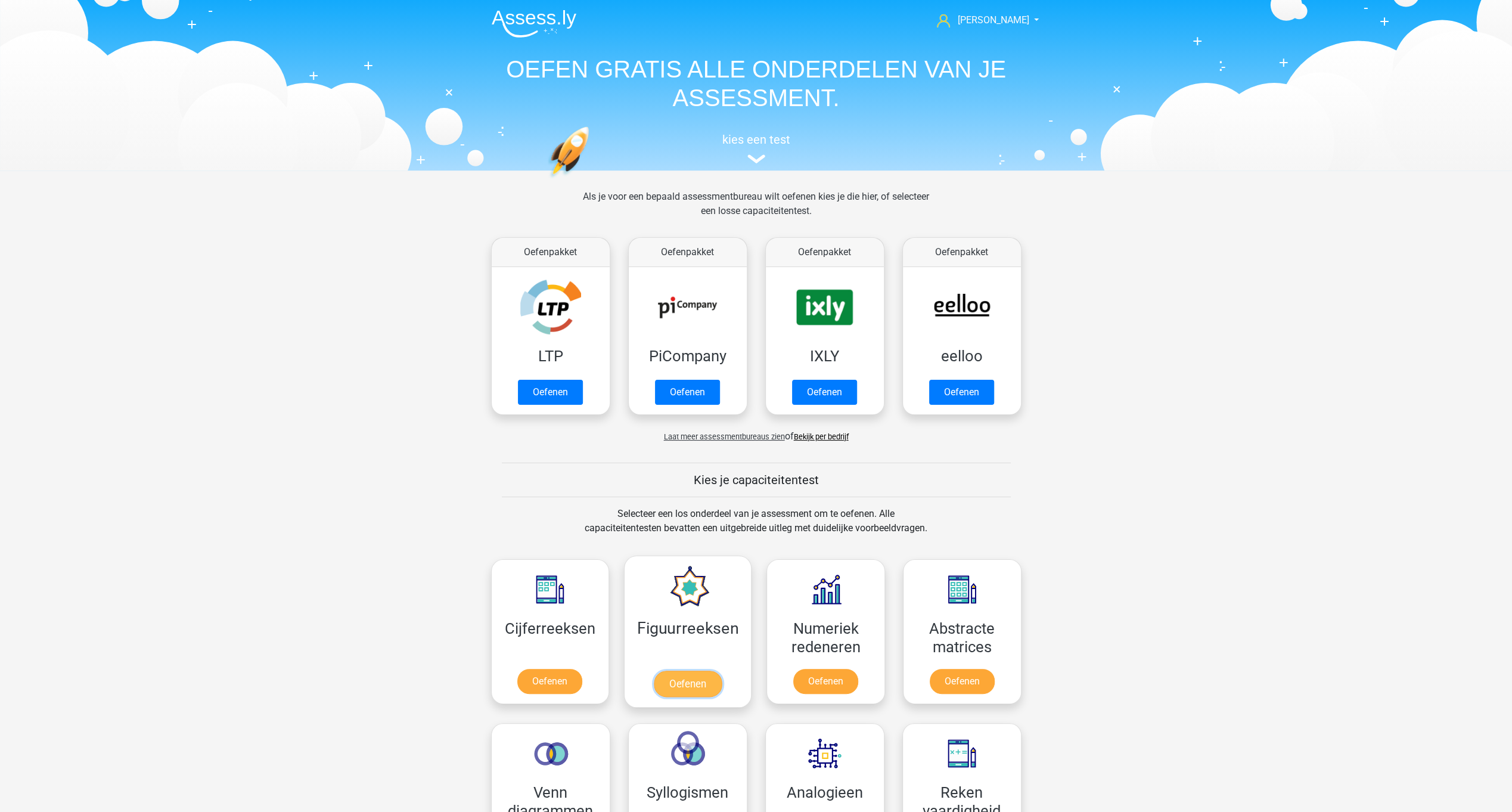
click at [692, 671] on link "Oefenen" at bounding box center [687, 684] width 68 height 26
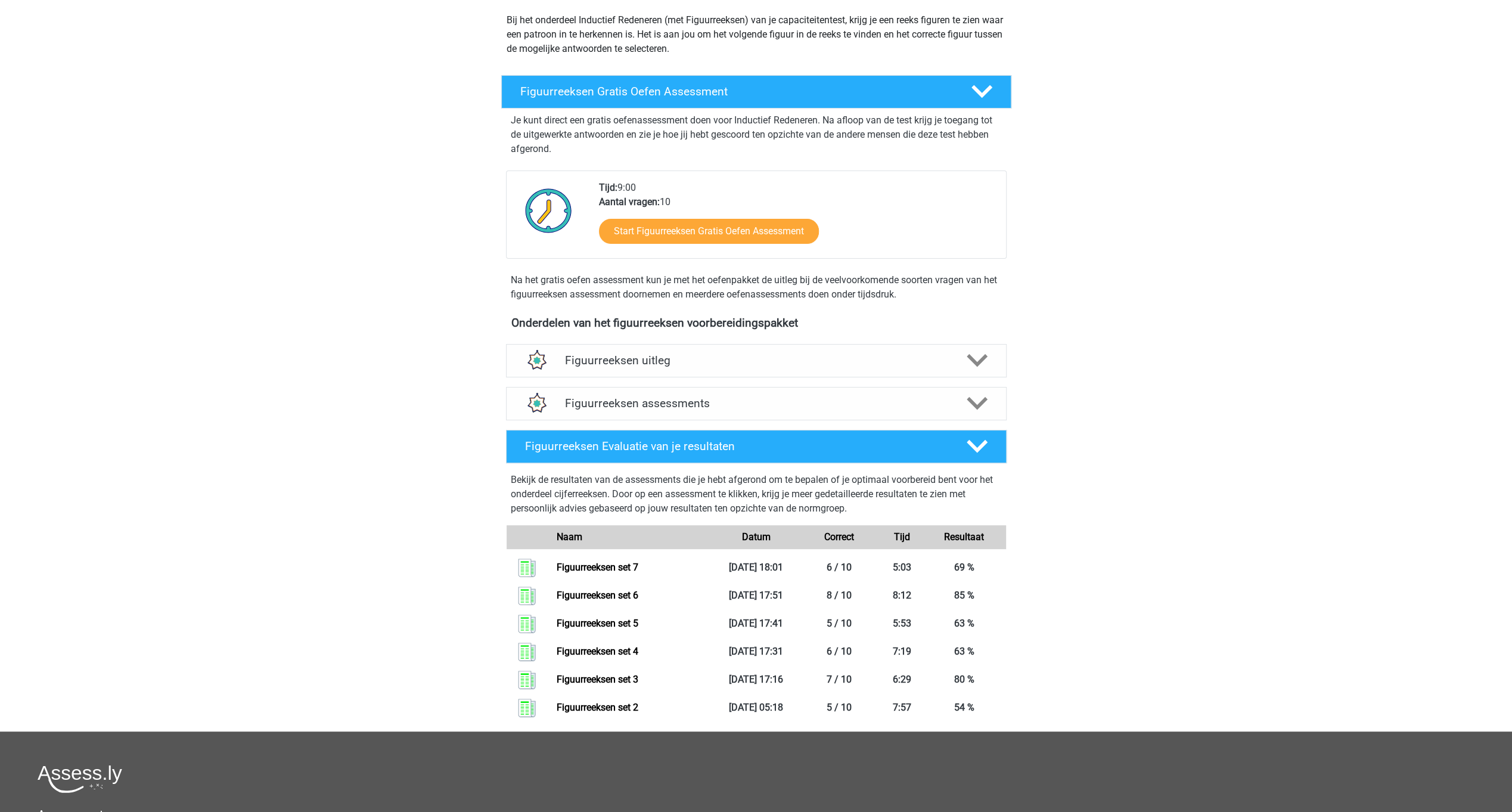
scroll to position [136, 0]
click at [594, 701] on link "Figuurreeksen set 2" at bounding box center [597, 707] width 81 height 12
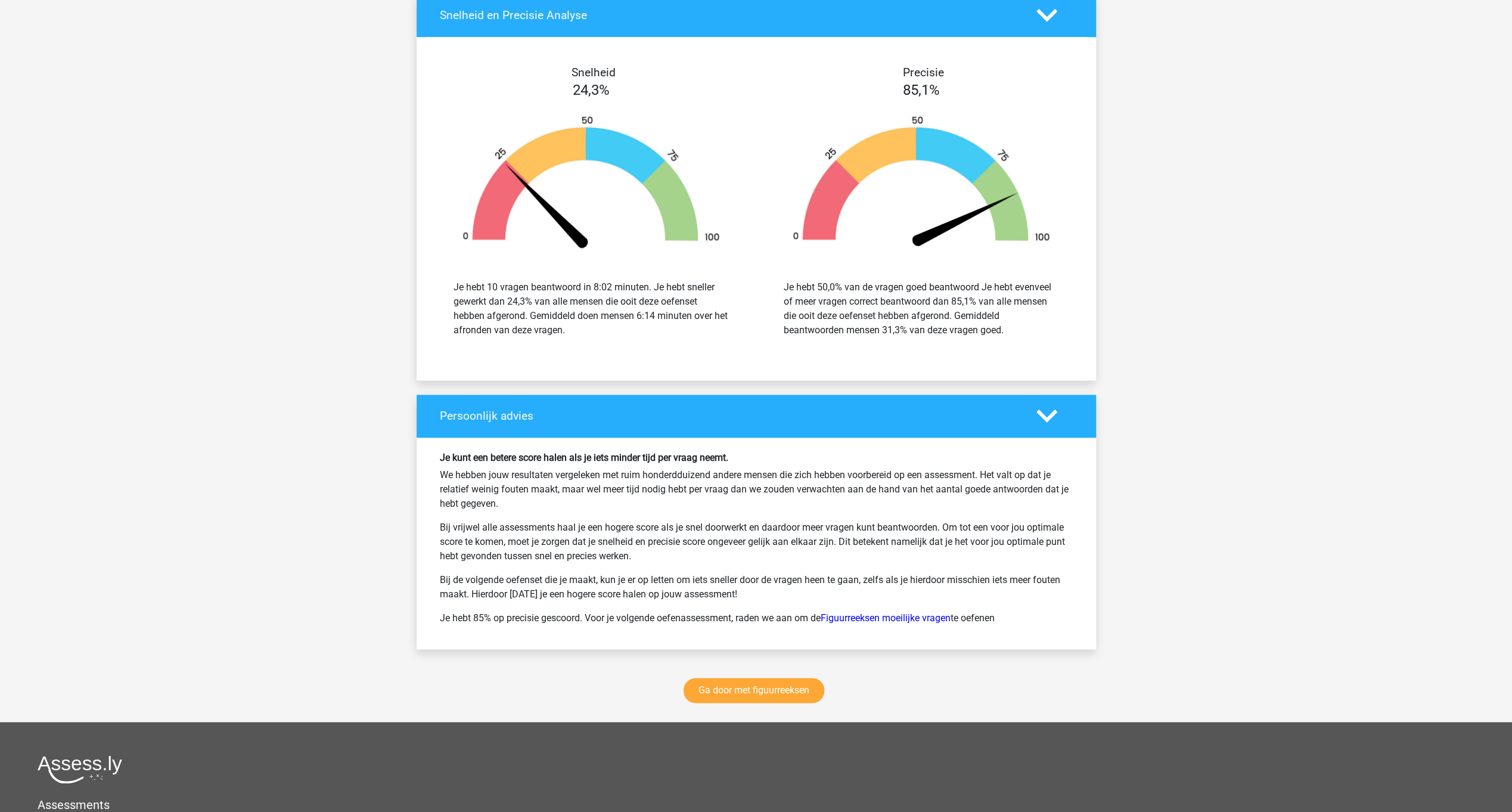
scroll to position [1198, 0]
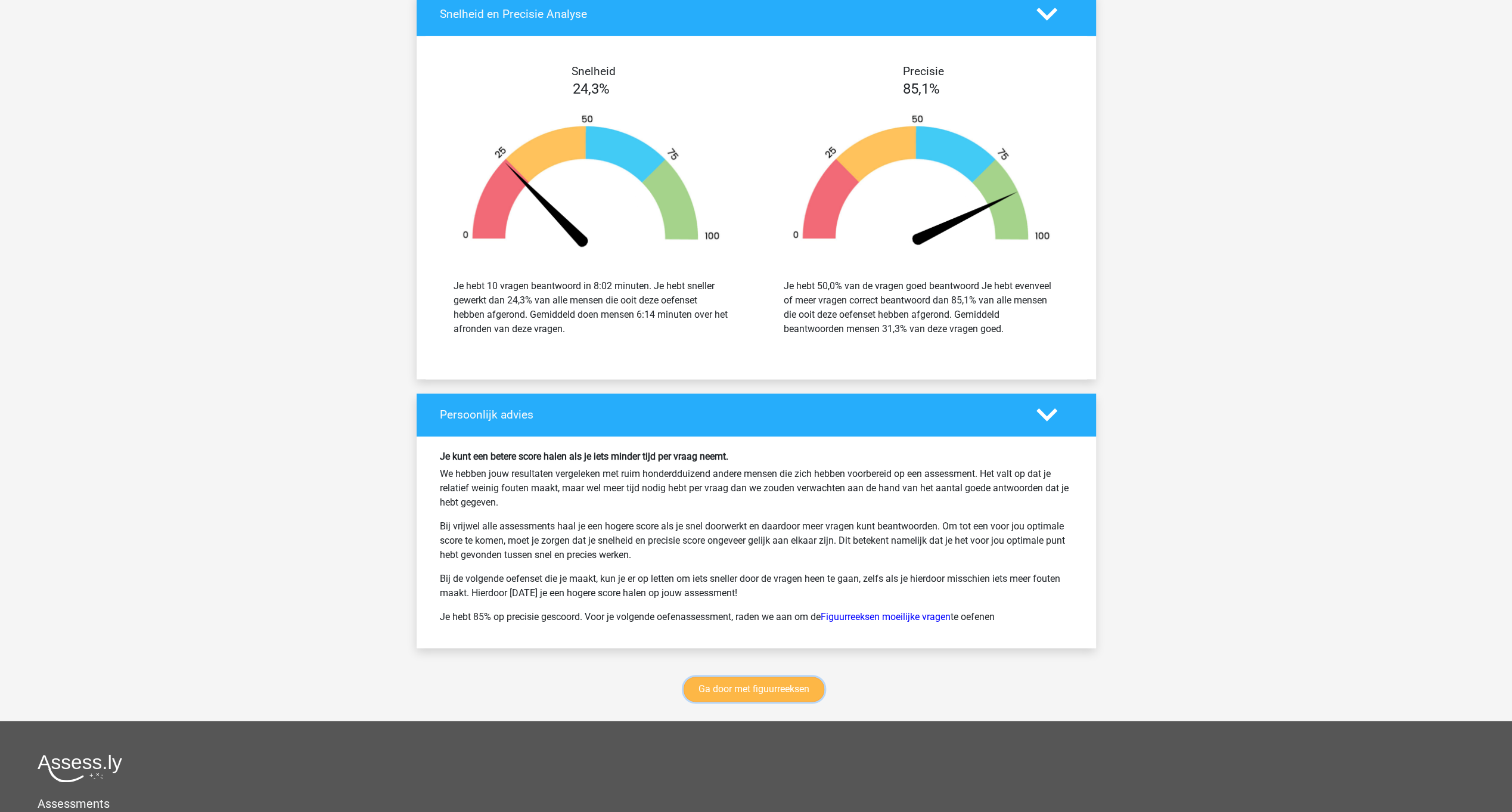
click at [756, 691] on link "Ga door met figuurreeksen" at bounding box center [753, 689] width 141 height 25
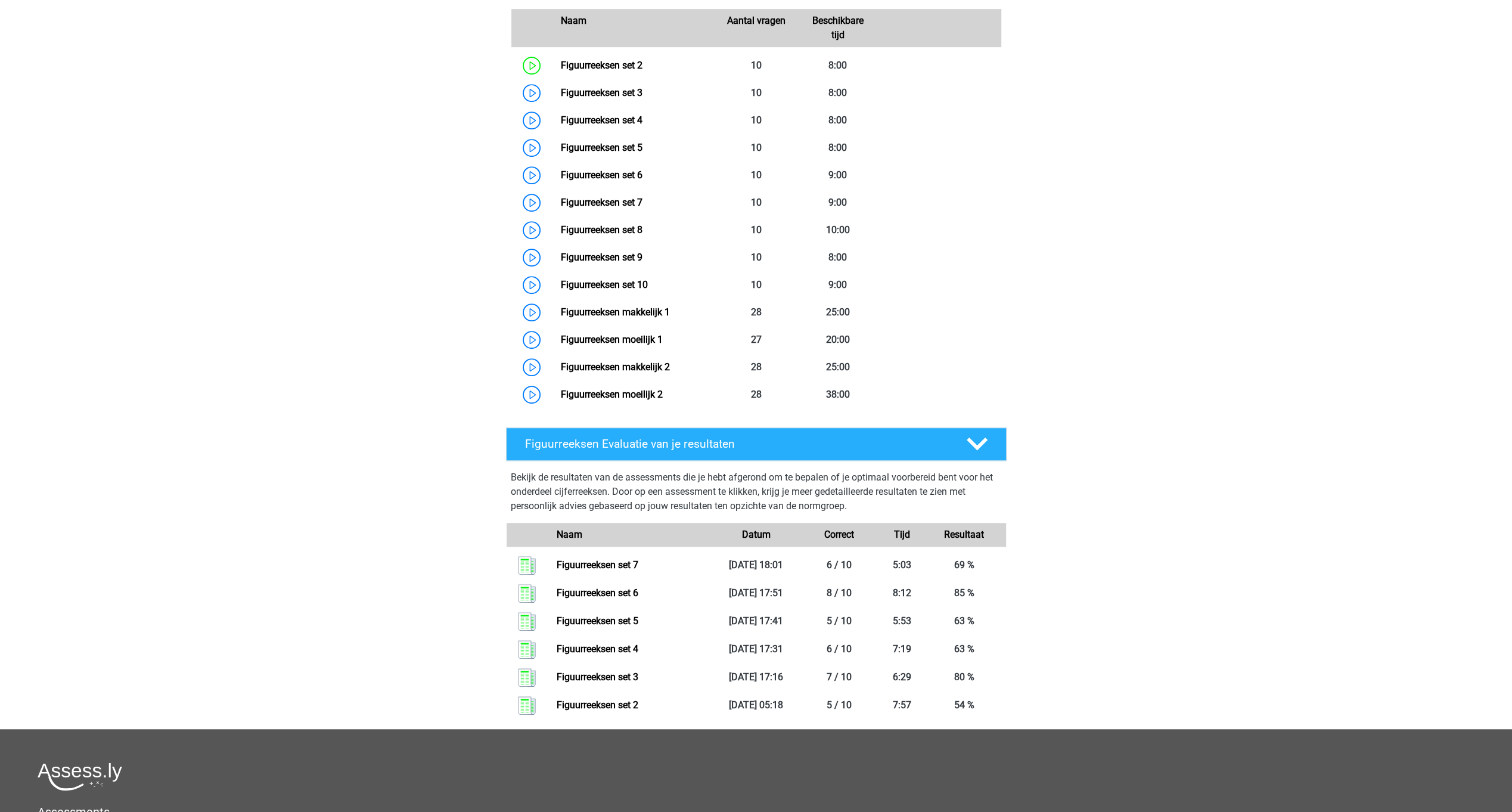
scroll to position [610, 0]
click at [605, 701] on link "Figuurreeksen set 2" at bounding box center [597, 704] width 81 height 12
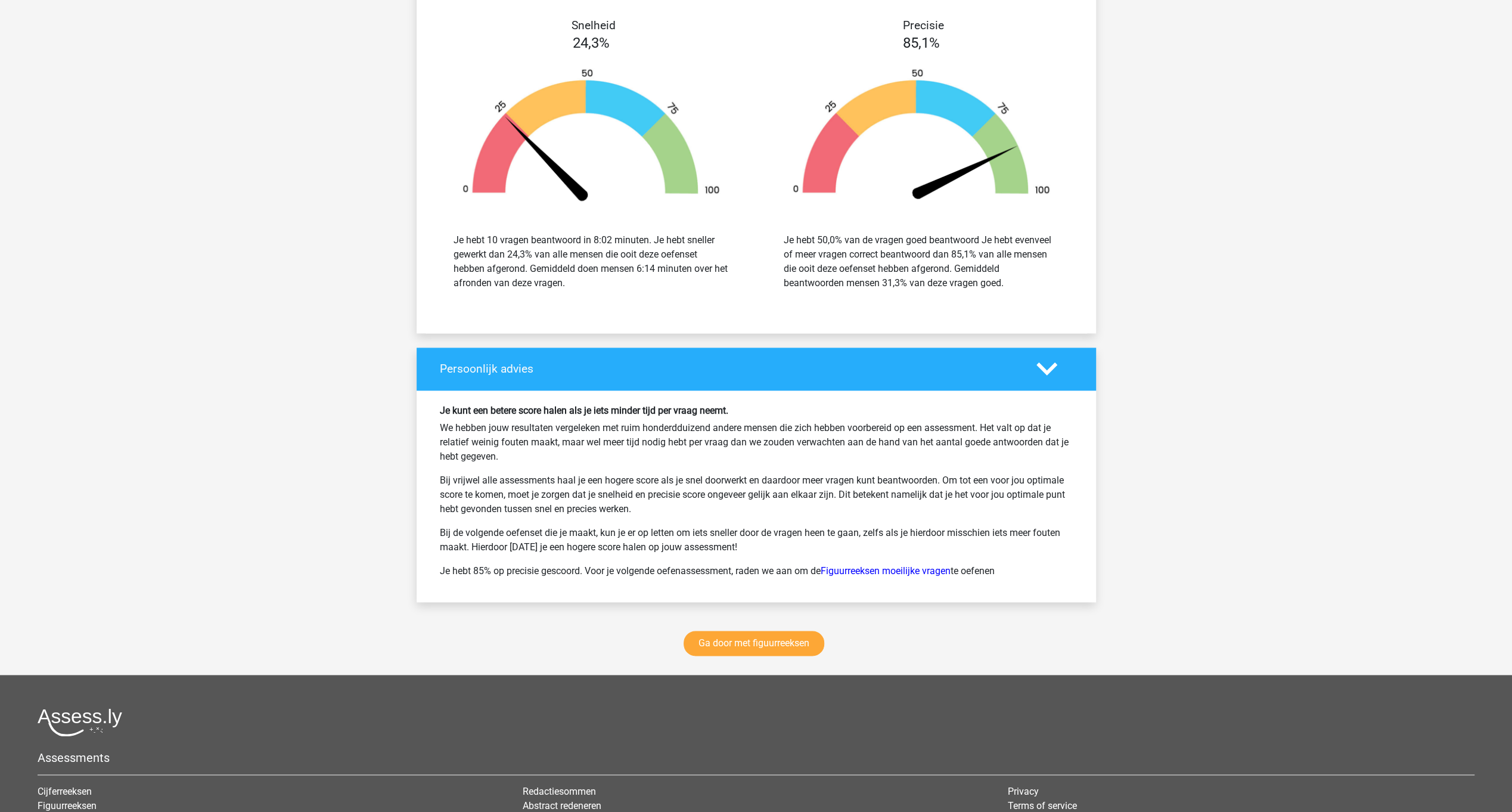
scroll to position [1245, 0]
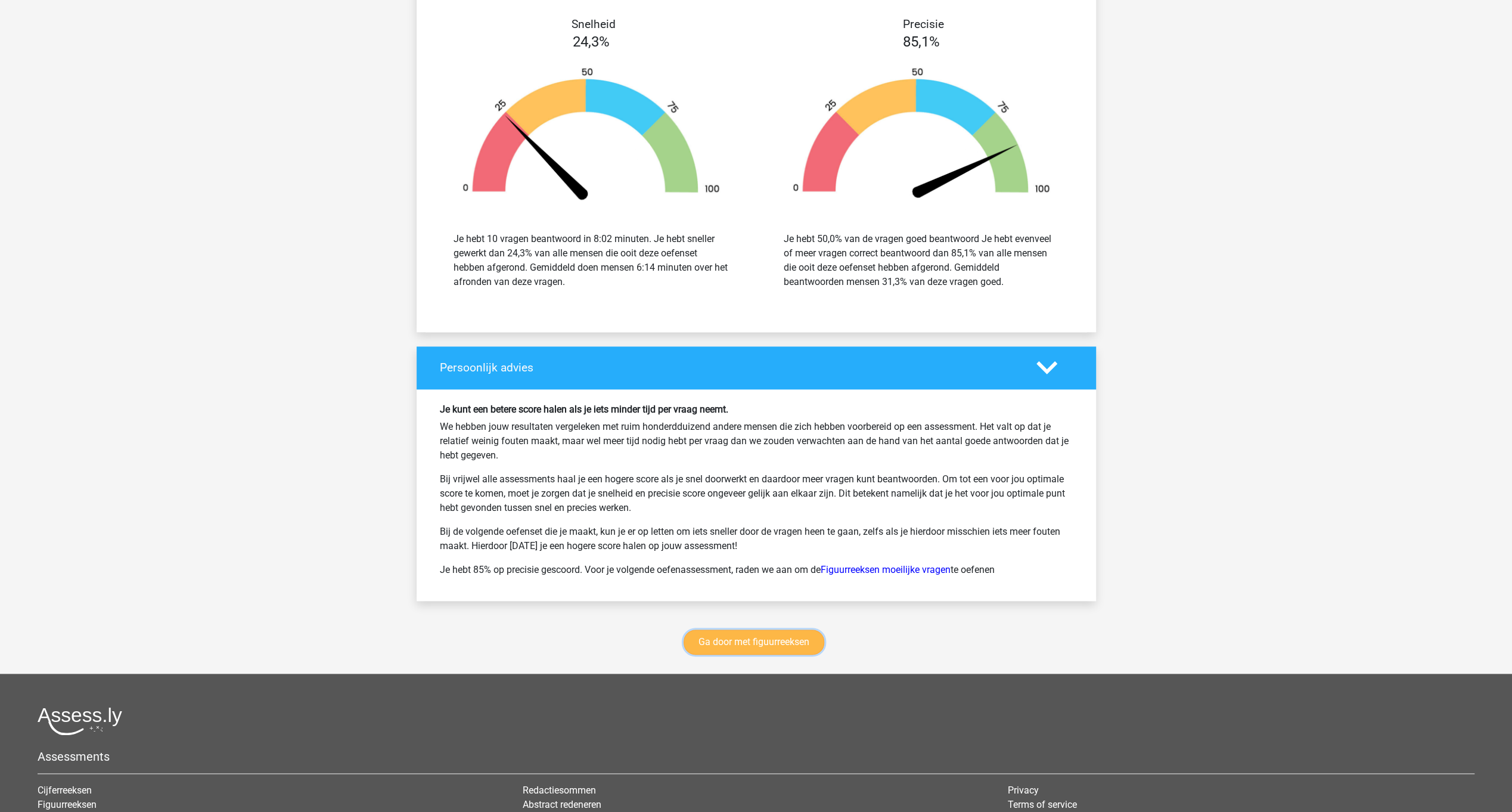
click at [781, 635] on link "Ga door met figuurreeksen" at bounding box center [753, 642] width 141 height 25
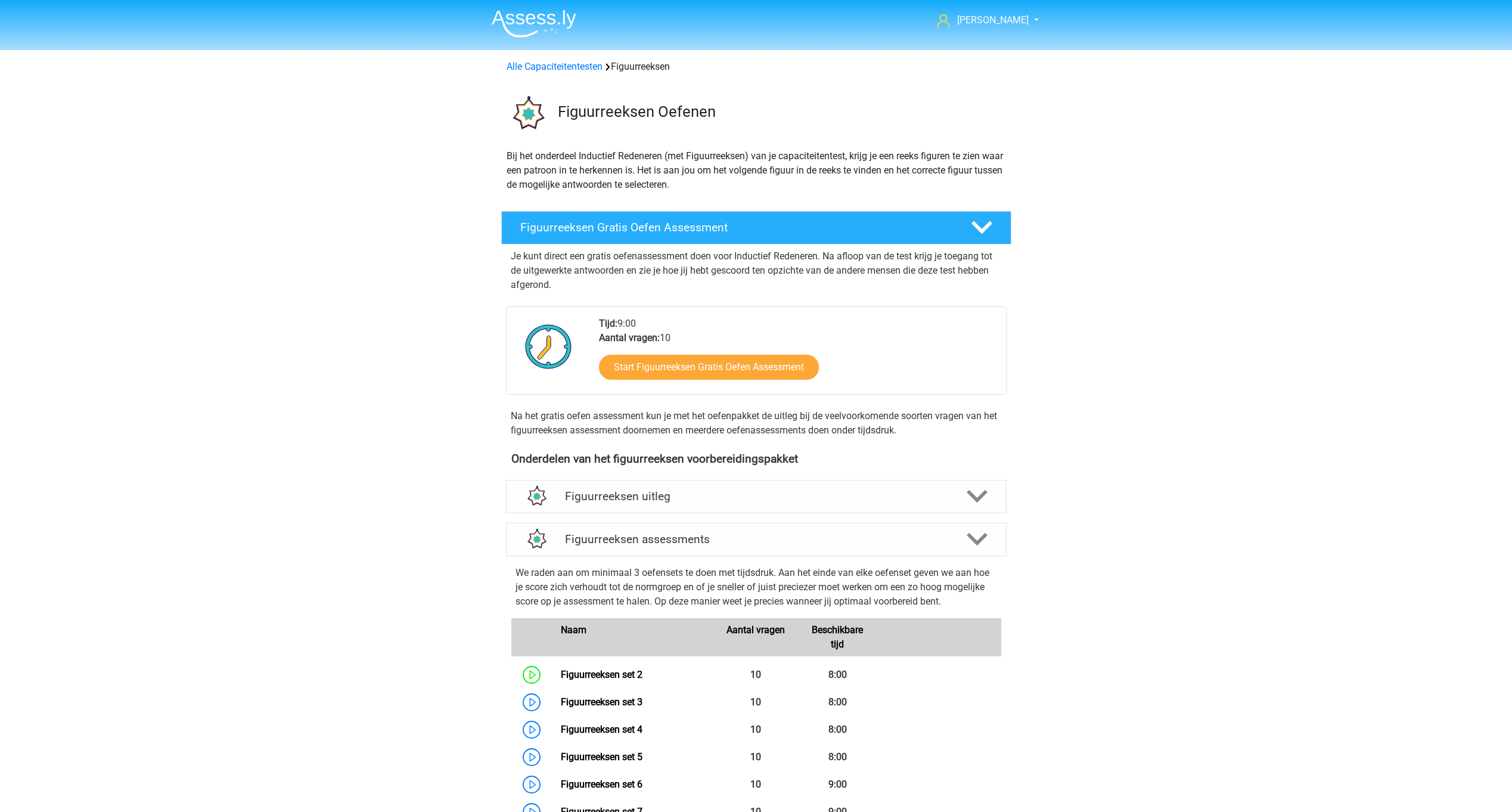
scroll to position [517, 0]
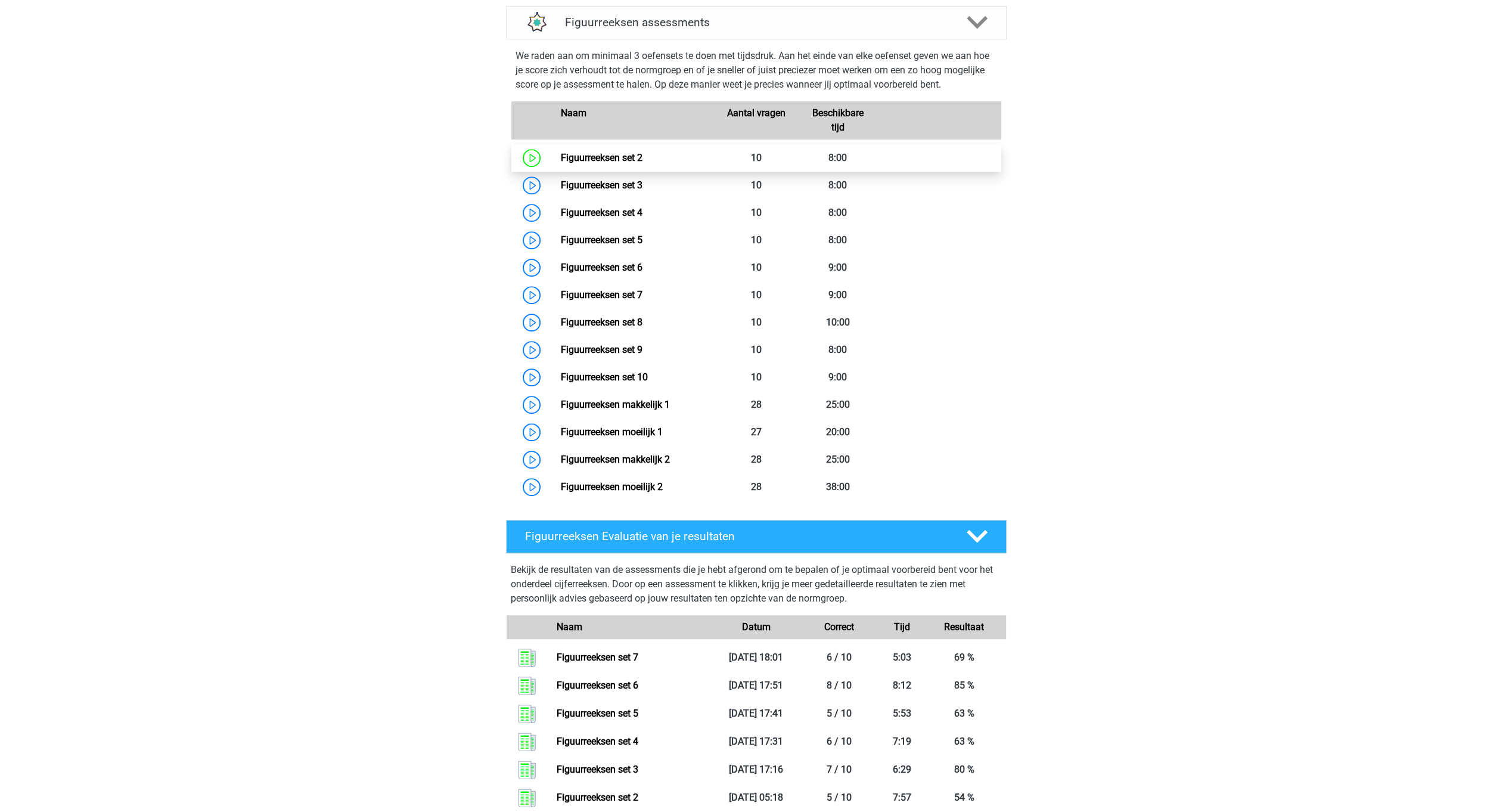
click at [561, 158] on link "Figuurreeksen set 2" at bounding box center [601, 157] width 81 height 12
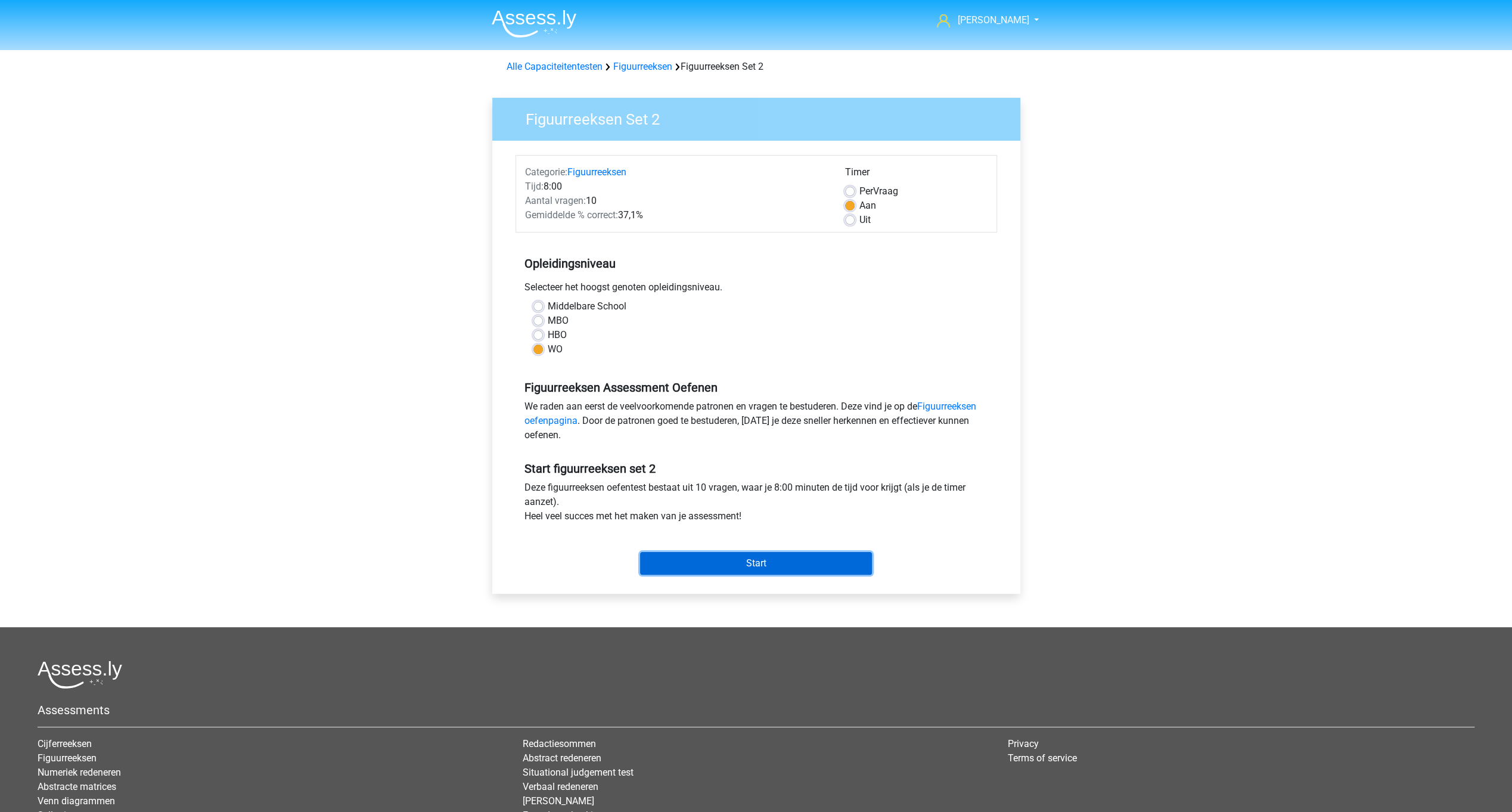
click at [732, 566] on input "Start" at bounding box center [756, 563] width 232 height 22
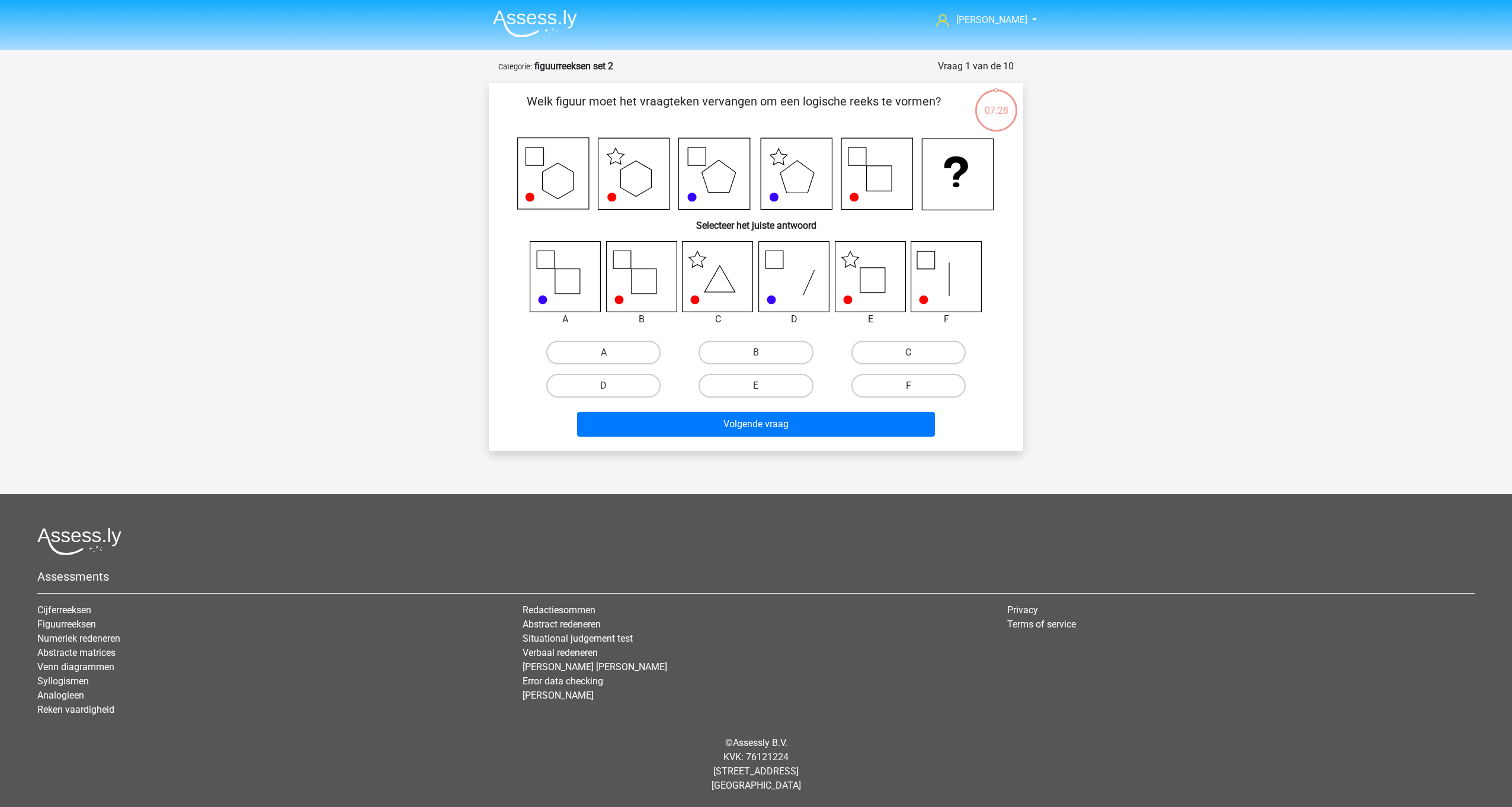
click at [760, 383] on label "E" at bounding box center [756, 386] width 114 height 24
click at [760, 386] on input "E" at bounding box center [759, 389] width 8 height 8
radio input "true"
click at [763, 421] on button "Volgende vraag" at bounding box center [756, 424] width 359 height 25
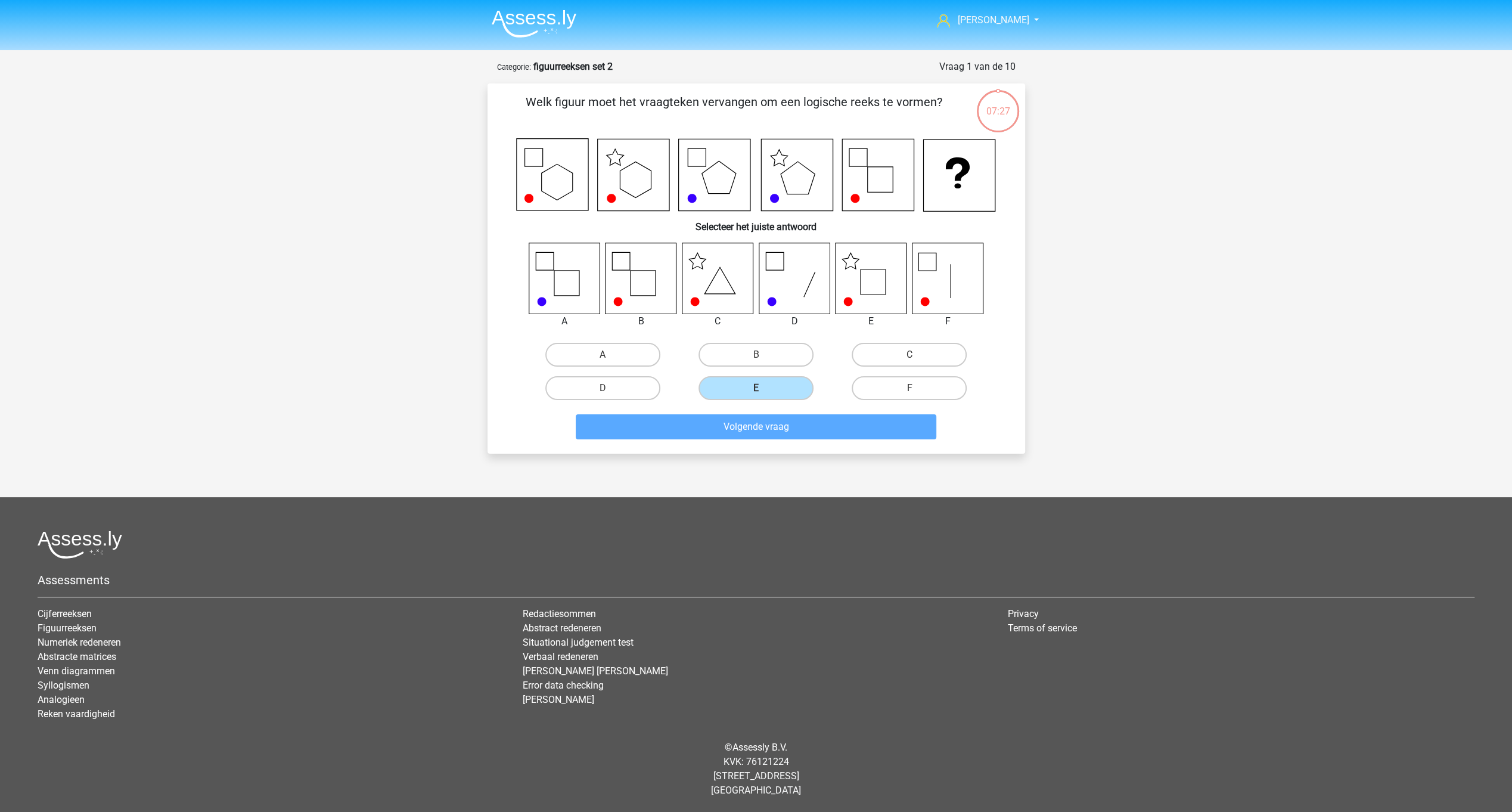
scroll to position [2, 0]
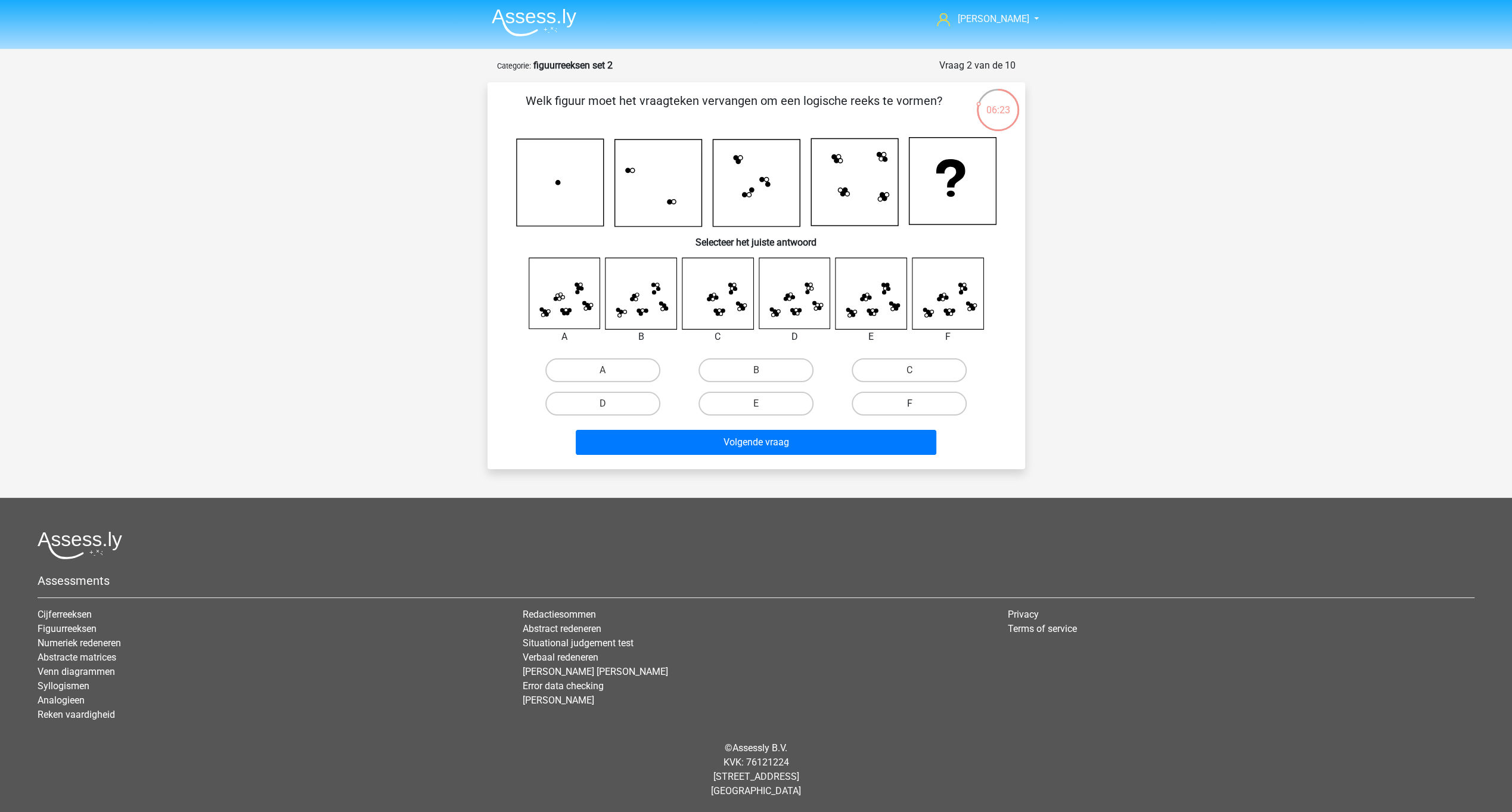
click at [906, 401] on label "F" at bounding box center [909, 403] width 115 height 24
click at [909, 403] on input "F" at bounding box center [913, 407] width 8 height 8
radio input "true"
click at [840, 433] on button "Volgende vraag" at bounding box center [756, 442] width 361 height 25
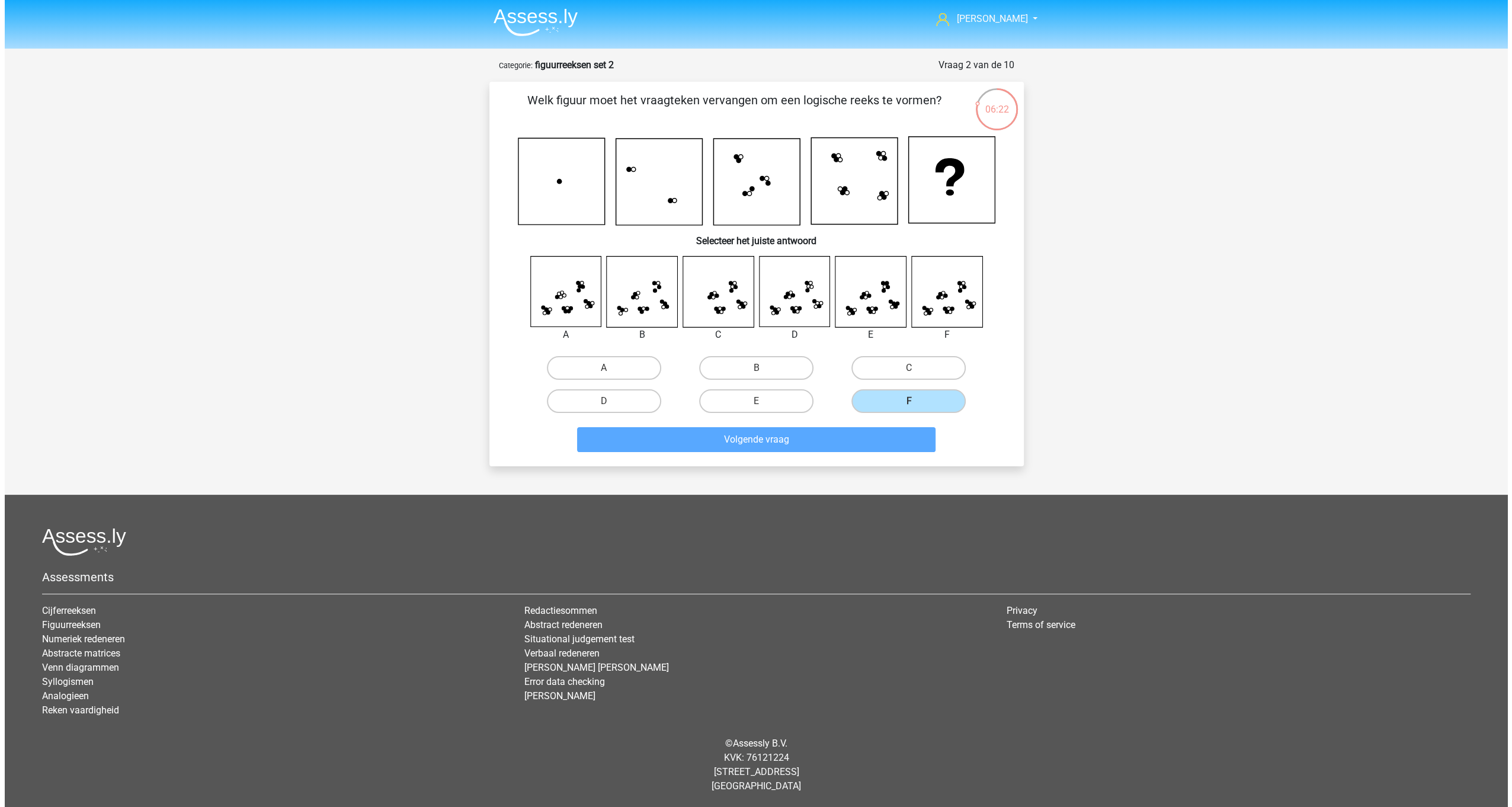
scroll to position [0, 0]
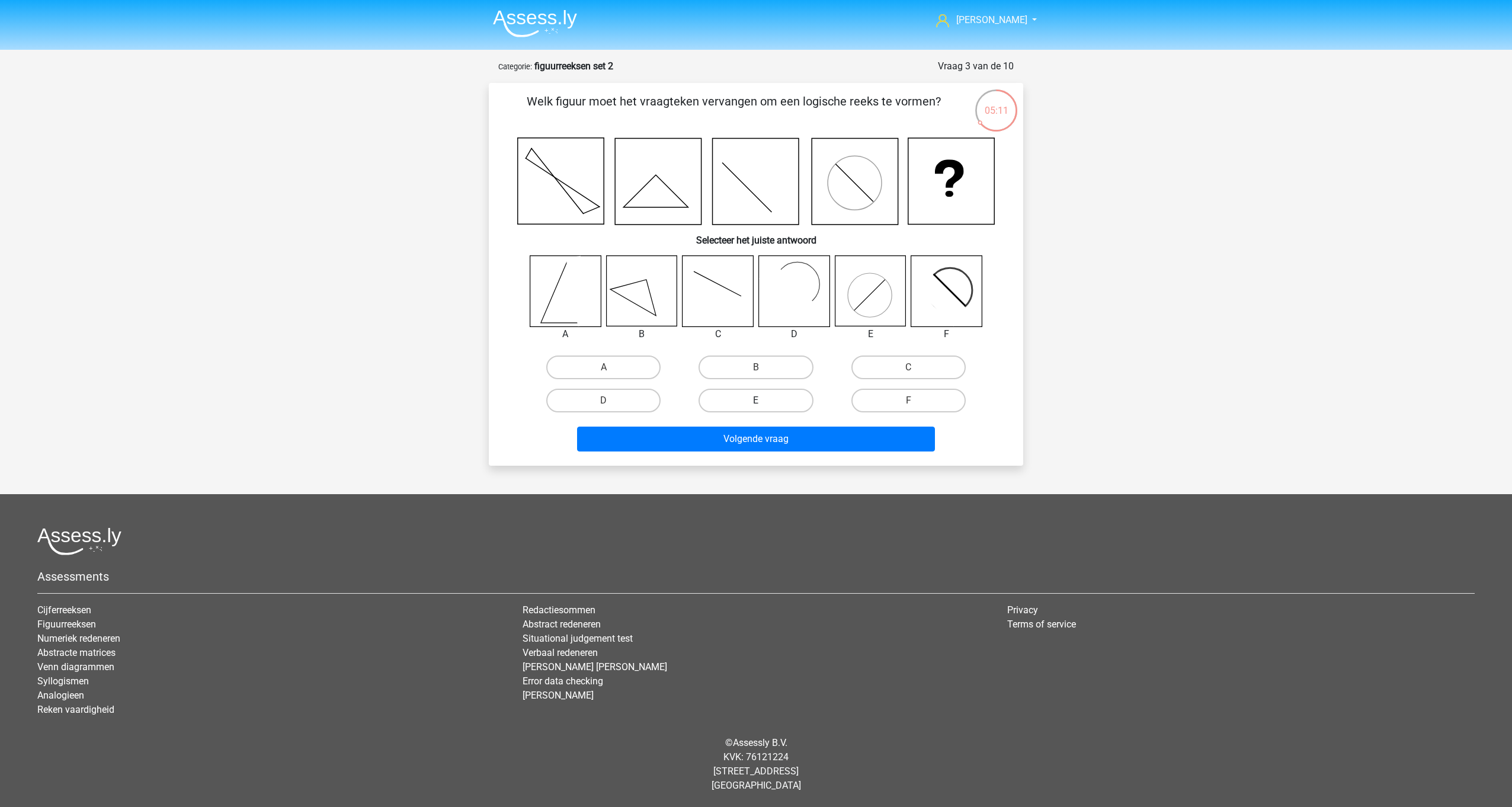
click at [747, 401] on label "E" at bounding box center [756, 400] width 114 height 24
click at [756, 401] on input "E" at bounding box center [759, 405] width 8 height 8
radio input "true"
click at [767, 441] on button "Volgende vraag" at bounding box center [756, 439] width 359 height 25
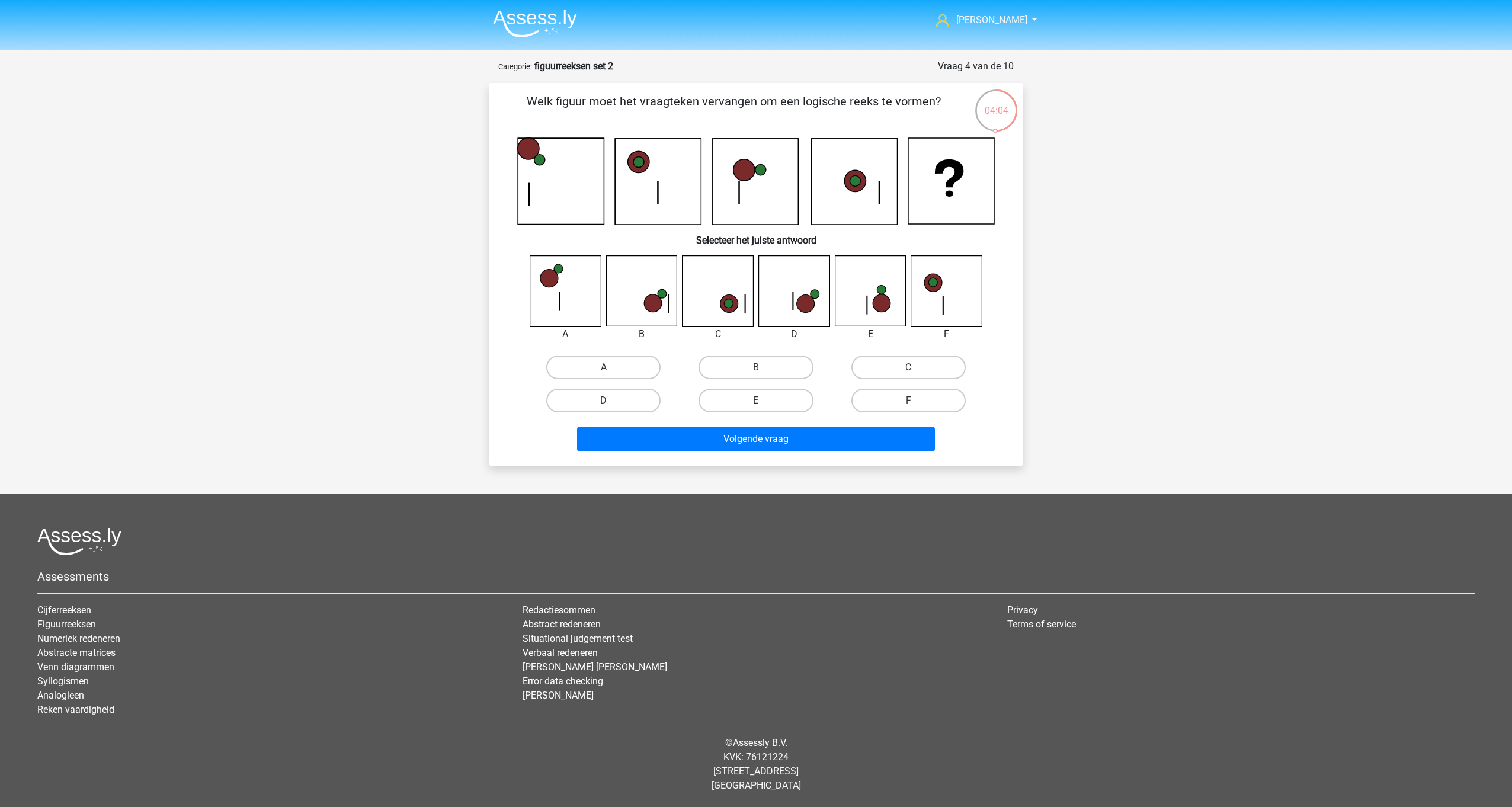
click at [869, 355] on div "C" at bounding box center [908, 366] width 152 height 33
click at [904, 363] on label "C" at bounding box center [908, 367] width 114 height 24
click at [908, 367] on input "C" at bounding box center [912, 371] width 8 height 8
radio input "true"
click at [786, 438] on button "Volgende vraag" at bounding box center [756, 439] width 359 height 25
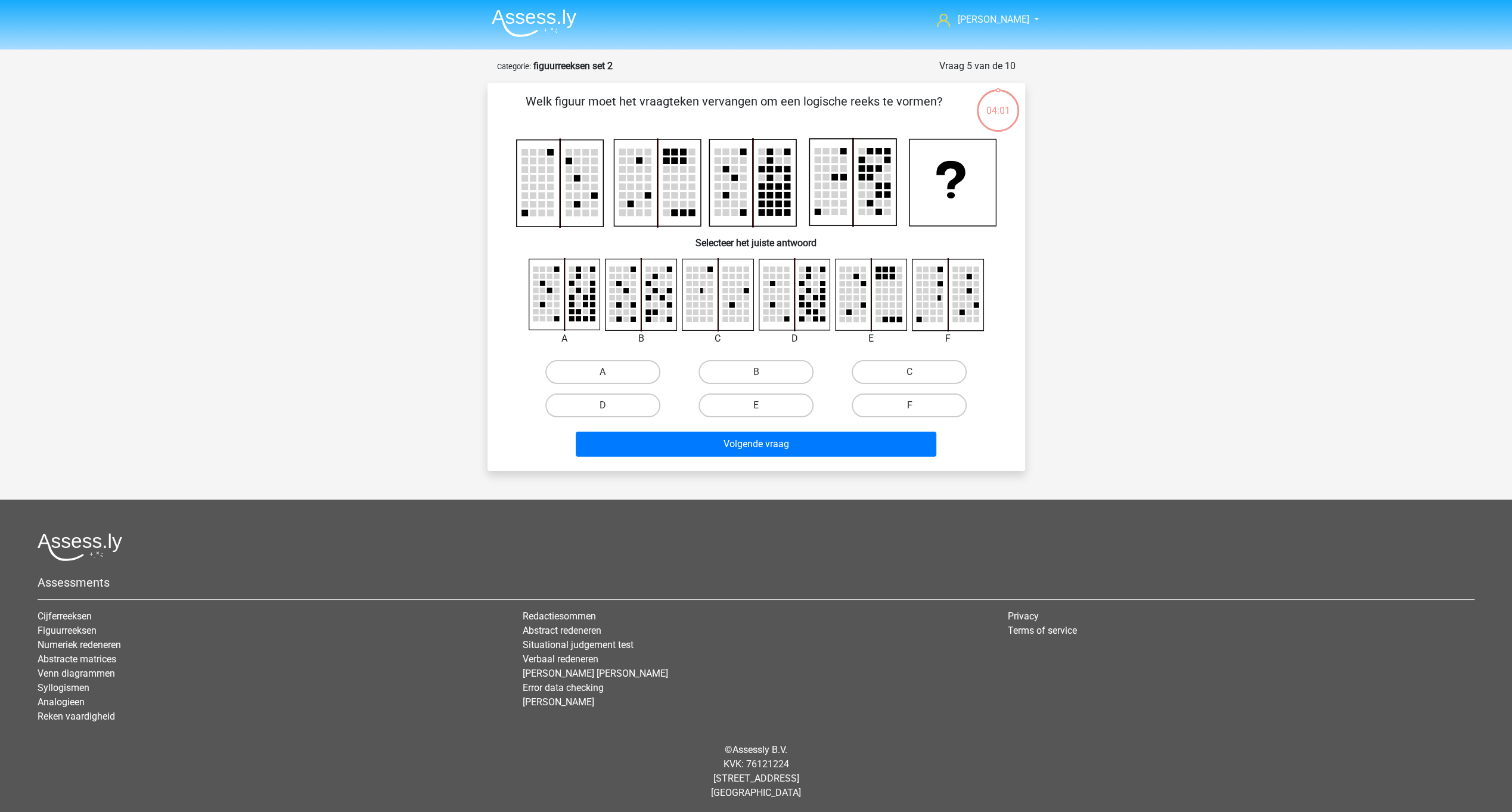
scroll to position [2, 0]
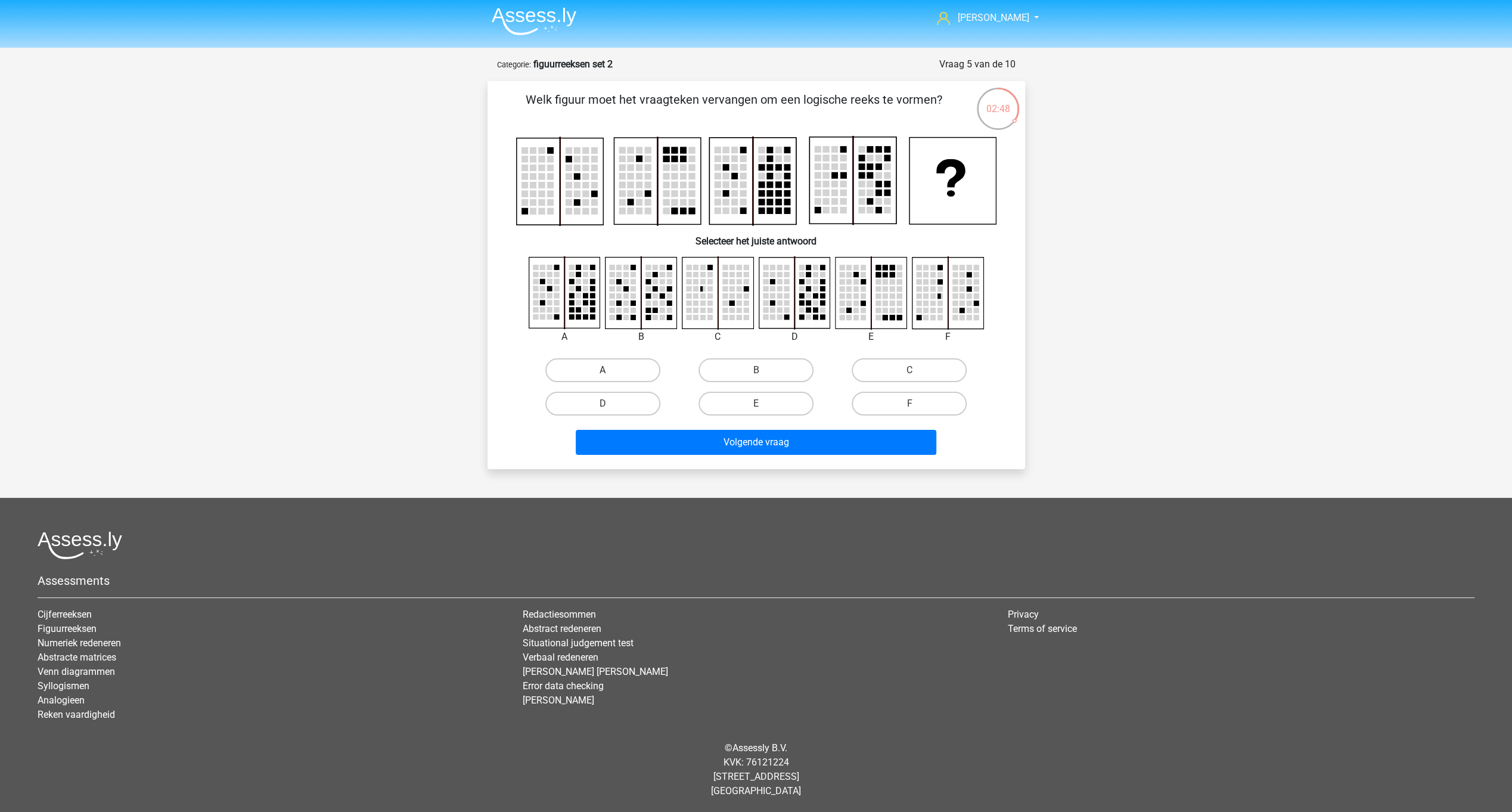
click at [614, 367] on label "A" at bounding box center [603, 370] width 115 height 24
click at [610, 370] on input "A" at bounding box center [607, 374] width 8 height 8
radio input "true"
click at [763, 438] on button "Volgende vraag" at bounding box center [756, 442] width 361 height 25
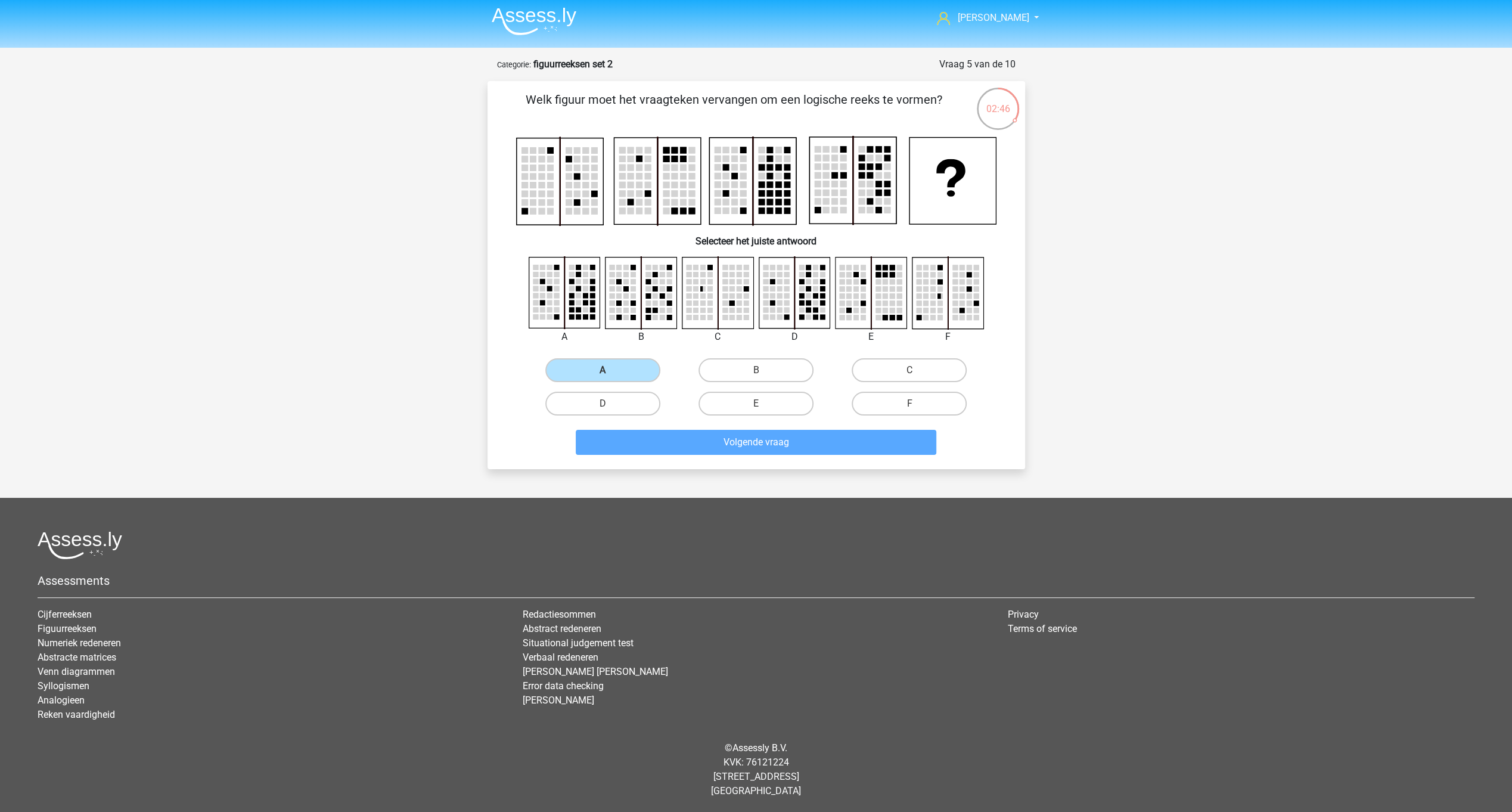
scroll to position [2, 0]
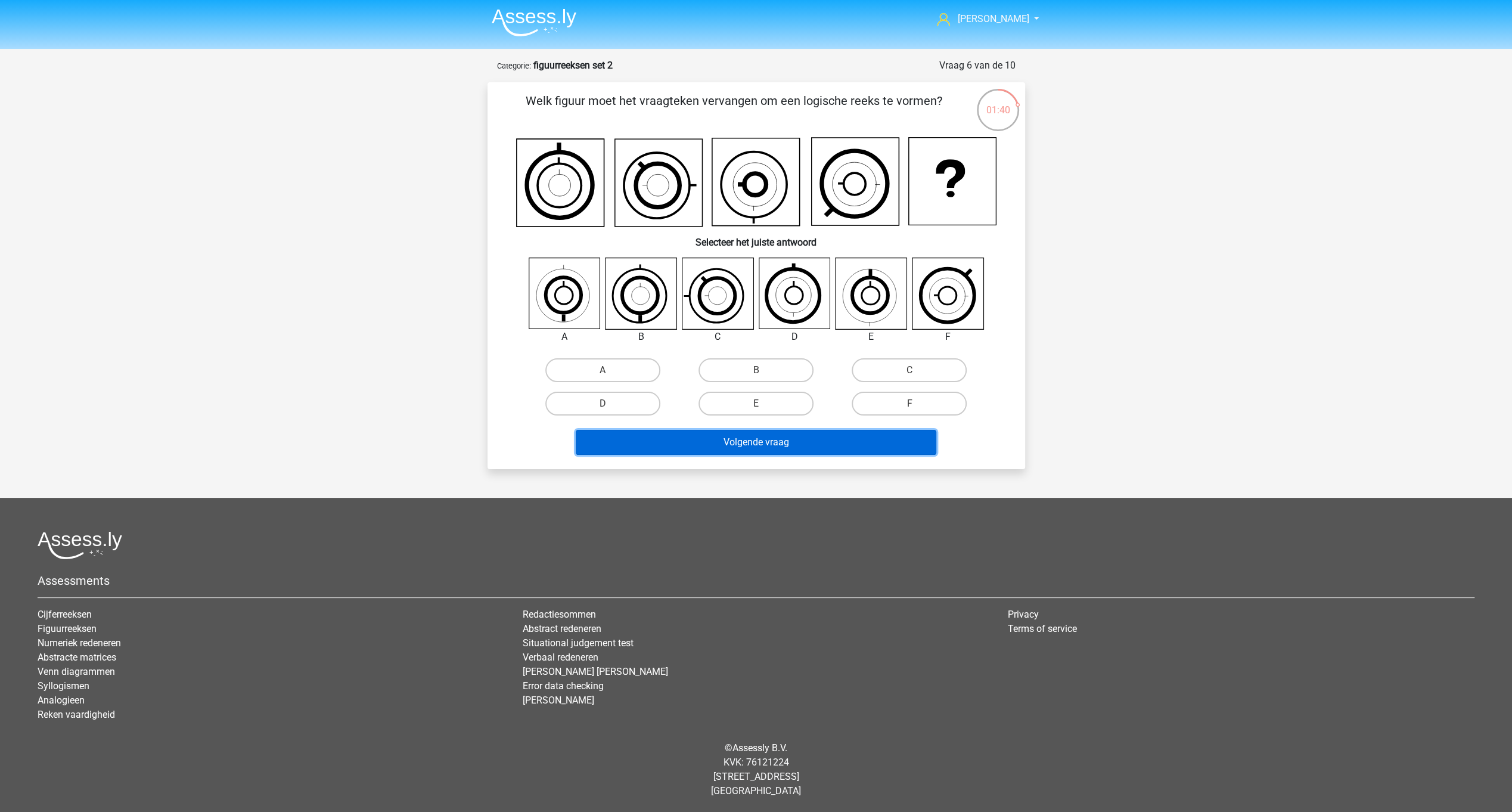
click at [763, 438] on button "Volgende vraag" at bounding box center [756, 442] width 361 height 25
click at [908, 403] on label "F" at bounding box center [909, 403] width 115 height 24
click at [909, 403] on input "F" at bounding box center [913, 407] width 8 height 8
radio input "true"
click at [817, 443] on button "Volgende vraag" at bounding box center [756, 442] width 361 height 25
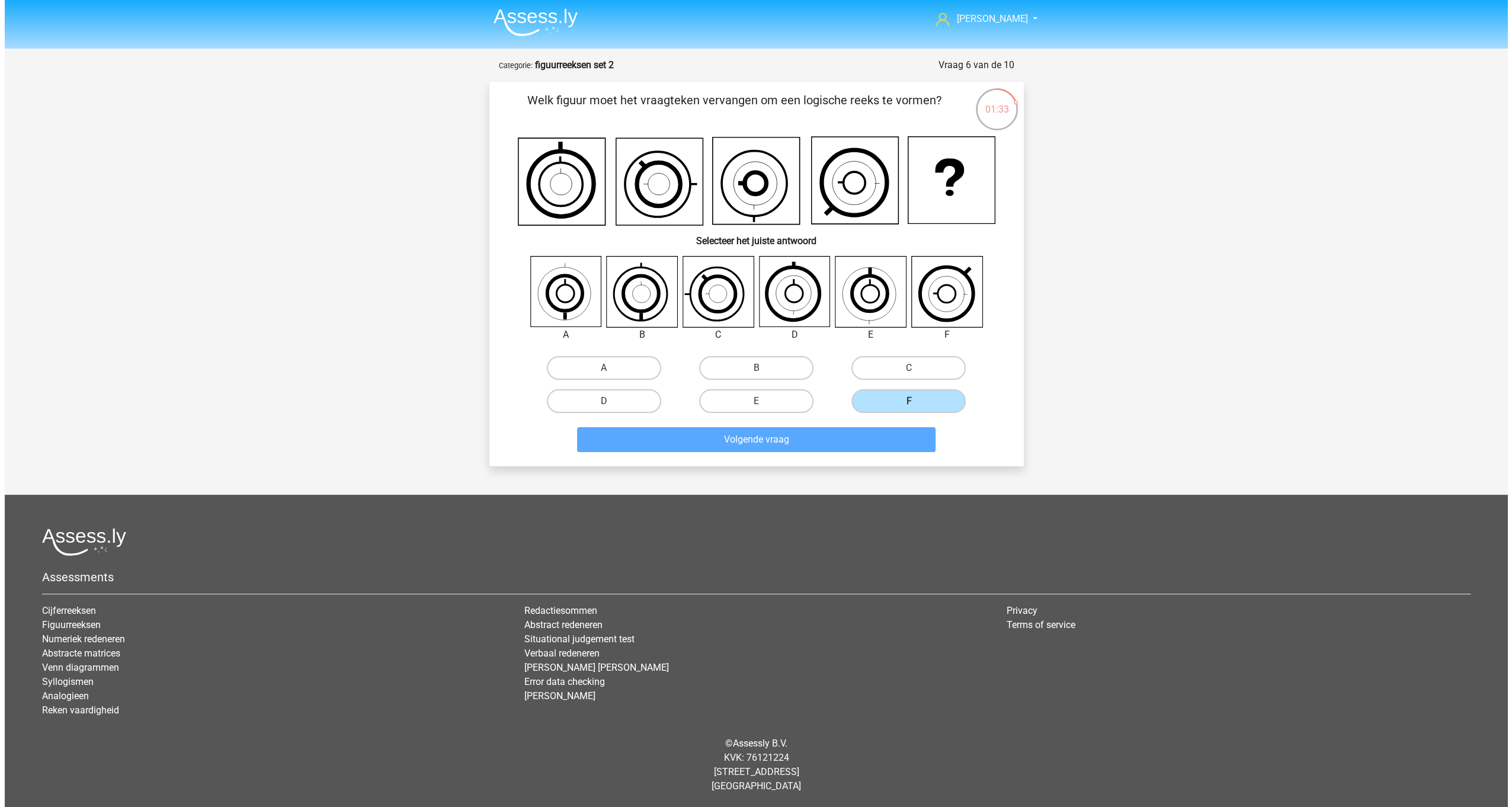
scroll to position [0, 0]
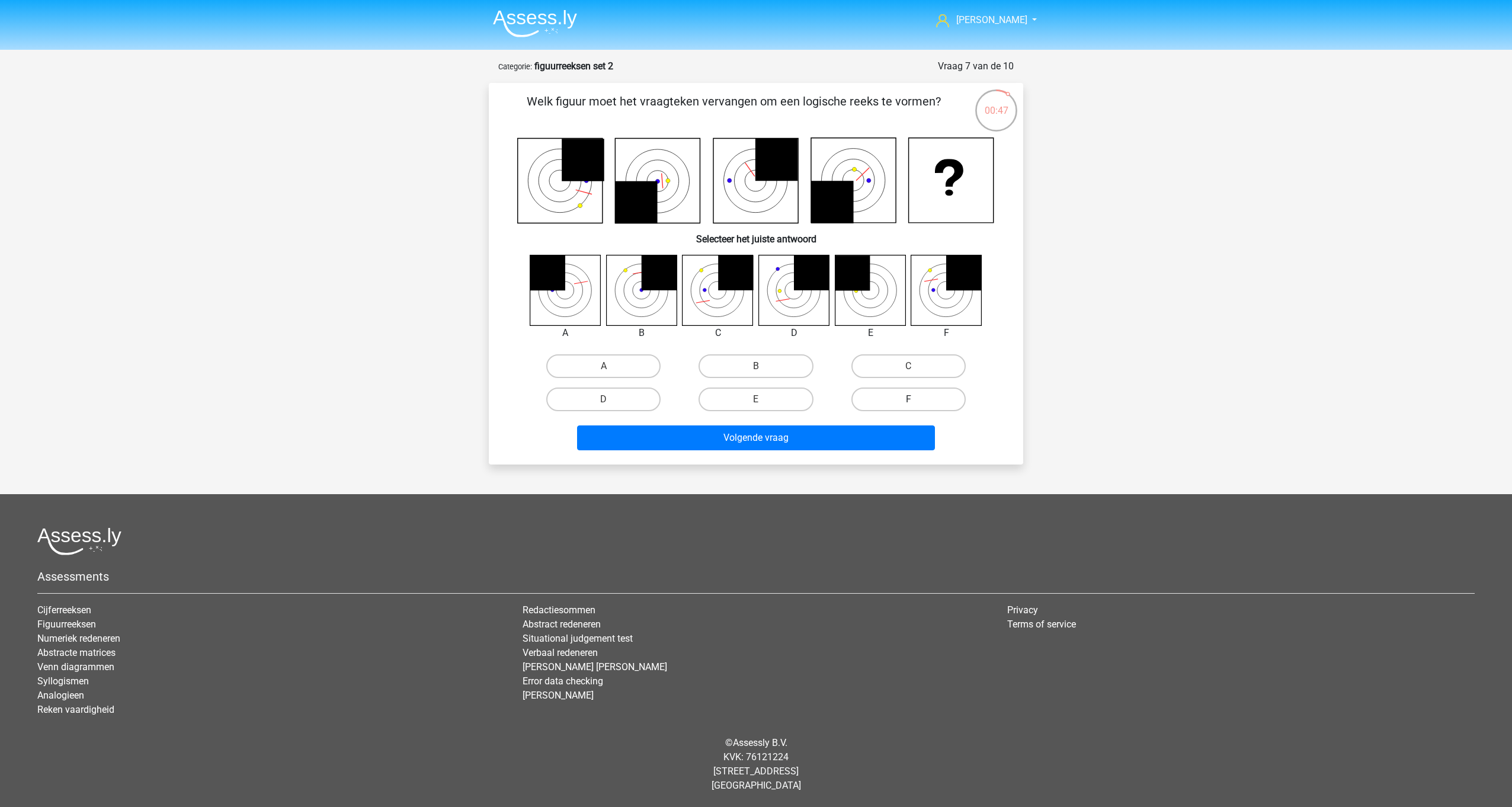
click at [867, 393] on label "F" at bounding box center [908, 399] width 114 height 24
click at [908, 399] on input "F" at bounding box center [912, 403] width 8 height 8
radio input "true"
click at [853, 430] on button "Volgende vraag" at bounding box center [756, 437] width 359 height 25
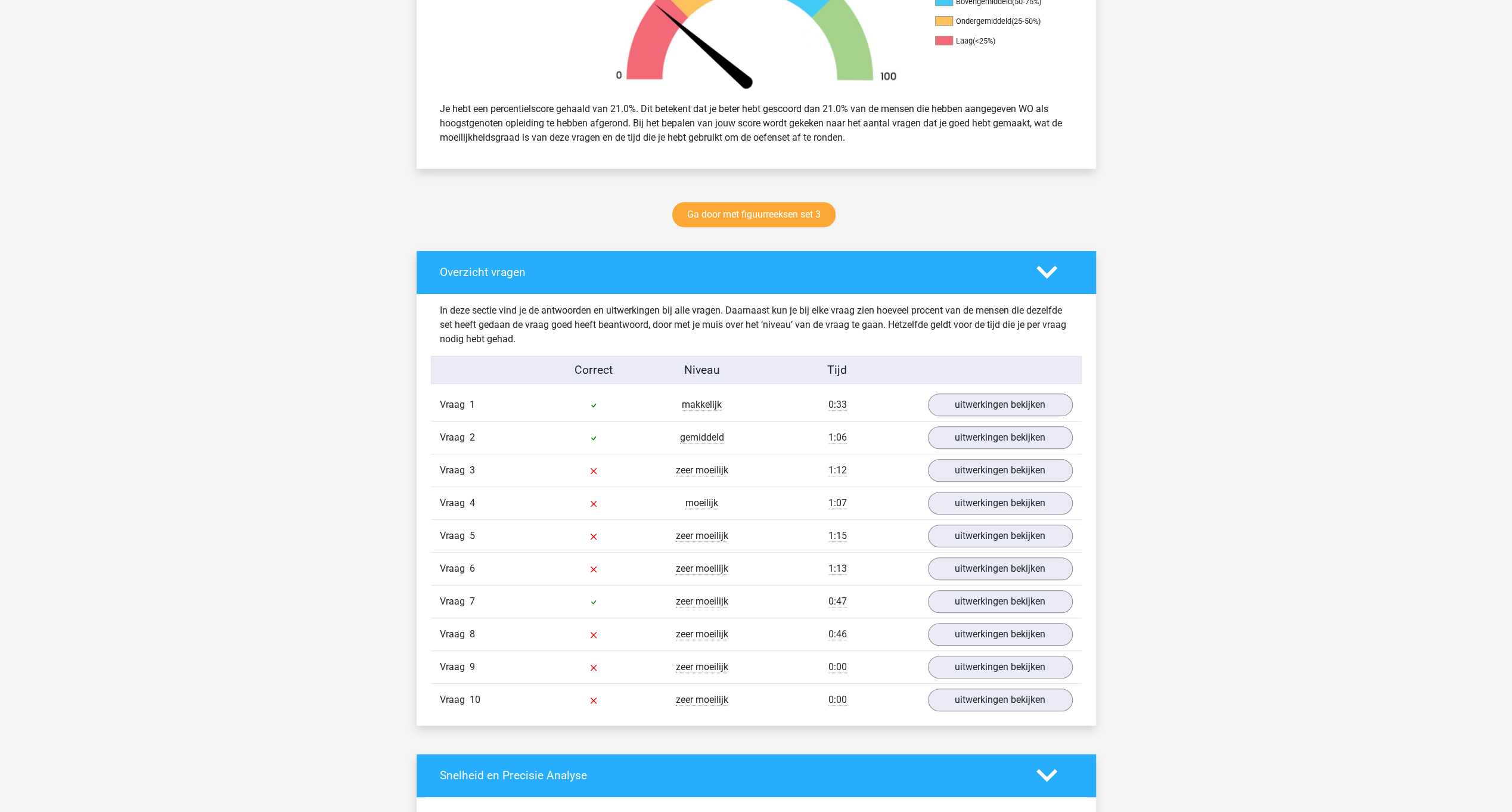
scroll to position [503, 0]
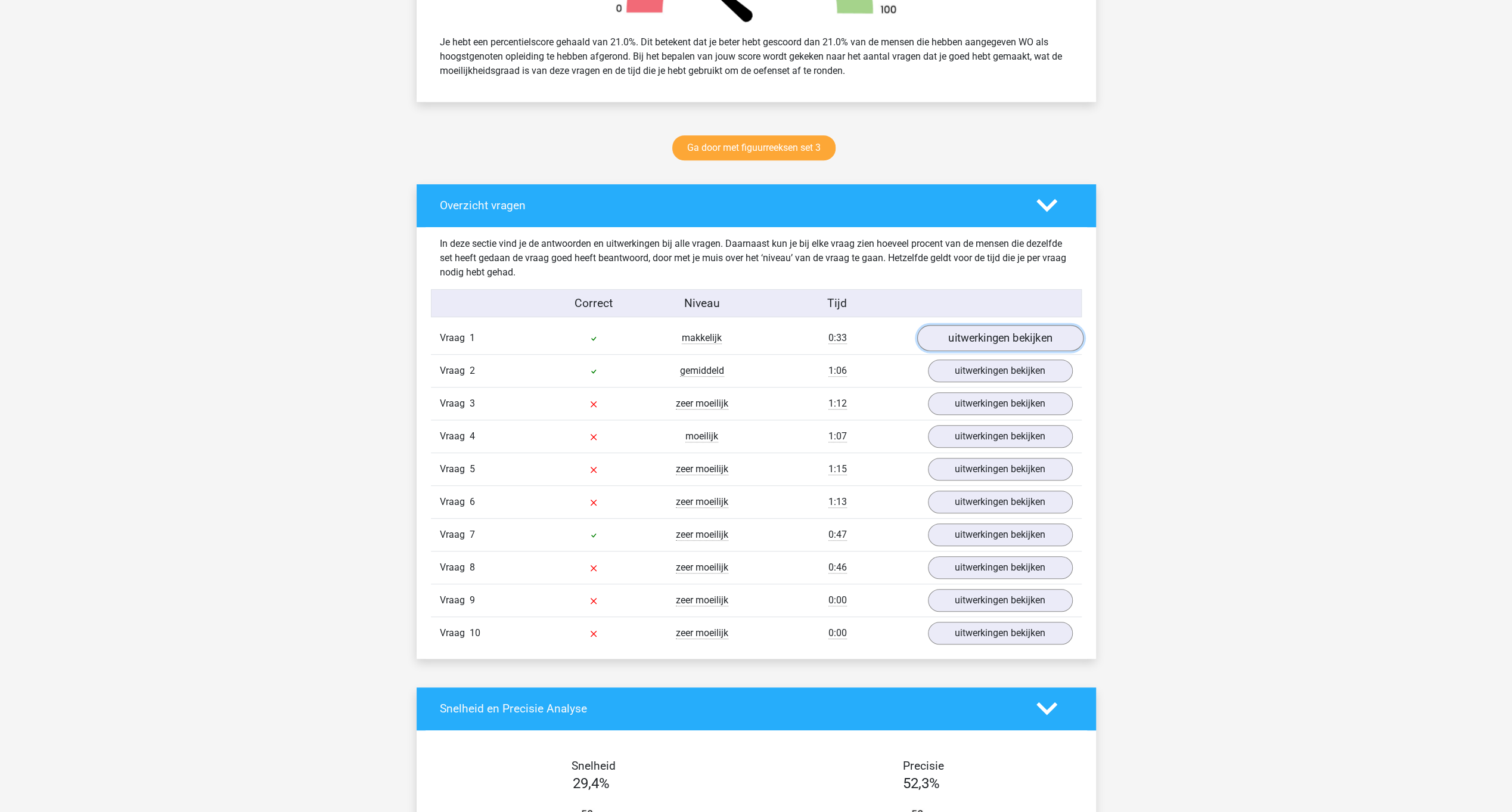
click at [975, 331] on link "uitwerkingen bekijken" at bounding box center [1000, 338] width 167 height 26
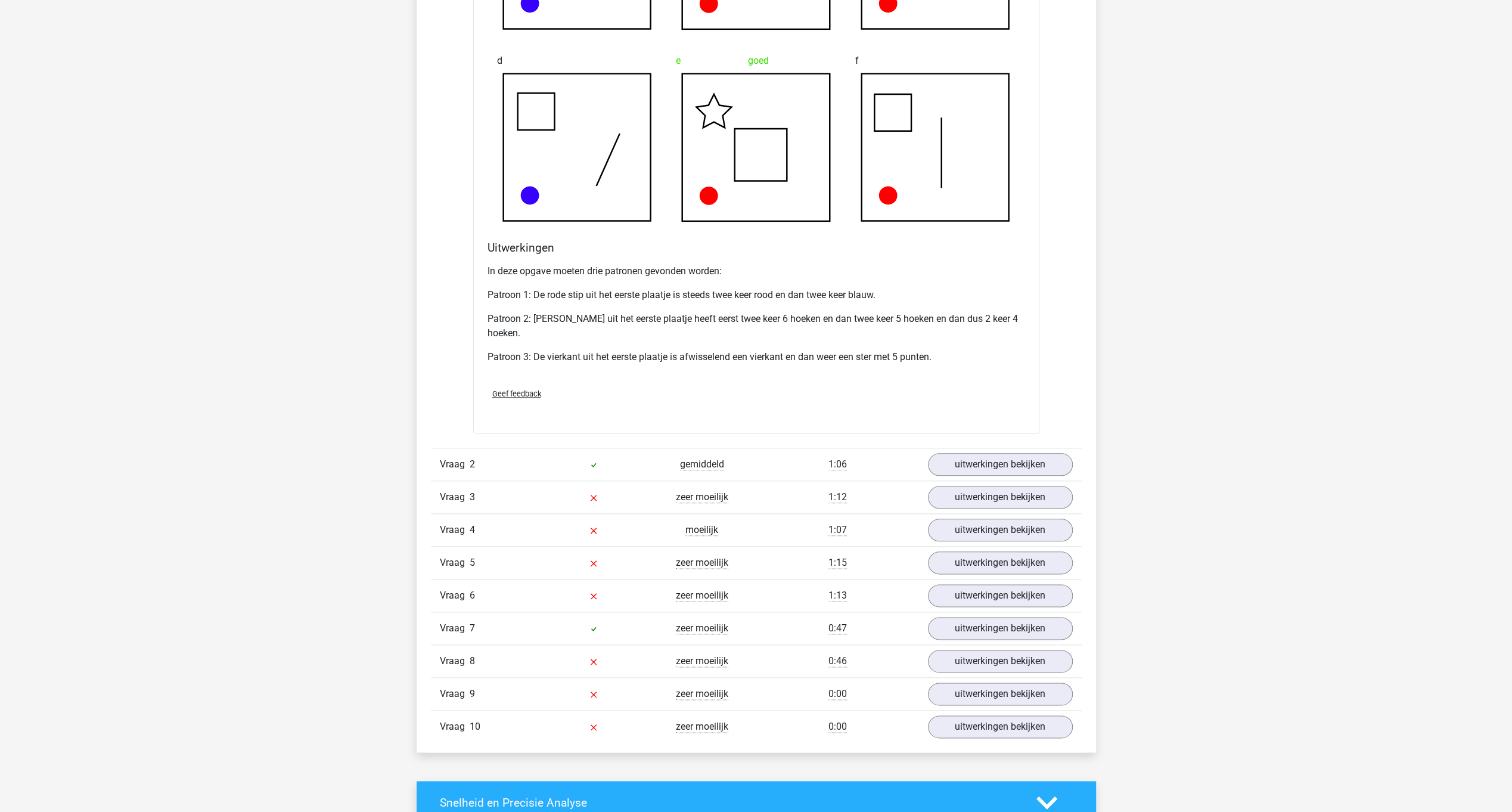
scroll to position [1152, 0]
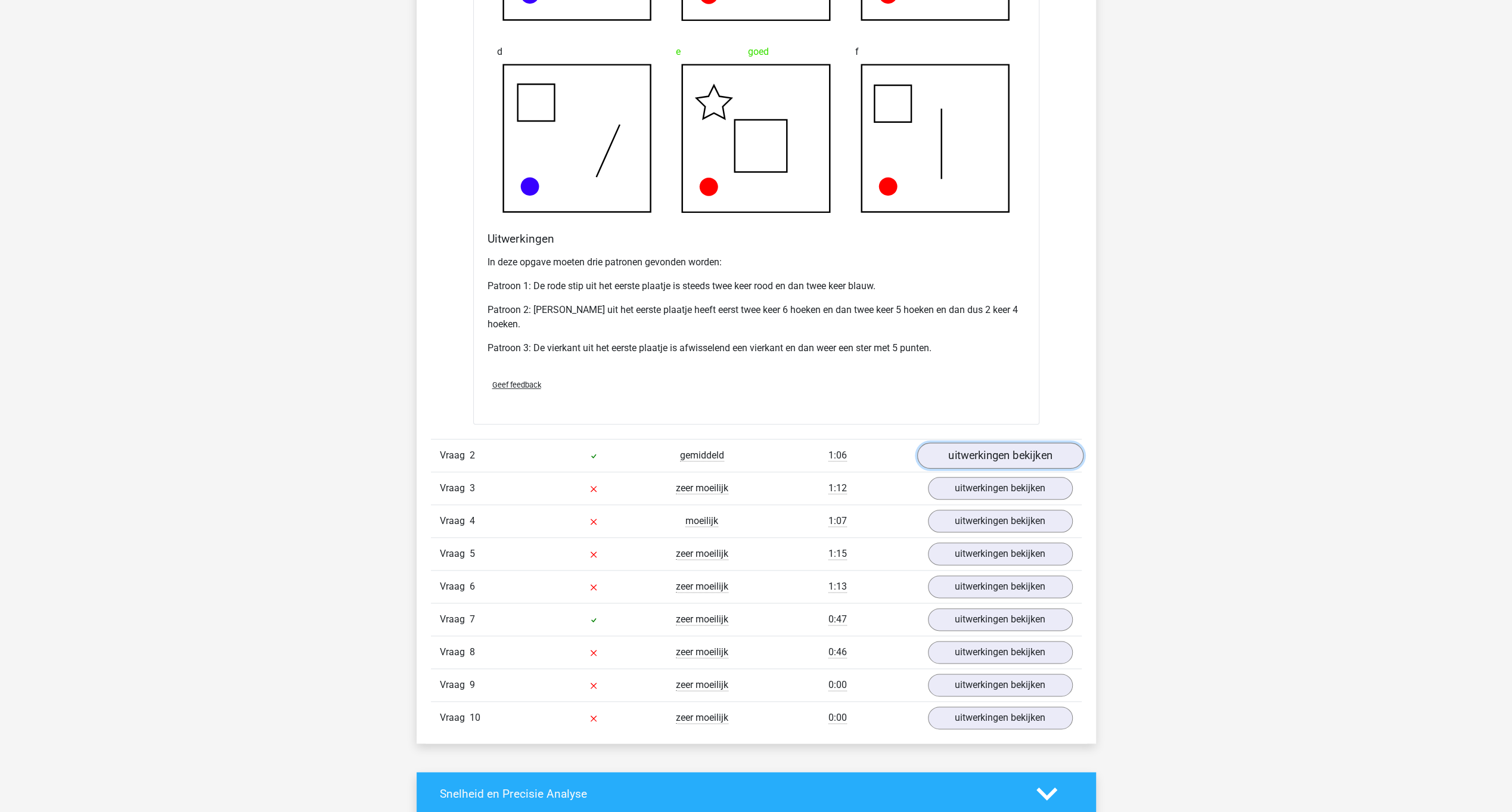
click at [1008, 450] on link "uitwerkingen bekijken" at bounding box center [1000, 456] width 167 height 26
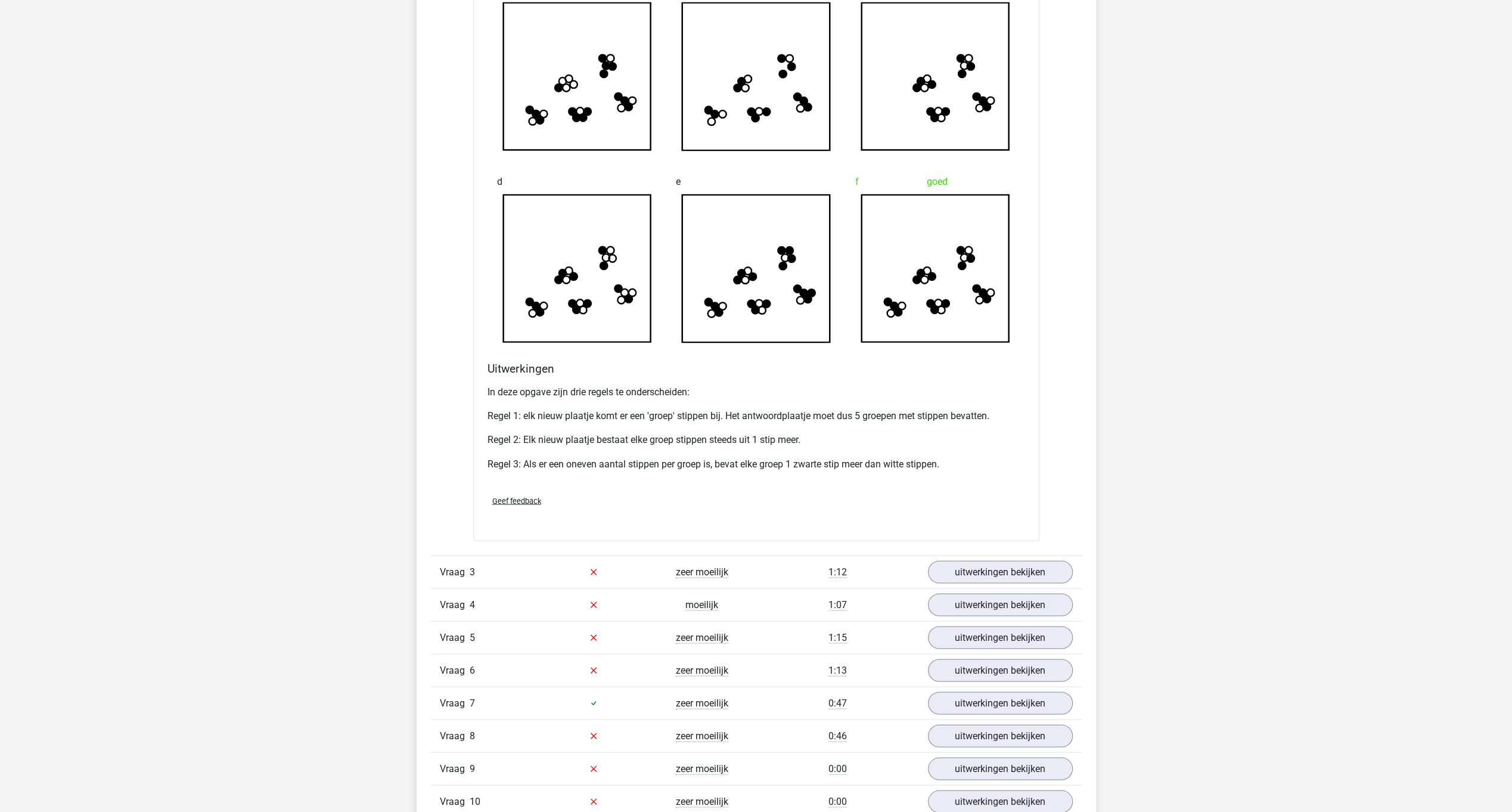
scroll to position [1868, 0]
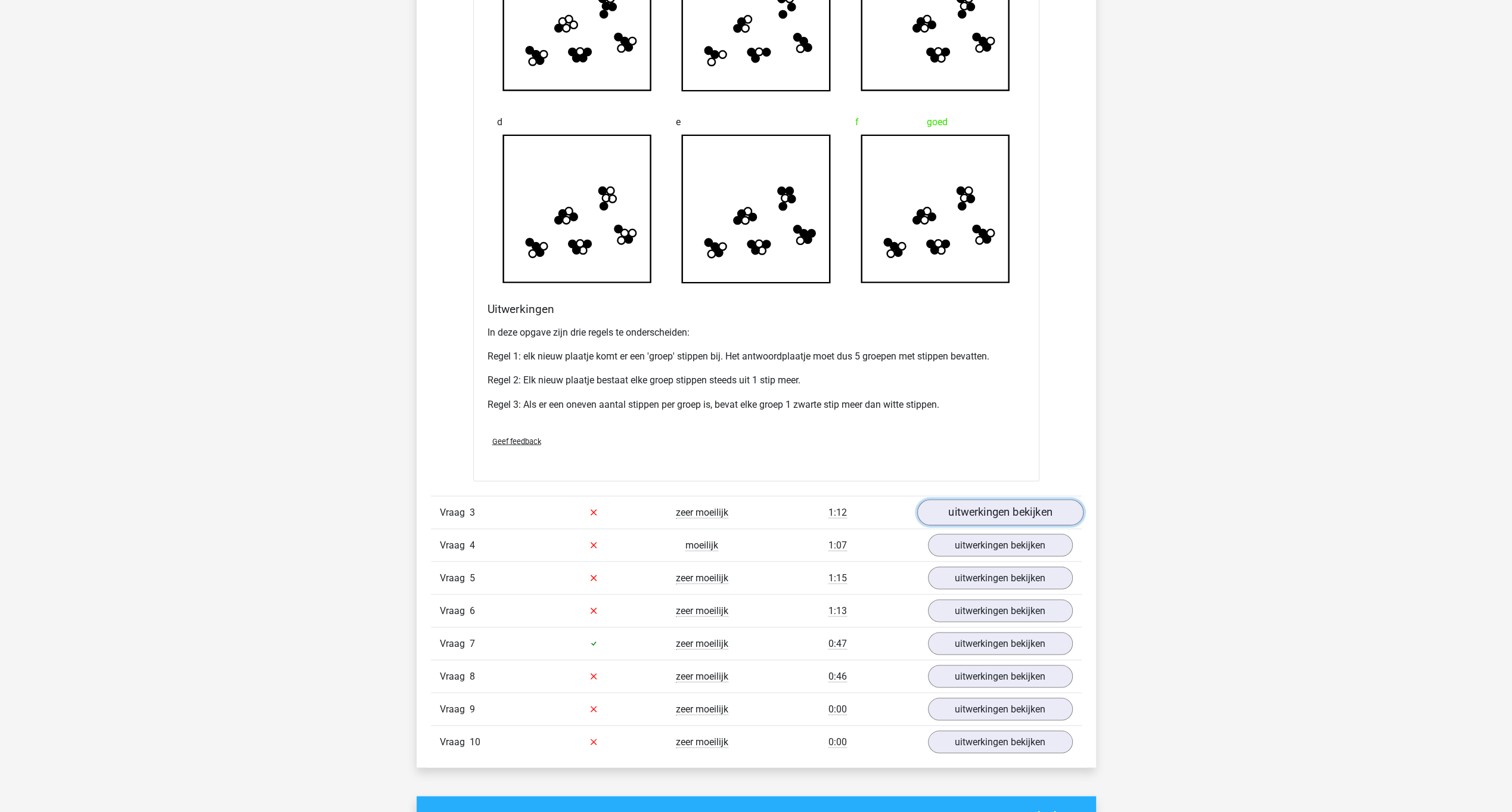
click at [995, 504] on link "uitwerkingen bekijken" at bounding box center [1000, 512] width 167 height 26
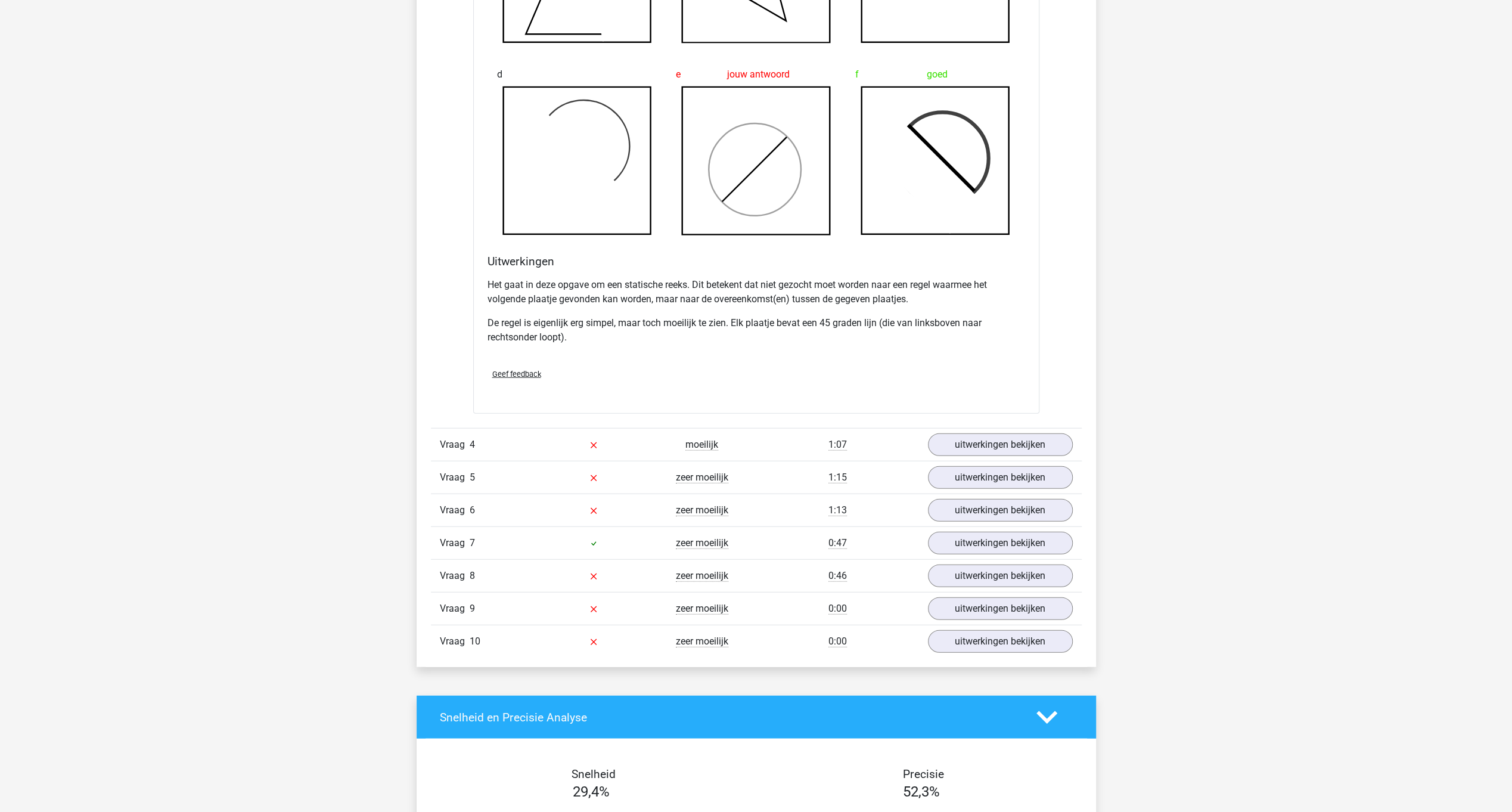
scroll to position [2700, 0]
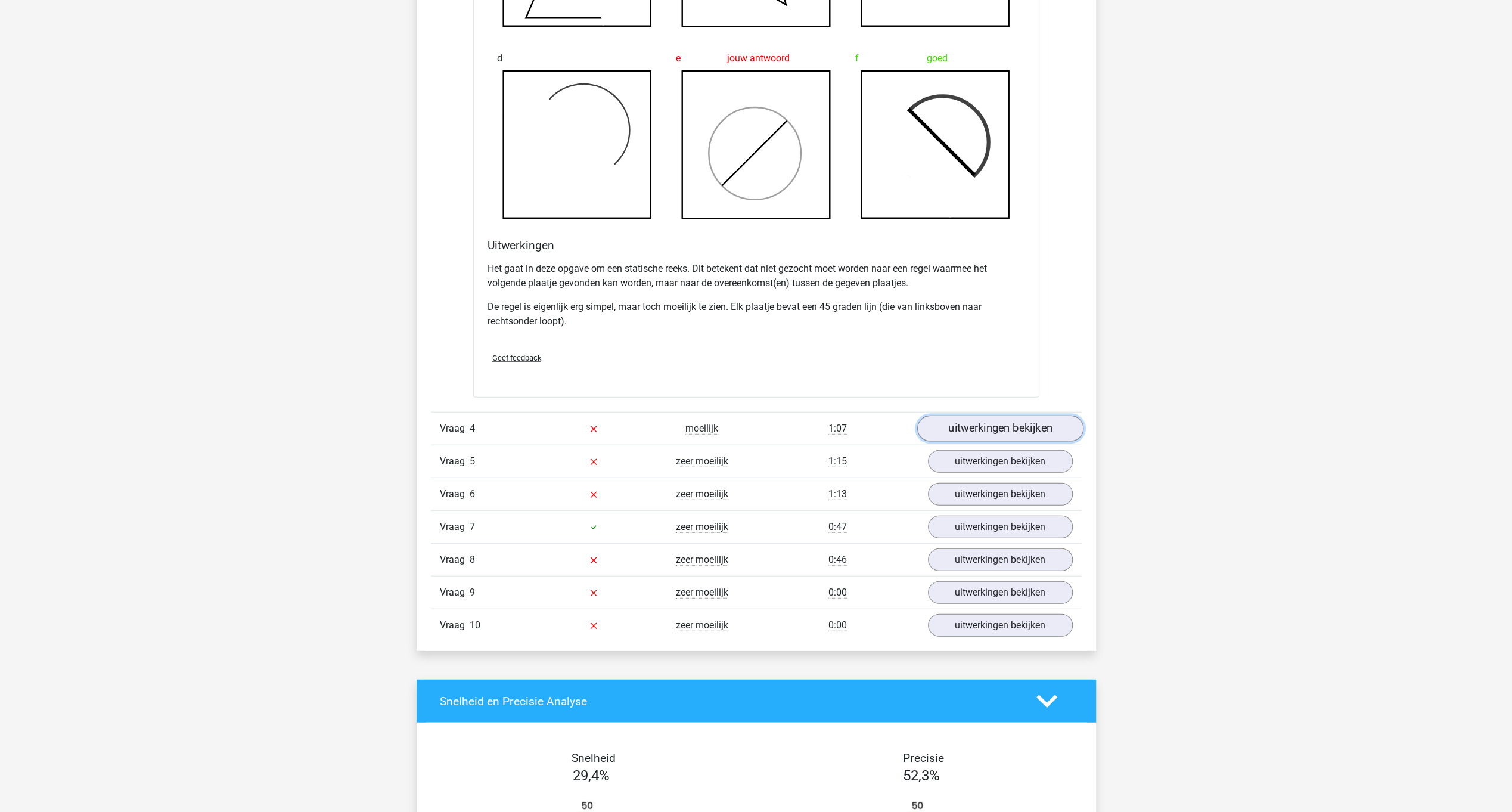
click at [1004, 426] on link "uitwerkingen bekijken" at bounding box center [1000, 429] width 167 height 26
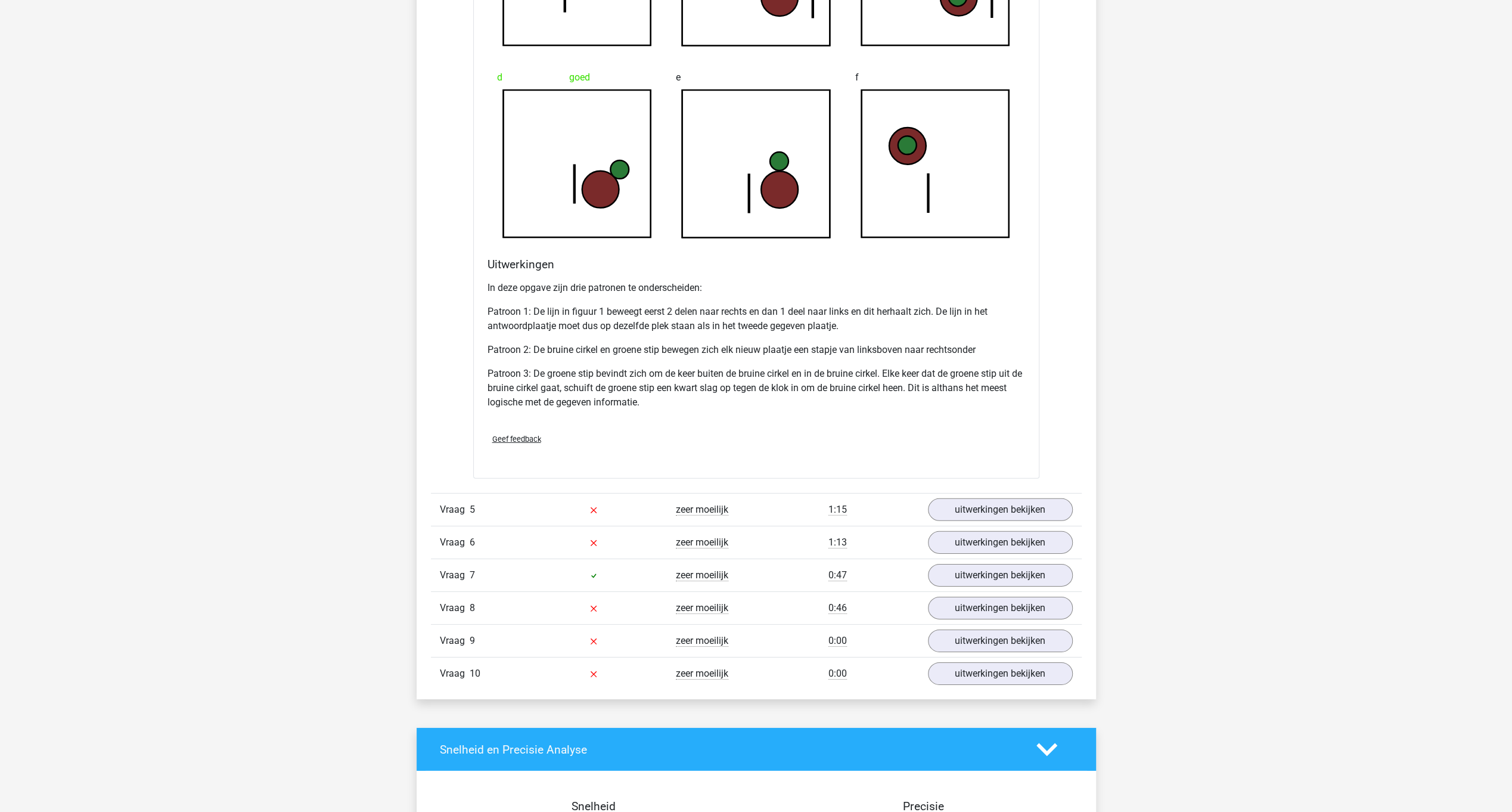
scroll to position [3436, 0]
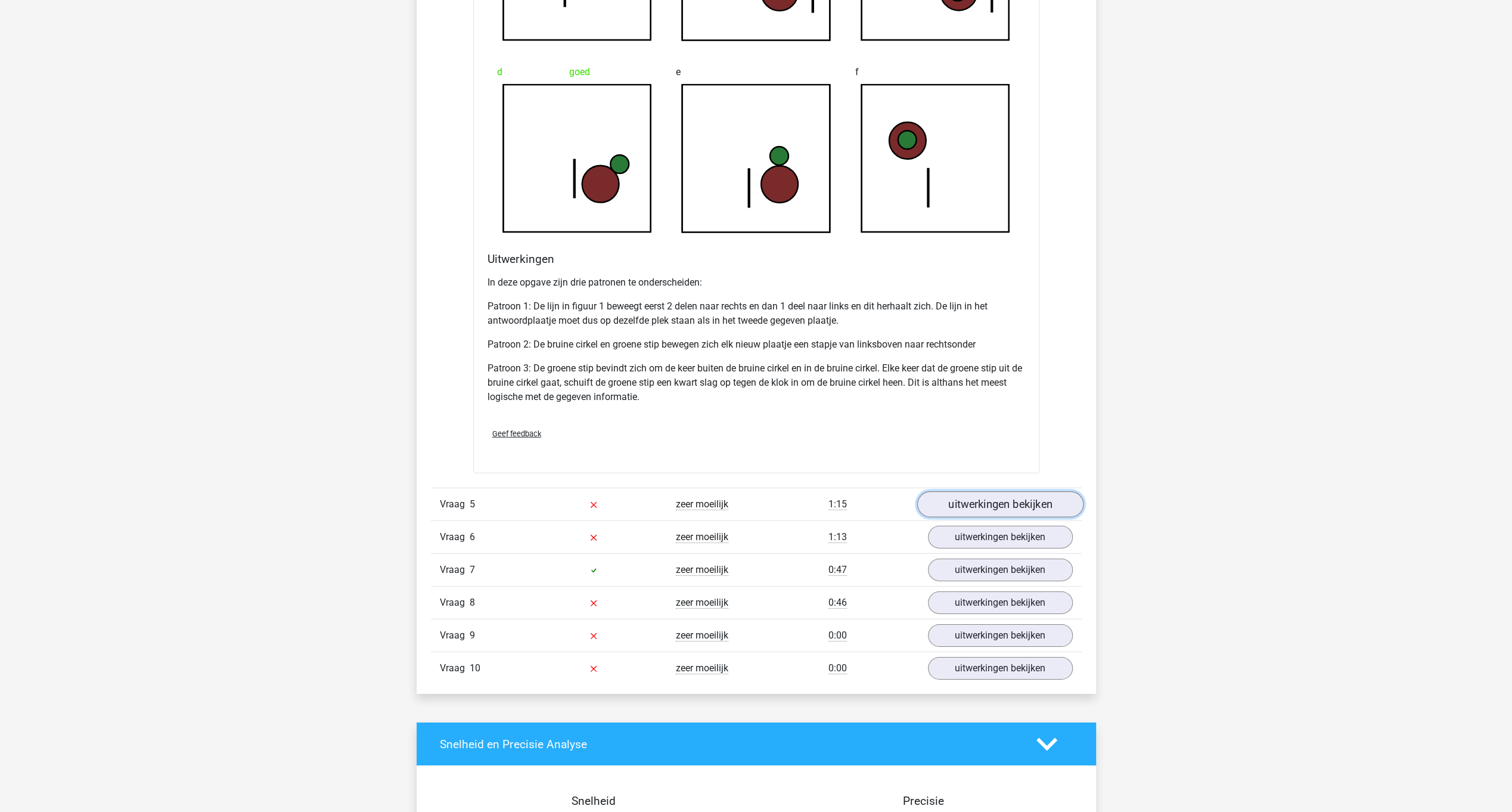
click at [1041, 502] on link "uitwerkingen bekijken" at bounding box center [1000, 504] width 167 height 26
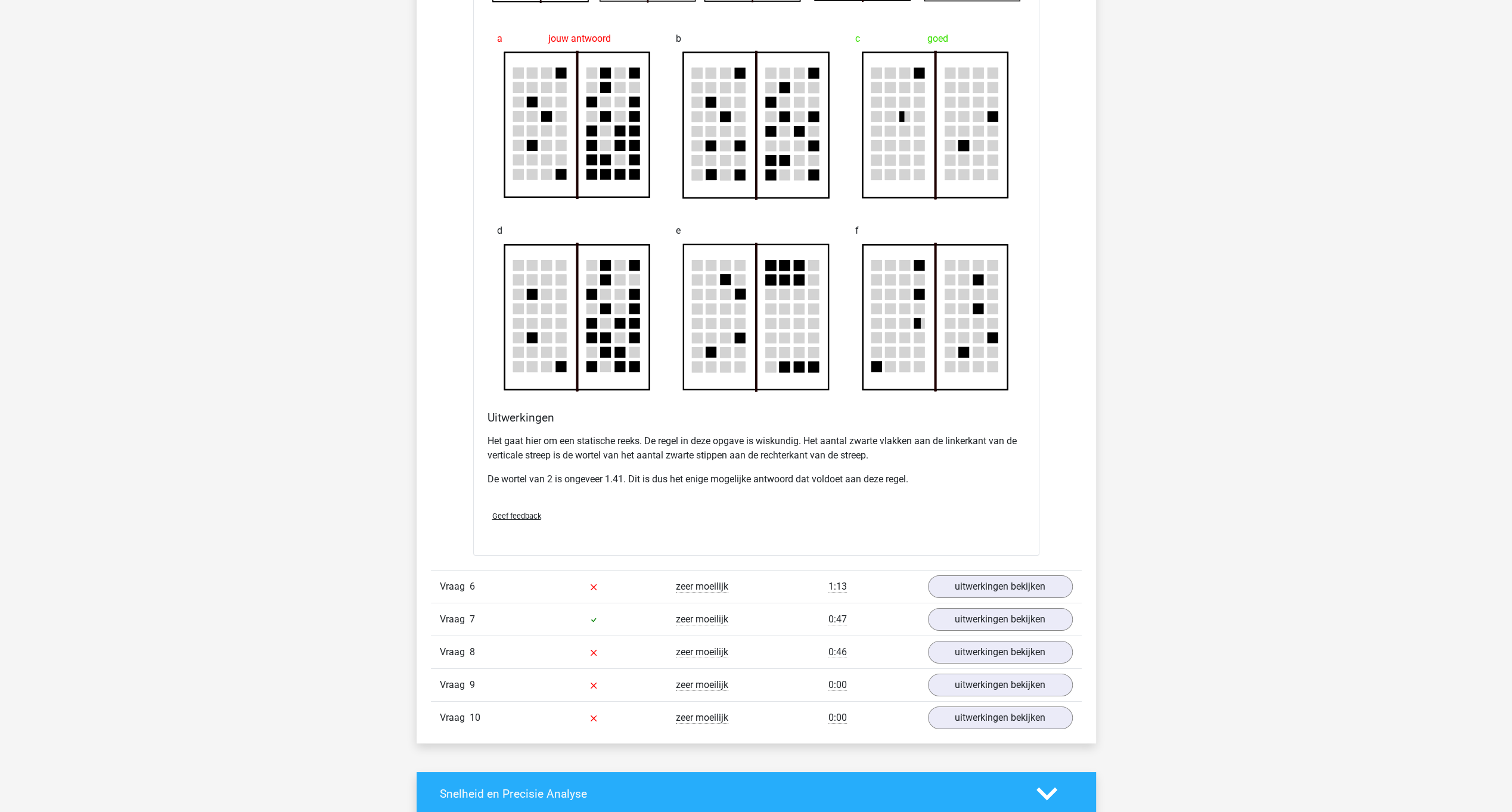
scroll to position [4131, 0]
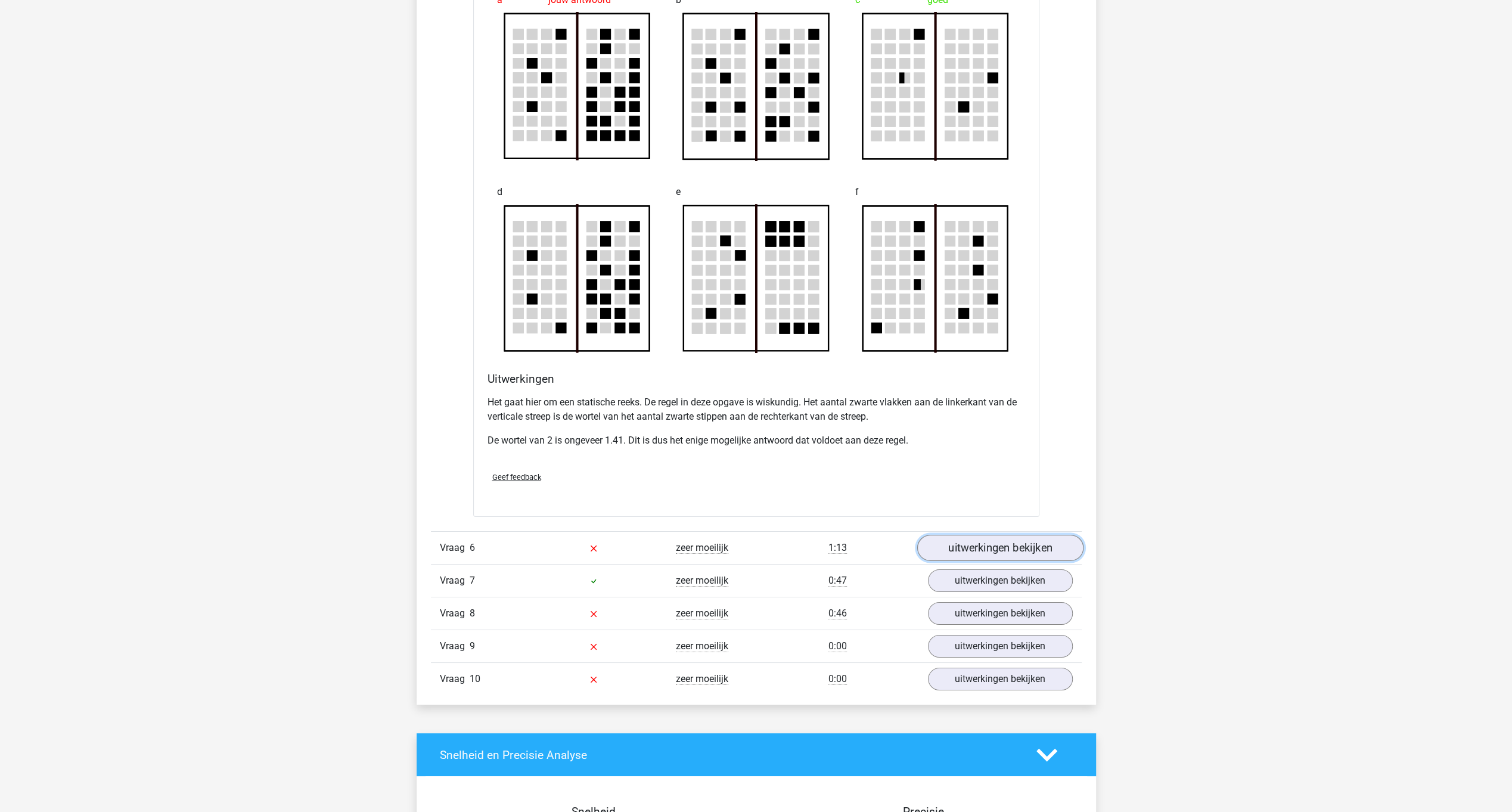
click at [1024, 548] on link "uitwerkingen bekijken" at bounding box center [1000, 548] width 167 height 26
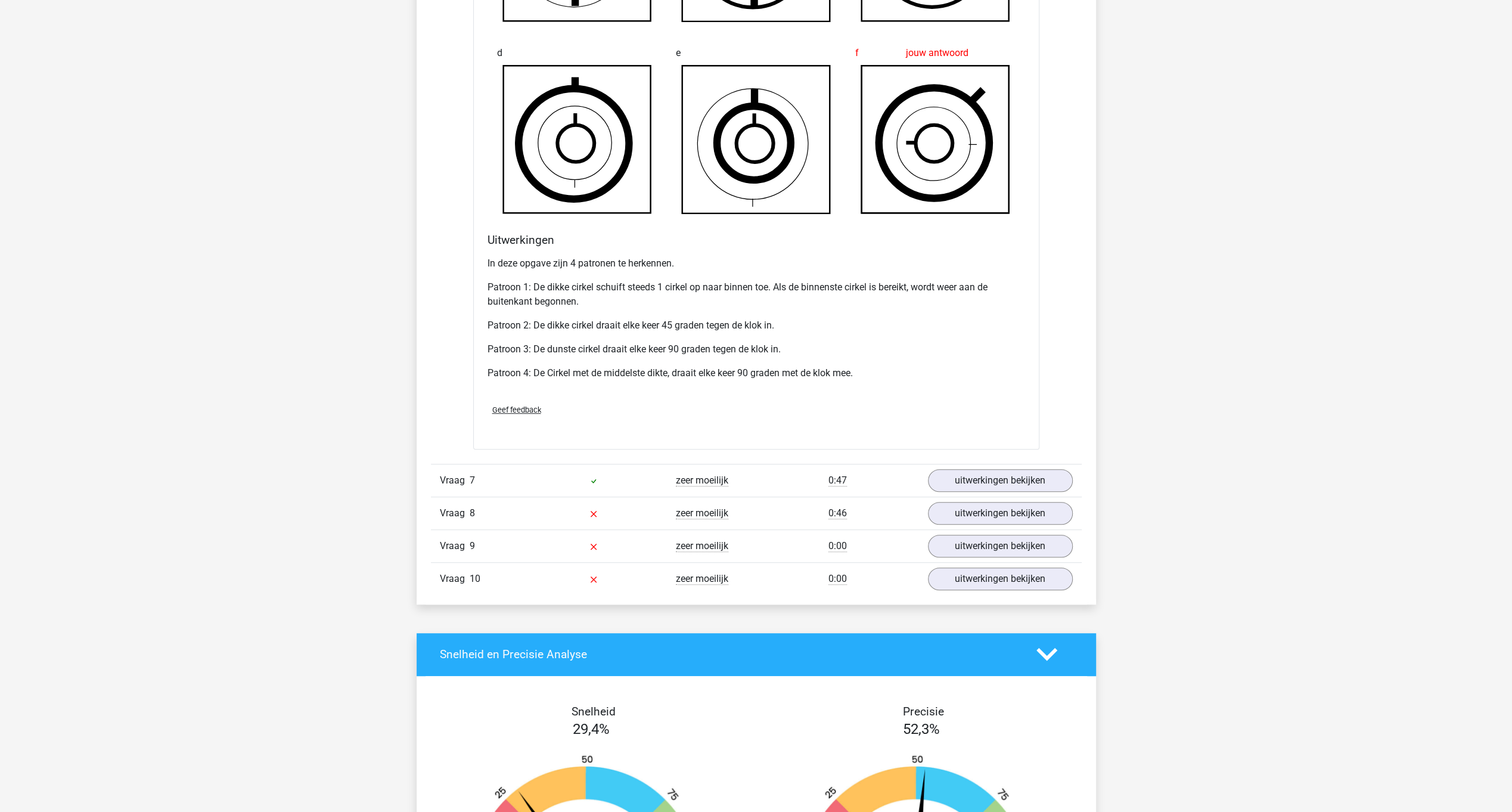
scroll to position [5019, 0]
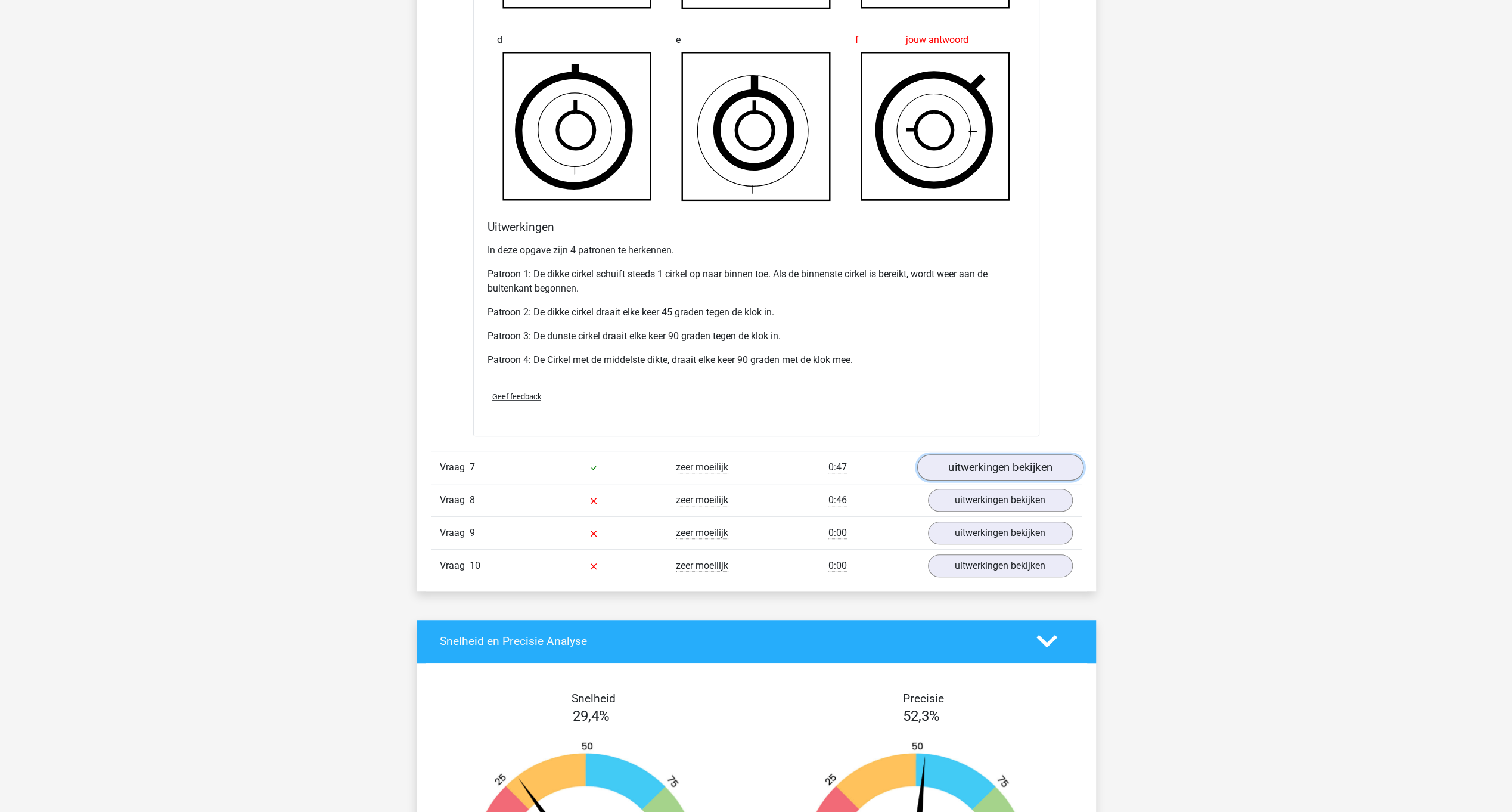
click at [1031, 464] on link "uitwerkingen bekijken" at bounding box center [1000, 467] width 167 height 26
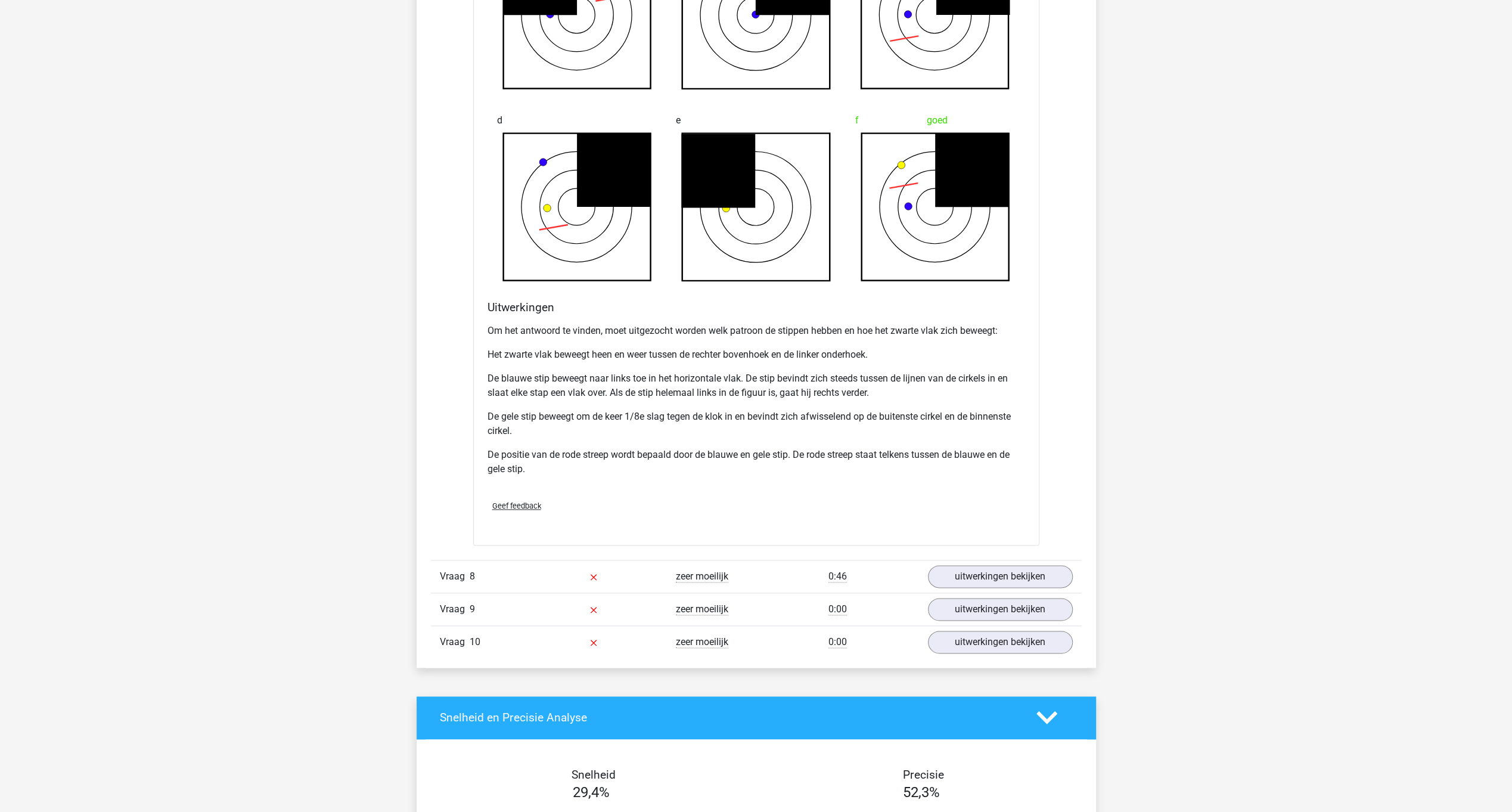
scroll to position [5855, 0]
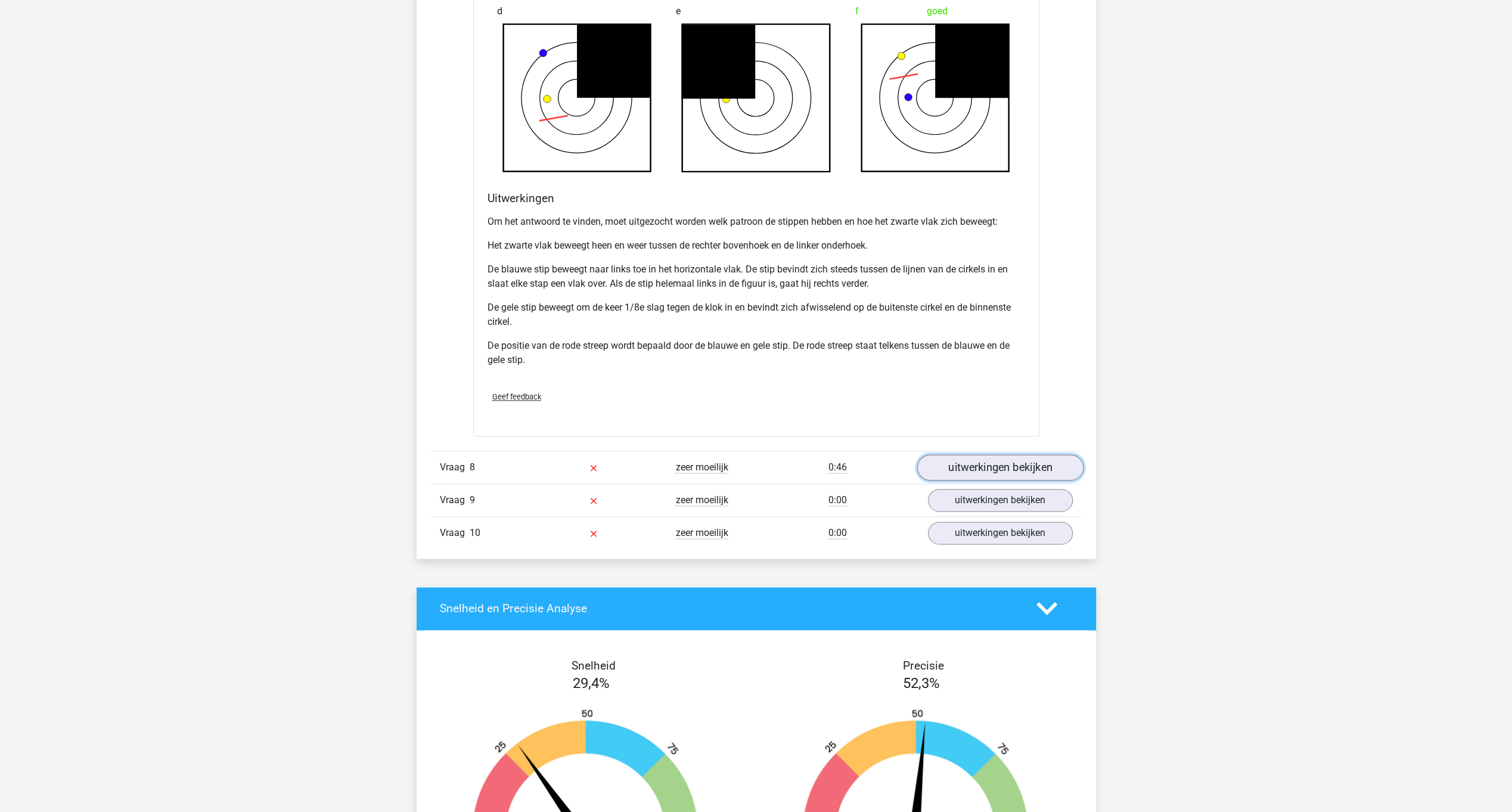
click at [1049, 456] on link "uitwerkingen bekijken" at bounding box center [1000, 467] width 167 height 26
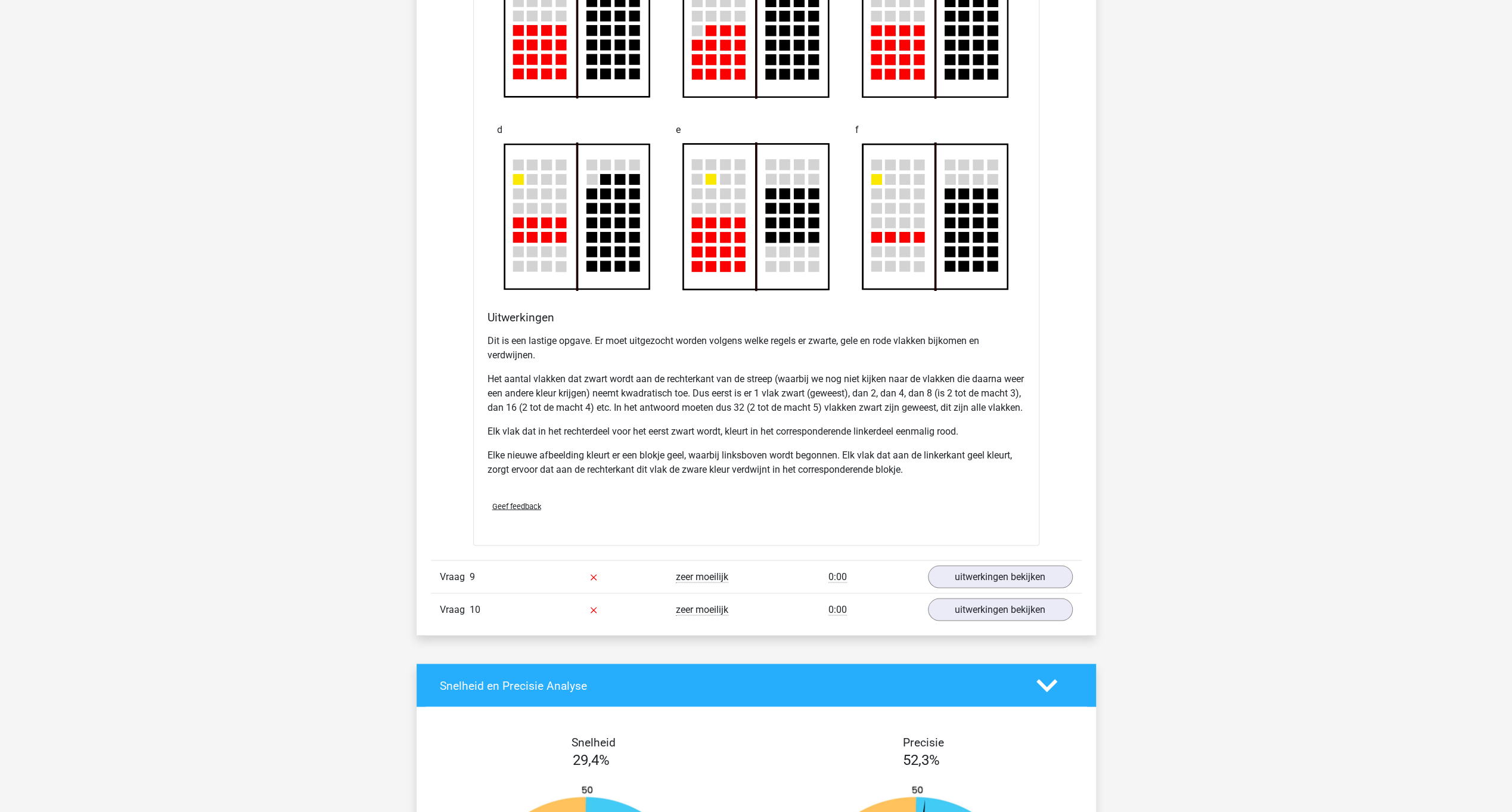
scroll to position [6582, 0]
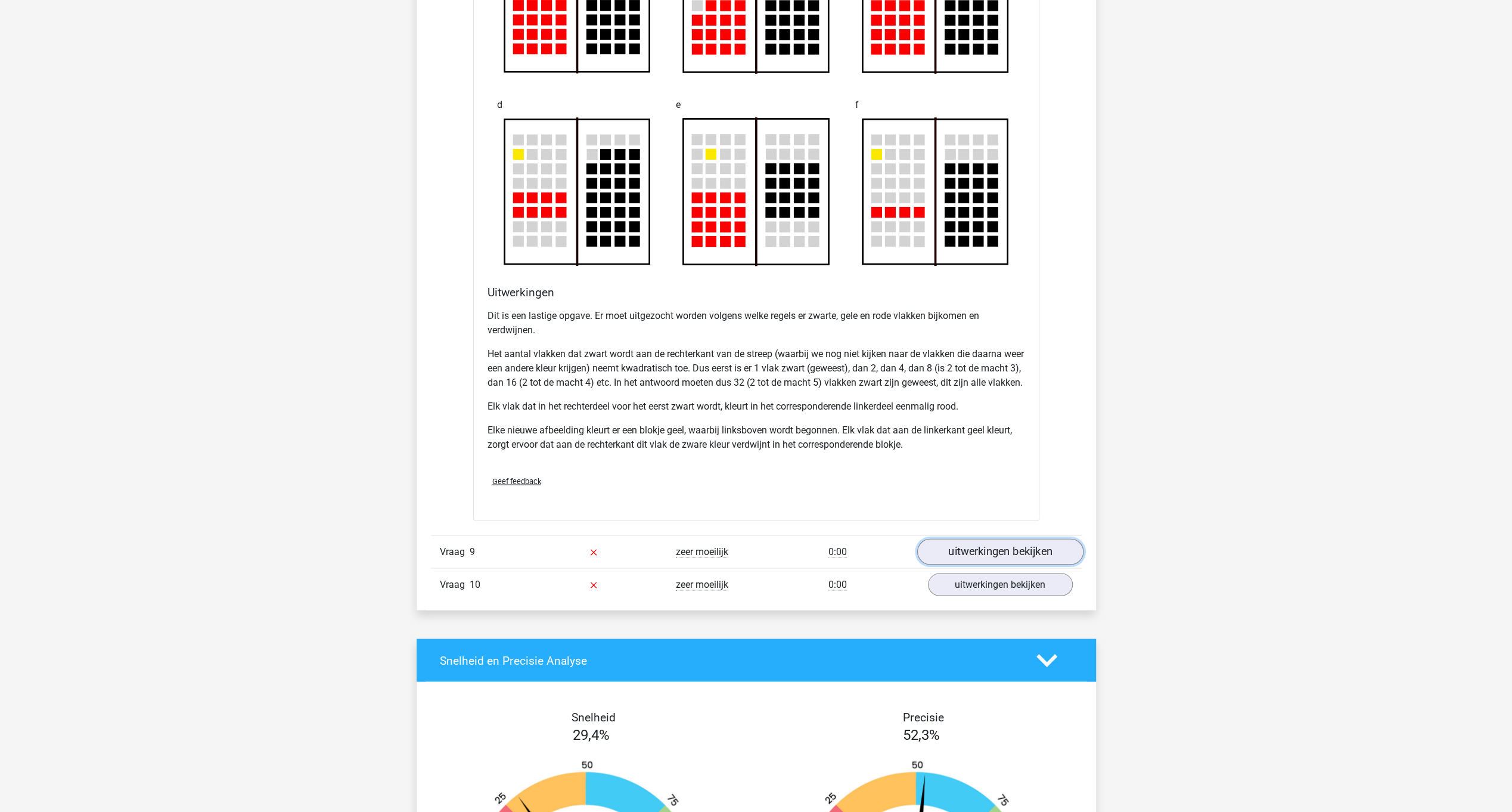
click at [997, 562] on link "uitwerkingen bekijken" at bounding box center [1000, 552] width 167 height 26
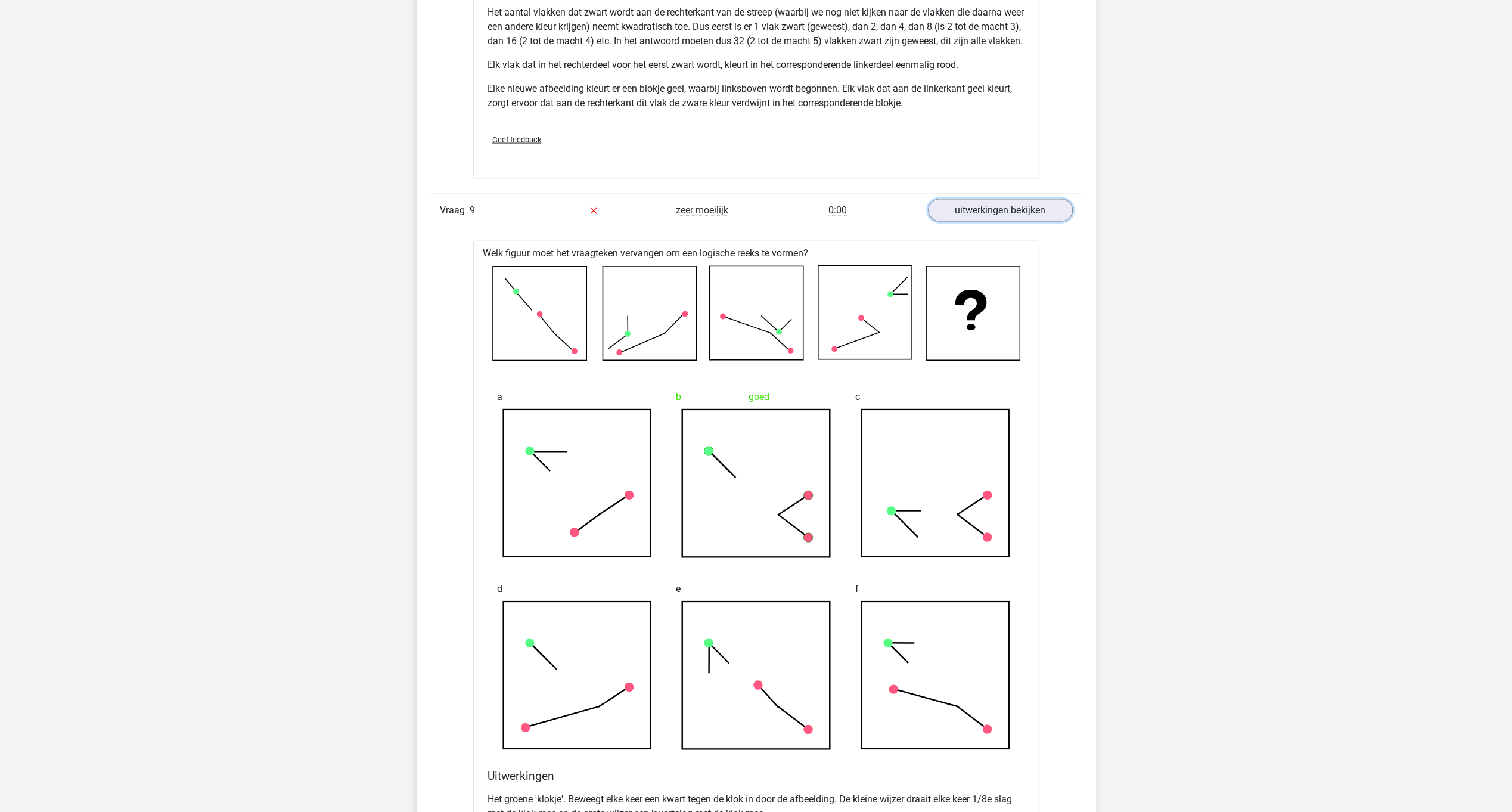
scroll to position [6928, 0]
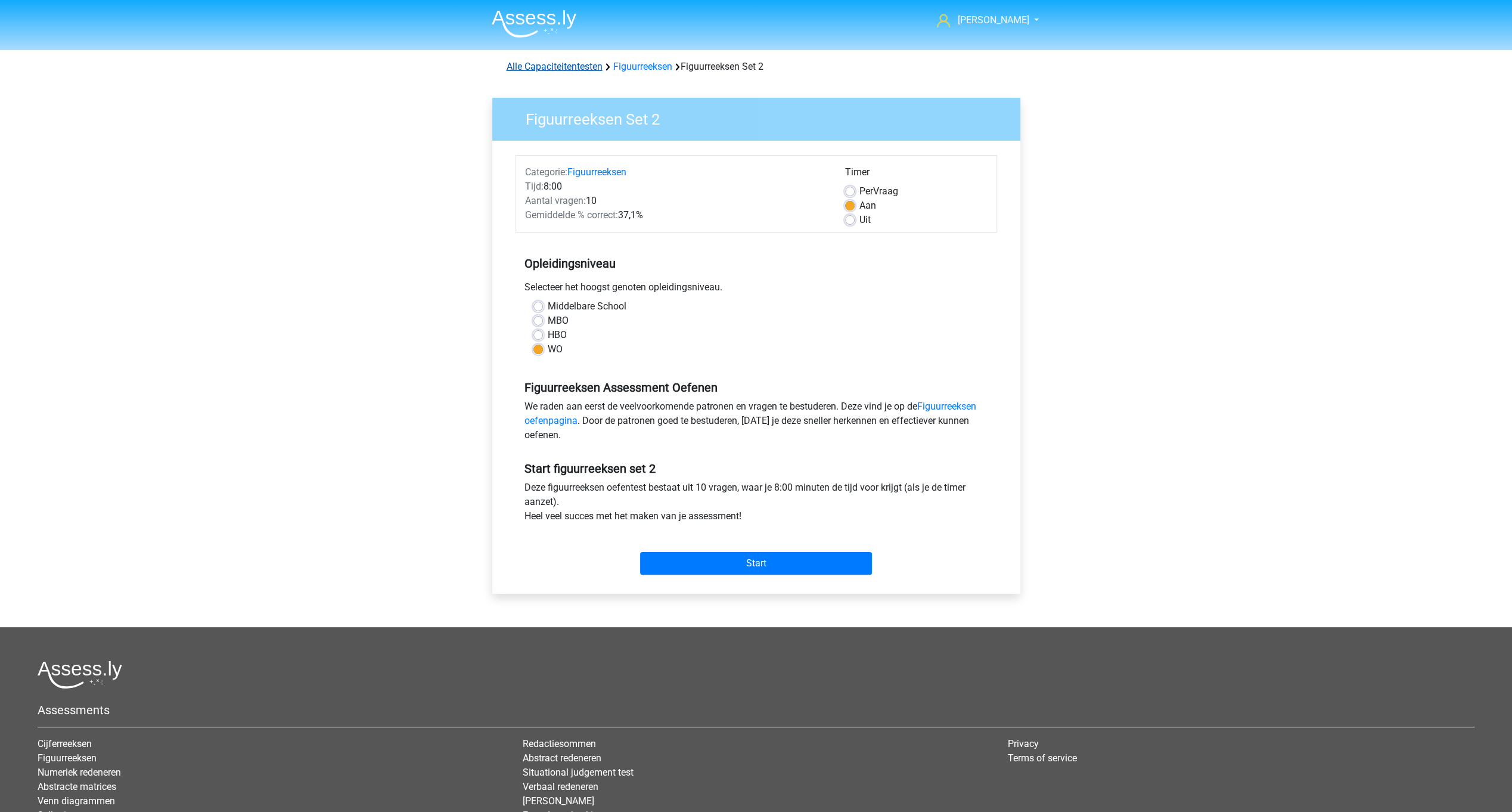
click at [581, 65] on link "Alle Capaciteitentesten" at bounding box center [554, 66] width 96 height 12
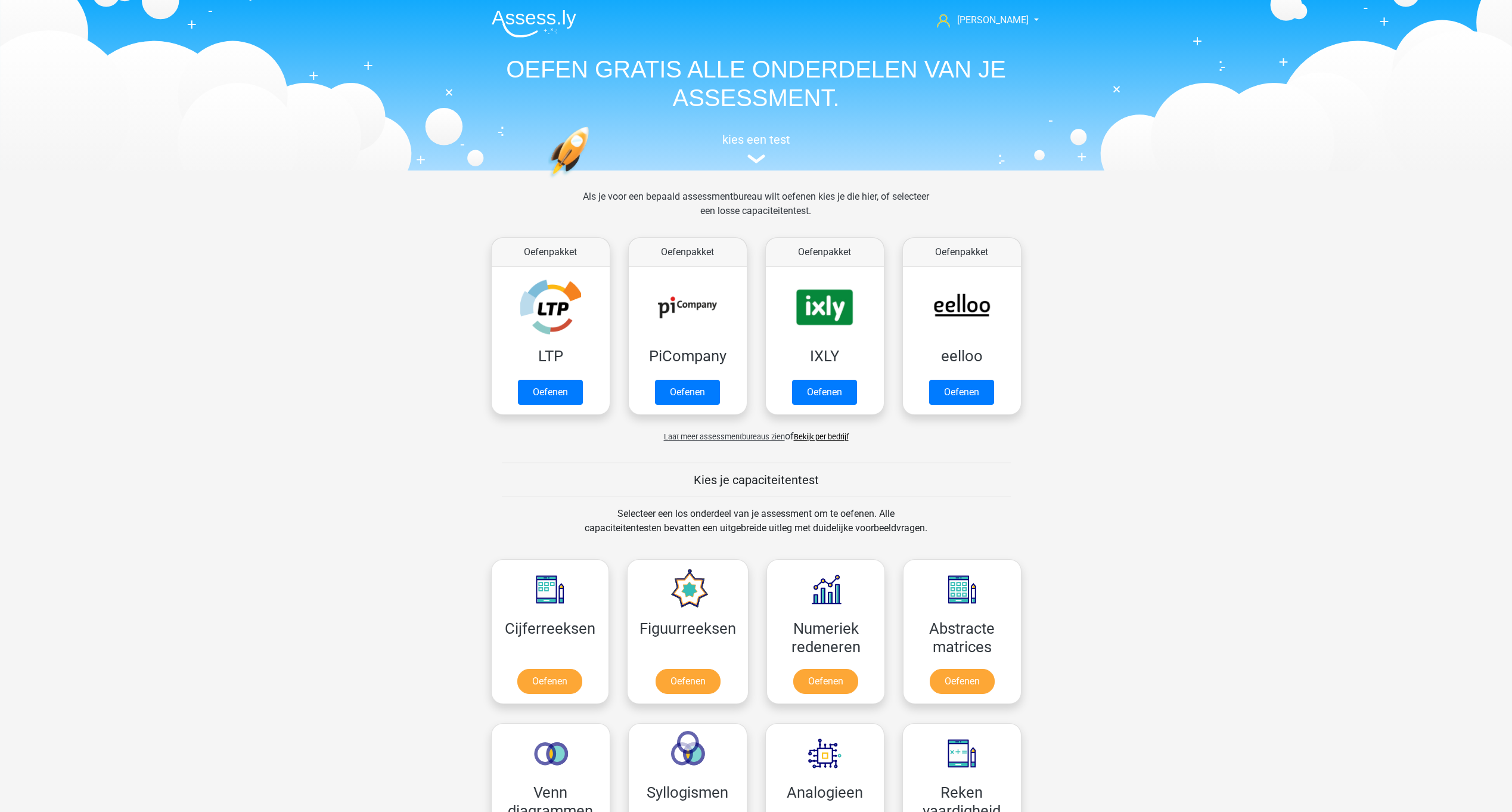
scroll to position [505, 0]
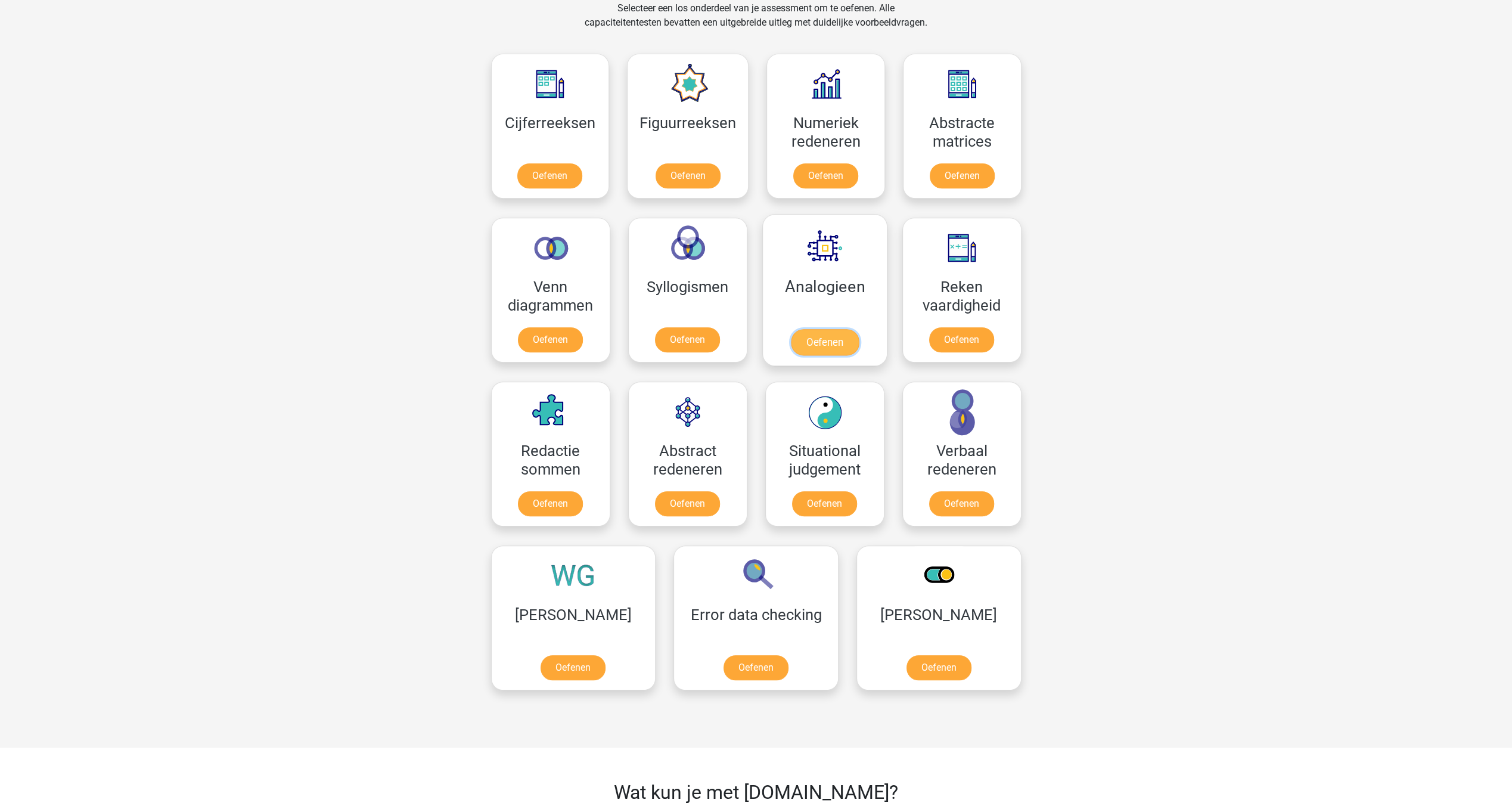
click at [841, 329] on link "Oefenen" at bounding box center [824, 342] width 68 height 26
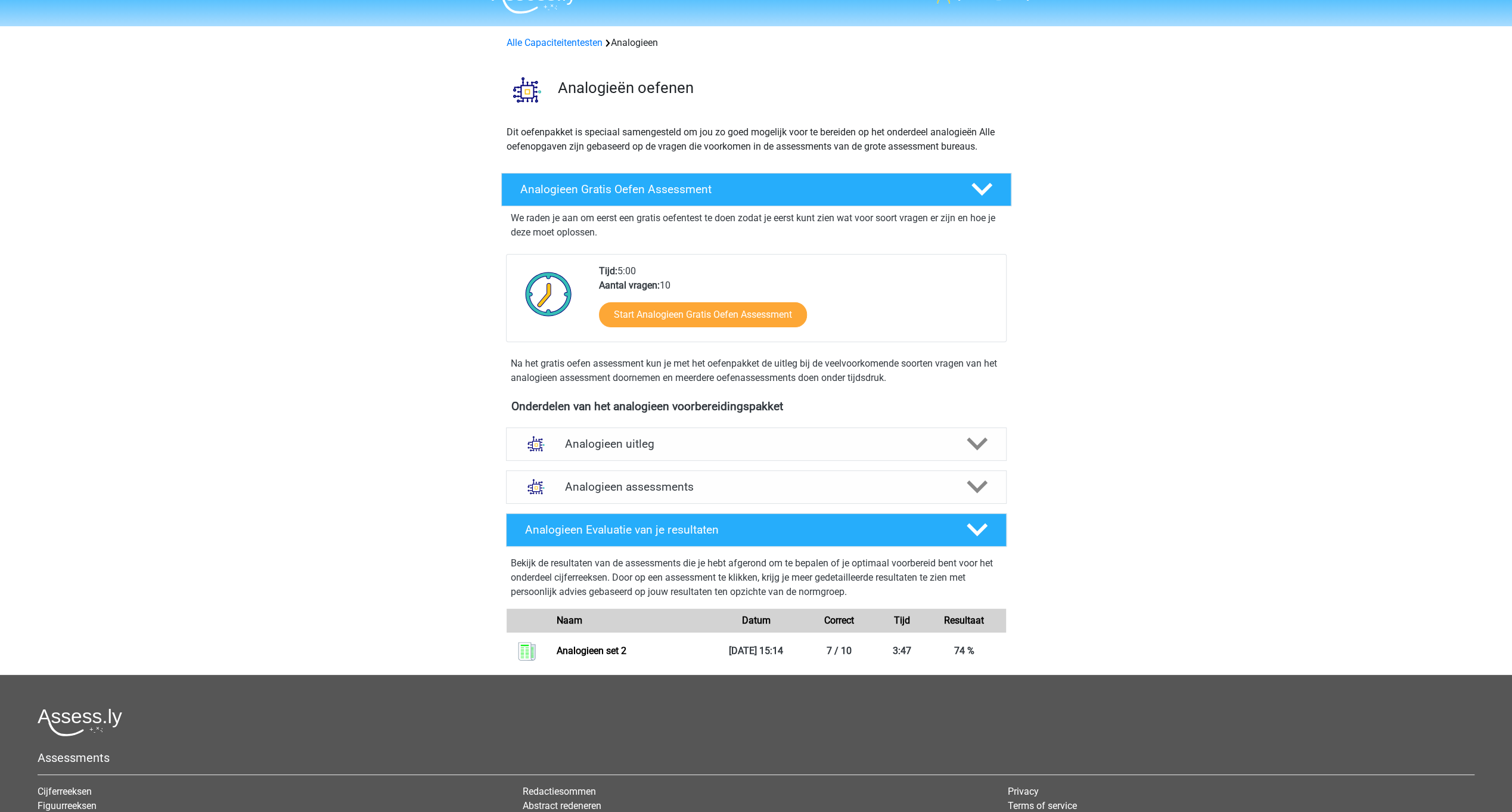
scroll to position [9, 0]
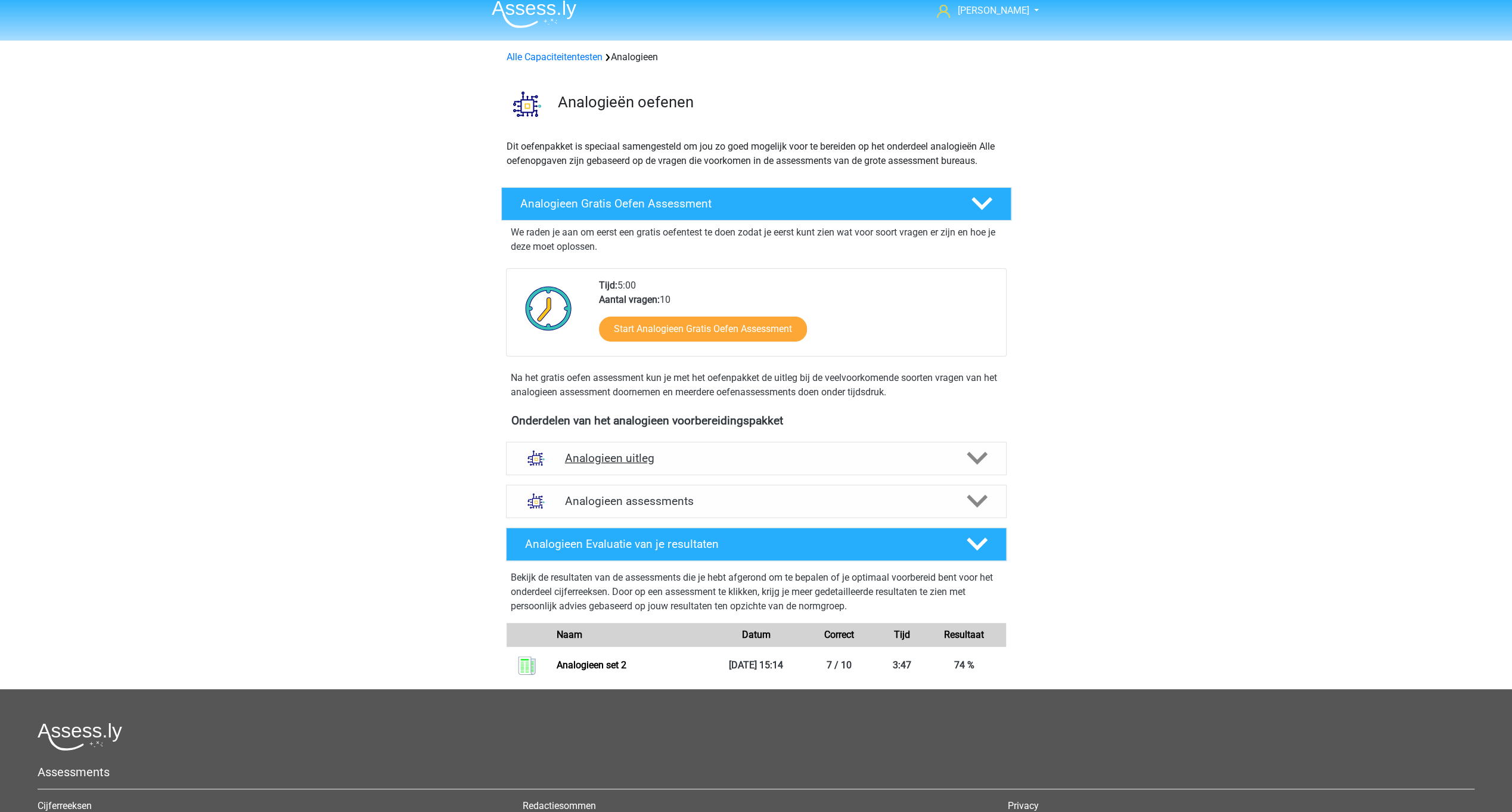
click at [627, 451] on h4 "Analogieen uitleg" at bounding box center [756, 458] width 382 height 14
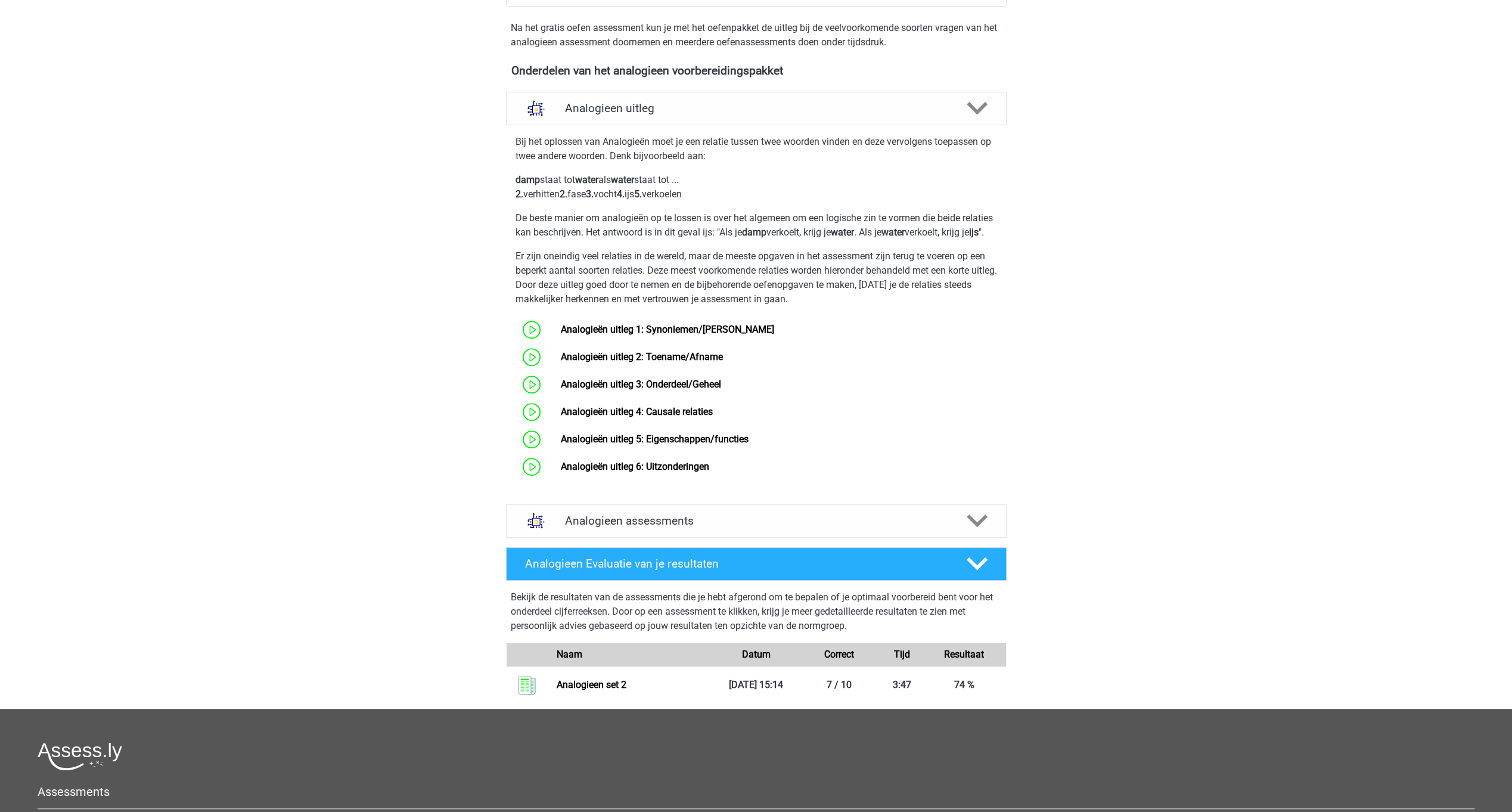
scroll to position [382, 0]
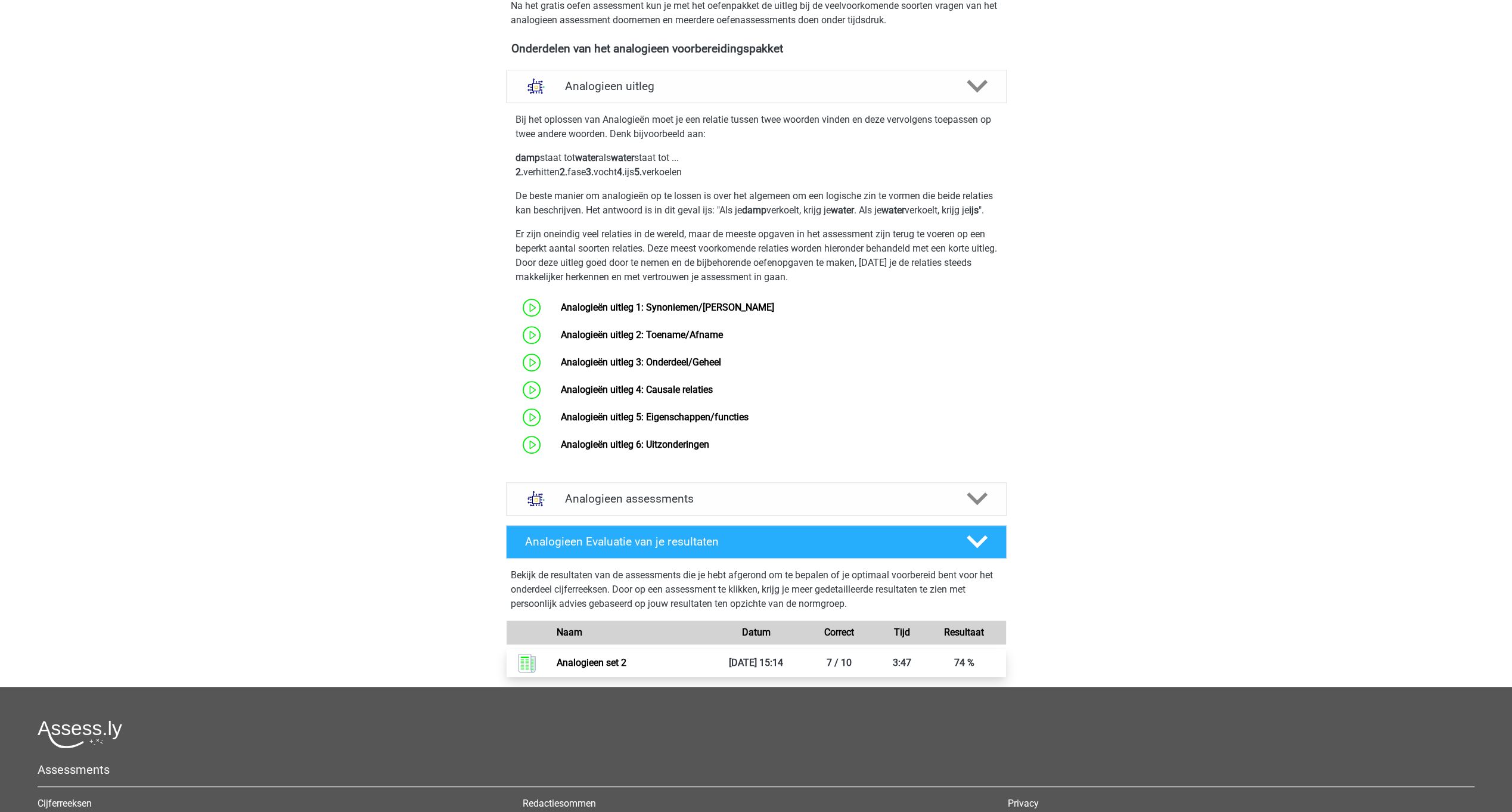
click at [600, 668] on link "Analogieen set 2" at bounding box center [591, 662] width 70 height 12
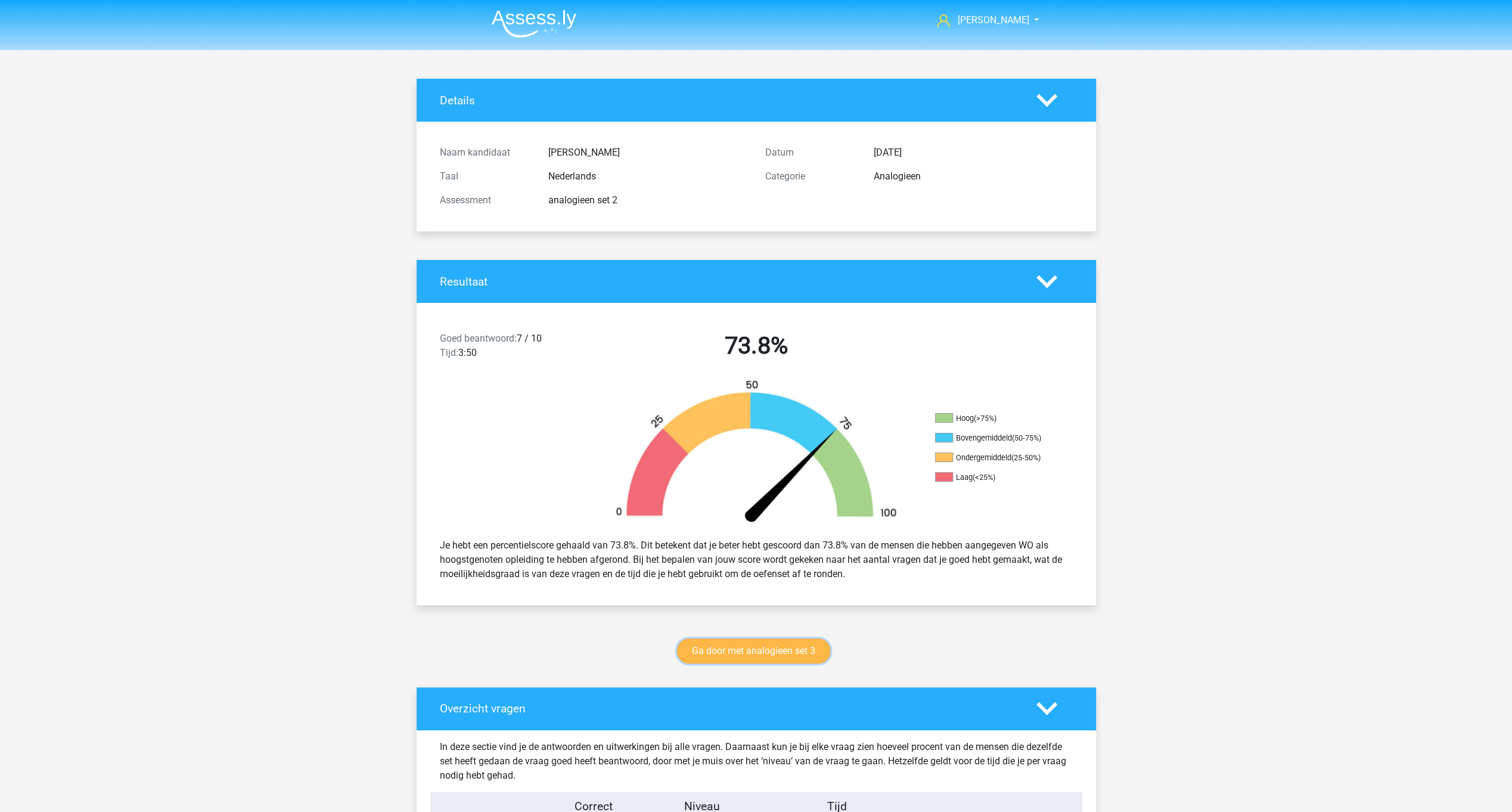
click at [789, 648] on link "Ga door met analogieen set 3" at bounding box center [753, 651] width 153 height 25
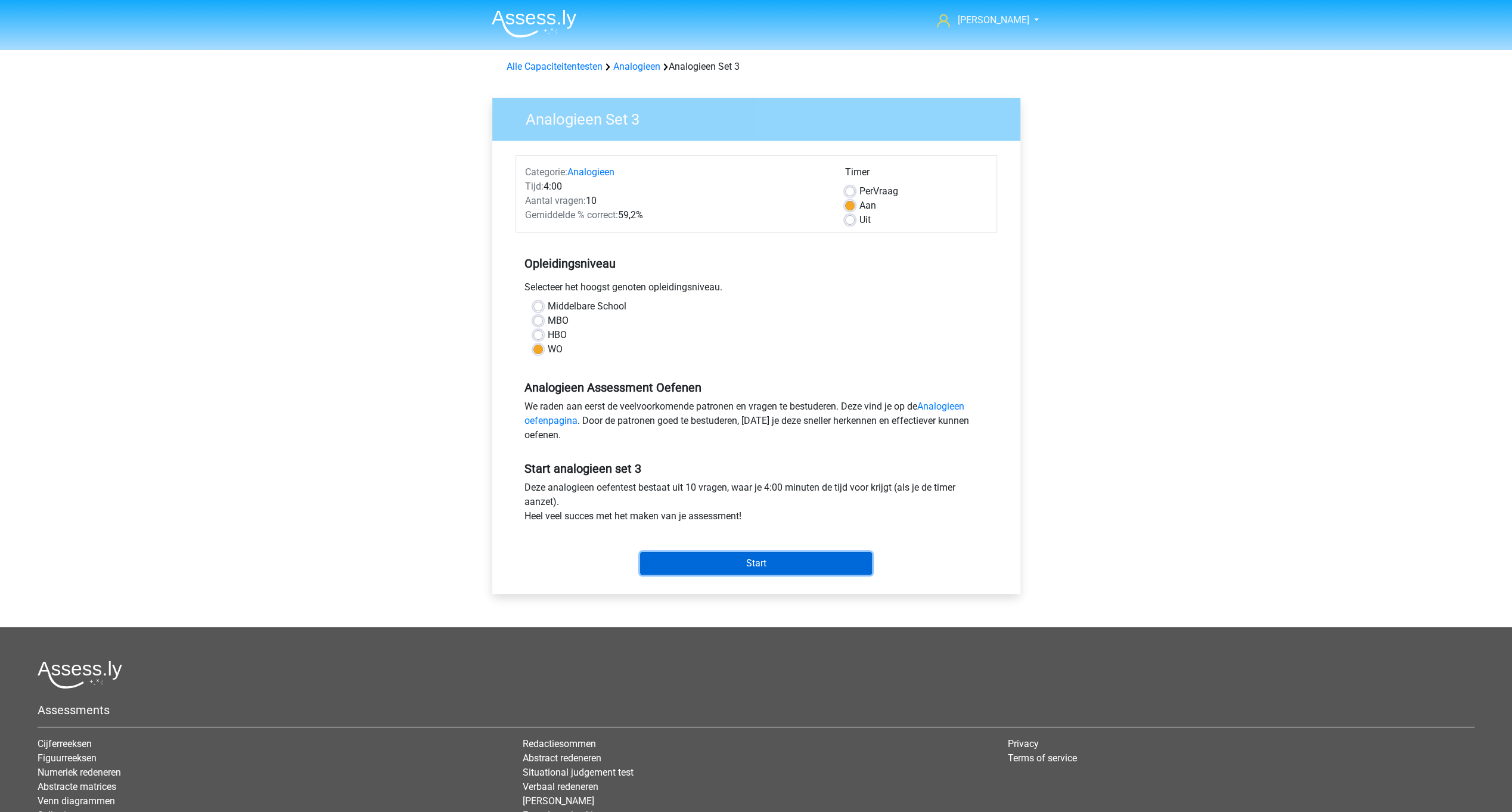
click at [781, 563] on input "Start" at bounding box center [756, 563] width 232 height 22
click at [643, 68] on link "Analogieen" at bounding box center [637, 66] width 47 height 12
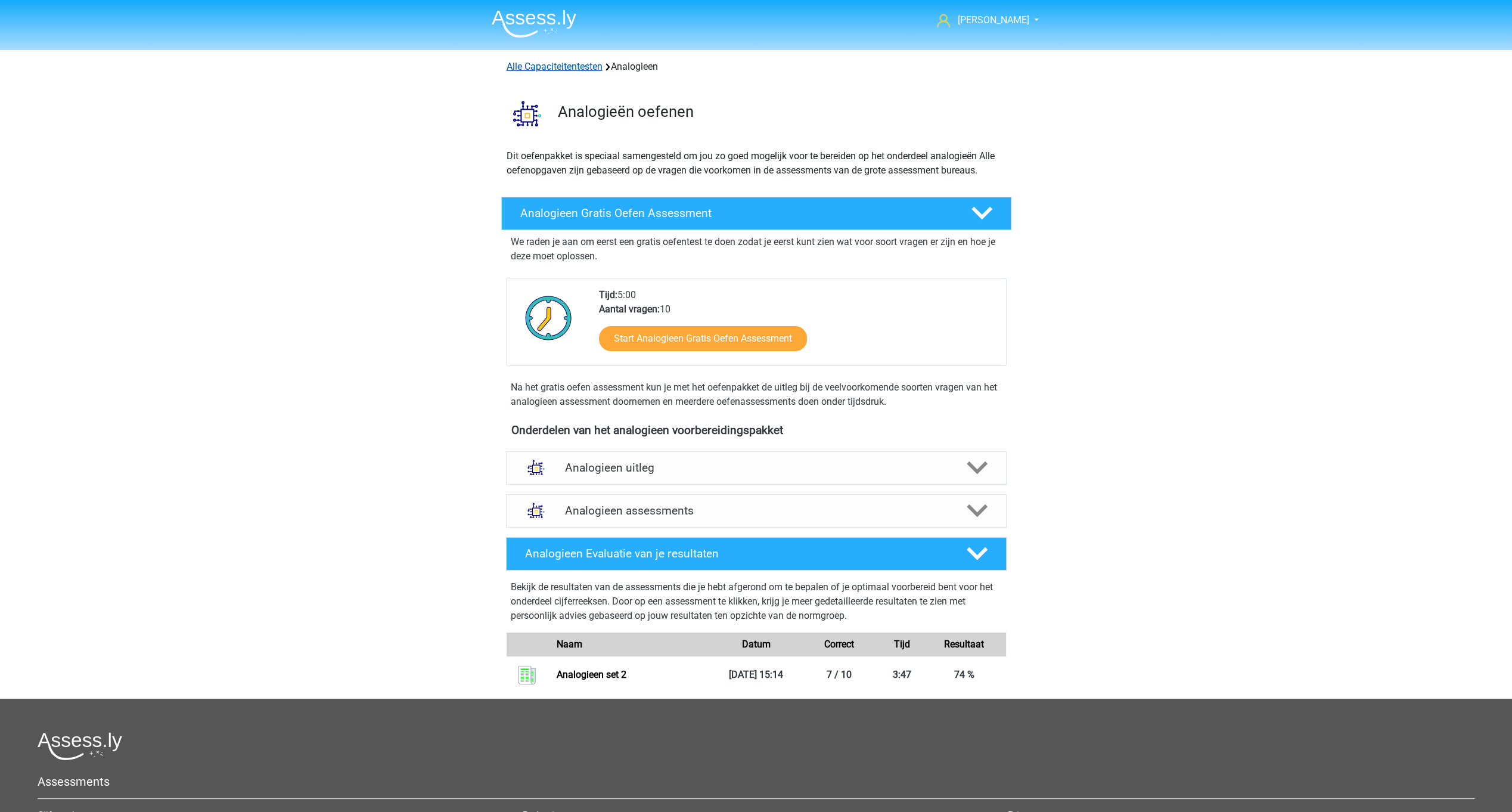
click at [557, 65] on link "Alle Capaciteitentesten" at bounding box center [554, 66] width 96 height 12
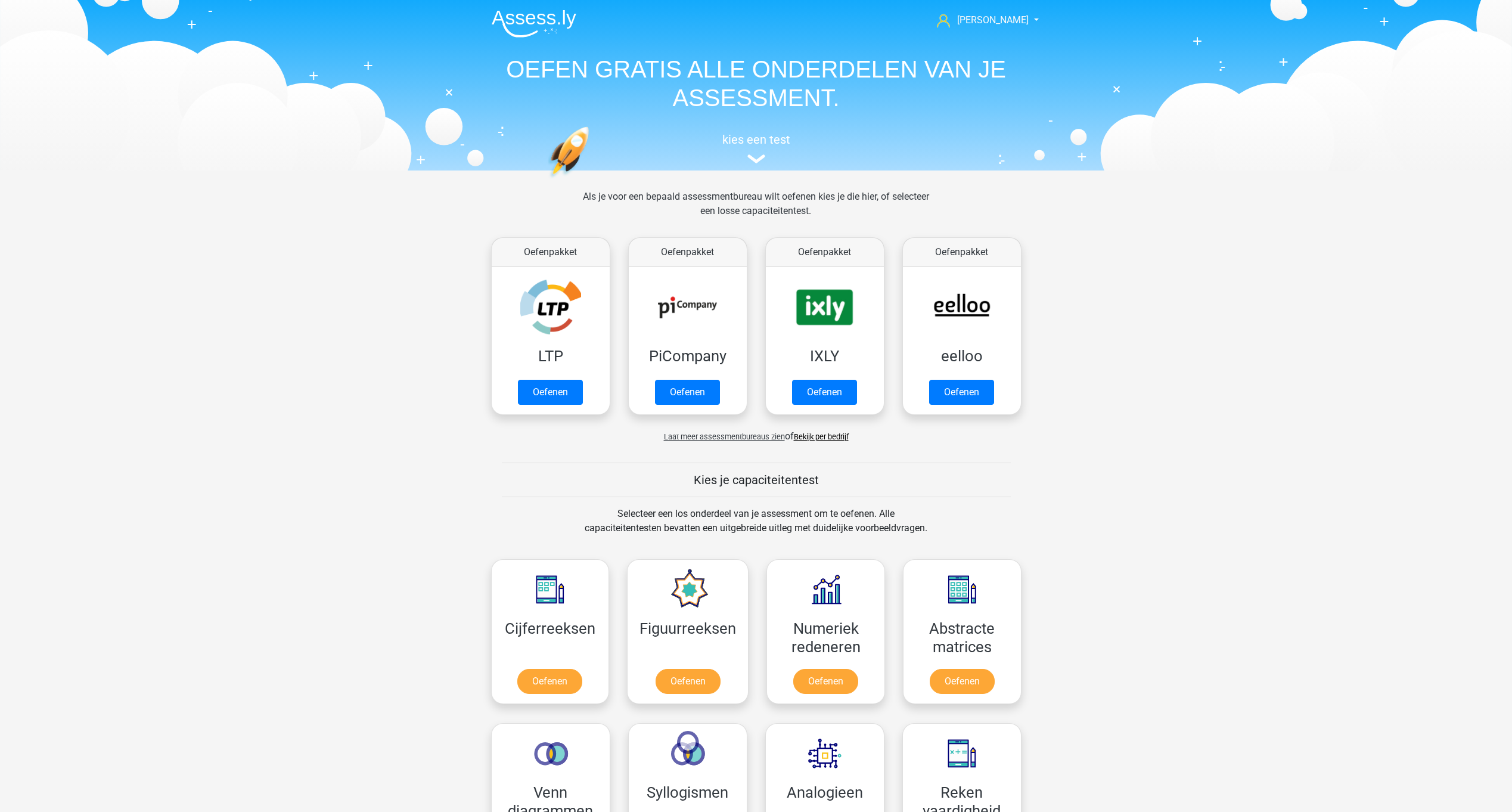
scroll to position [505, 0]
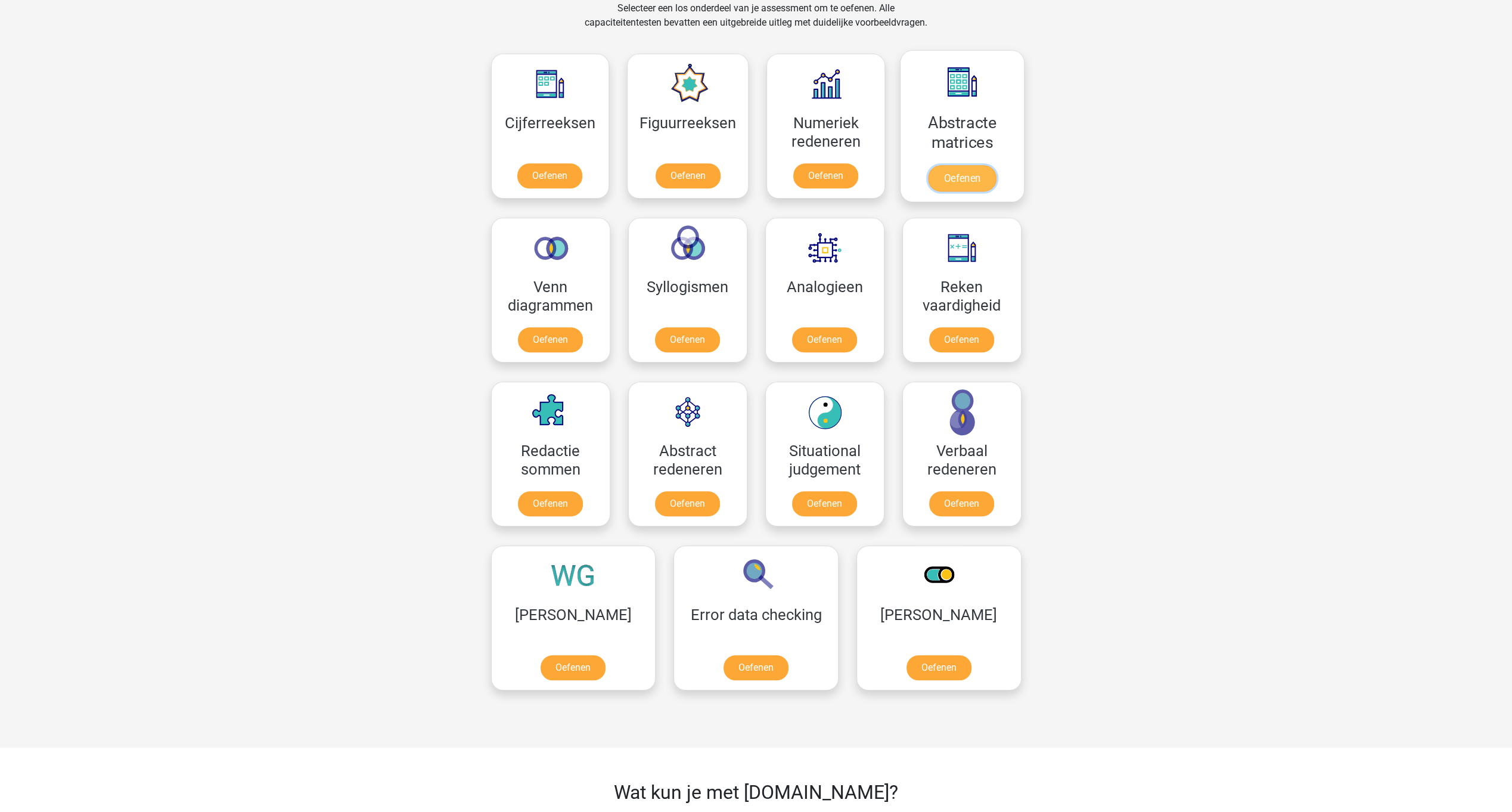
click at [962, 165] on link "Oefenen" at bounding box center [961, 178] width 68 height 26
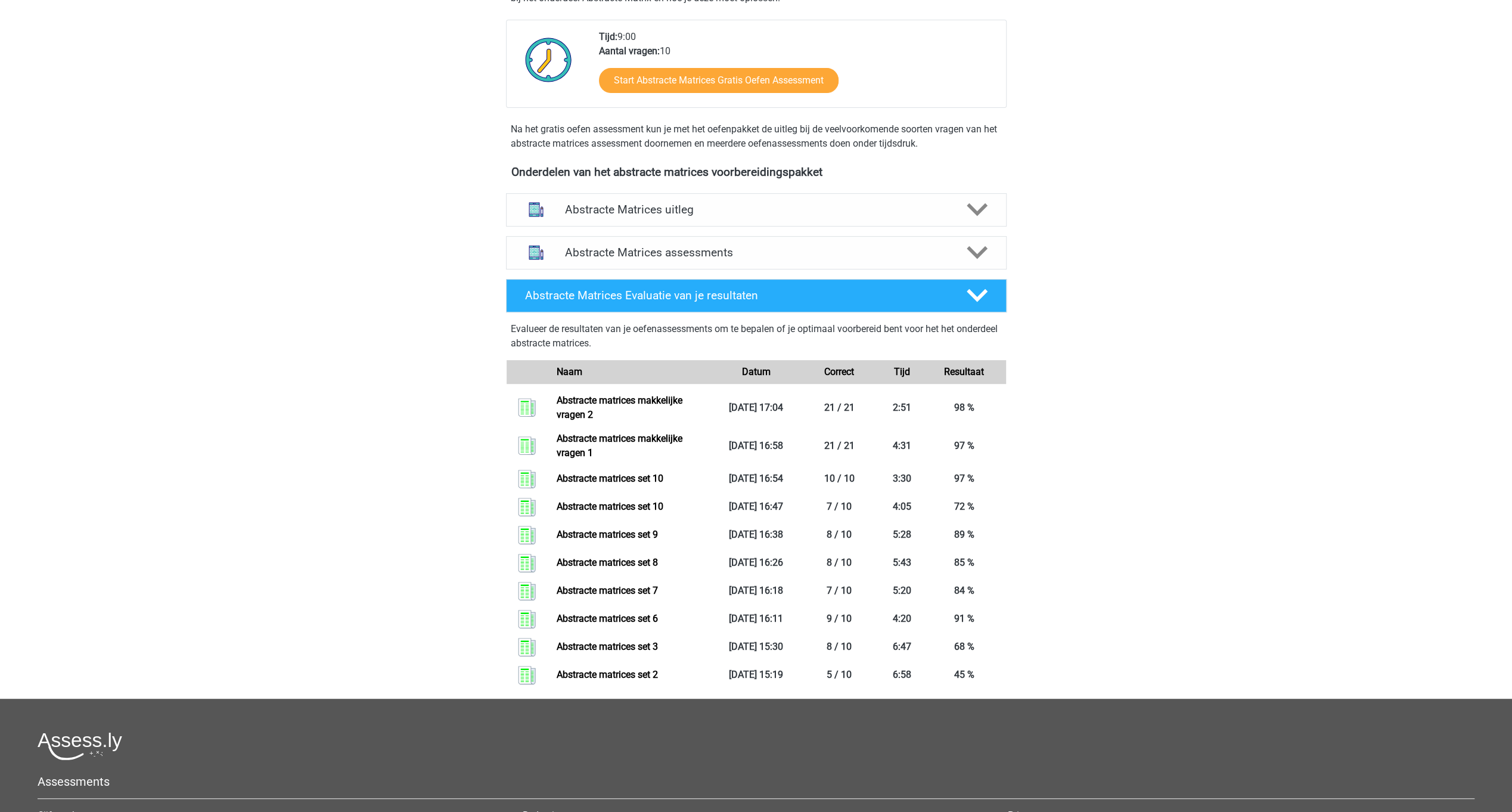
scroll to position [302, 0]
click at [627, 668] on link "Abstracte matrices set 2" at bounding box center [607, 674] width 101 height 12
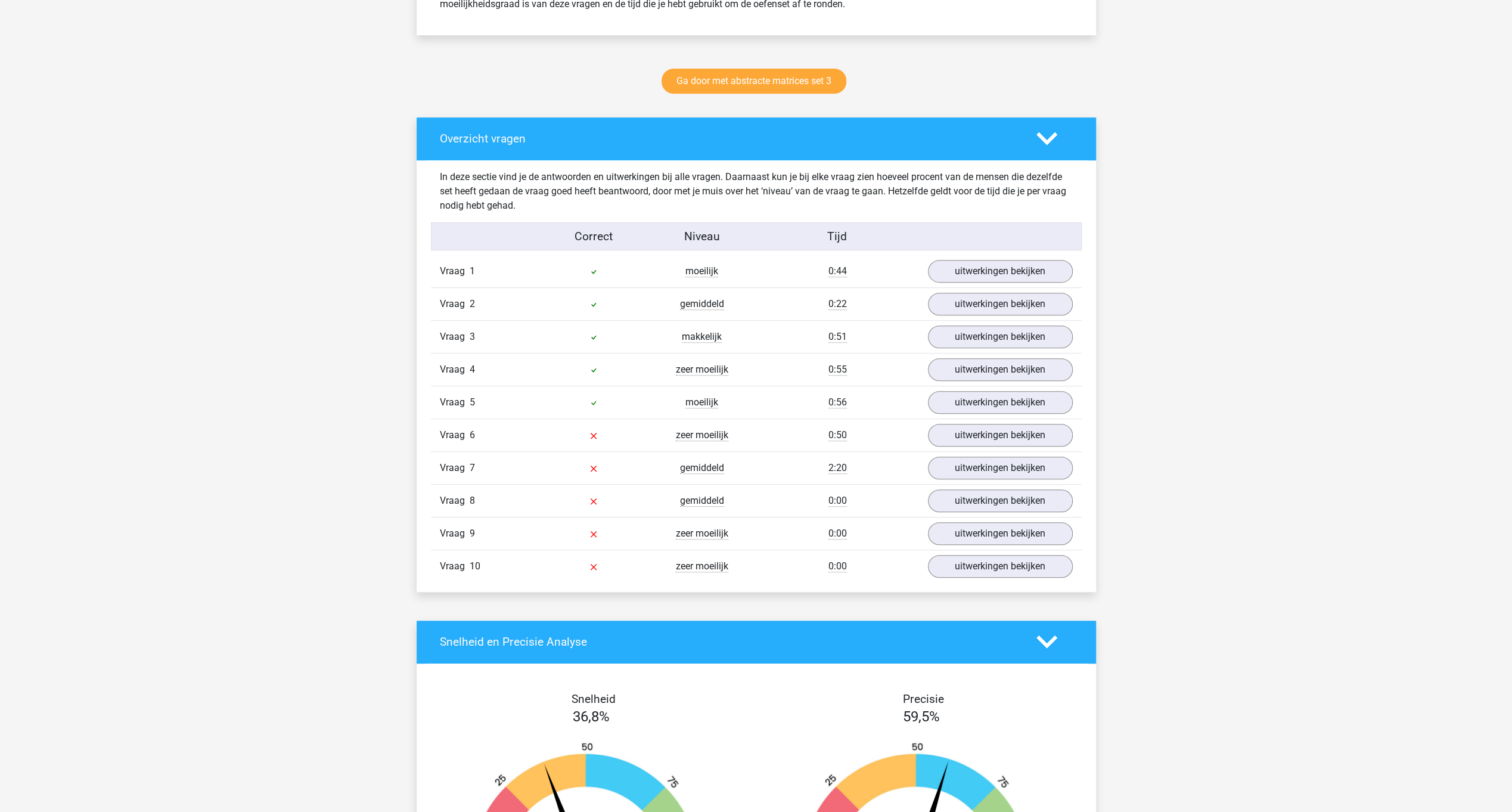
scroll to position [571, 0]
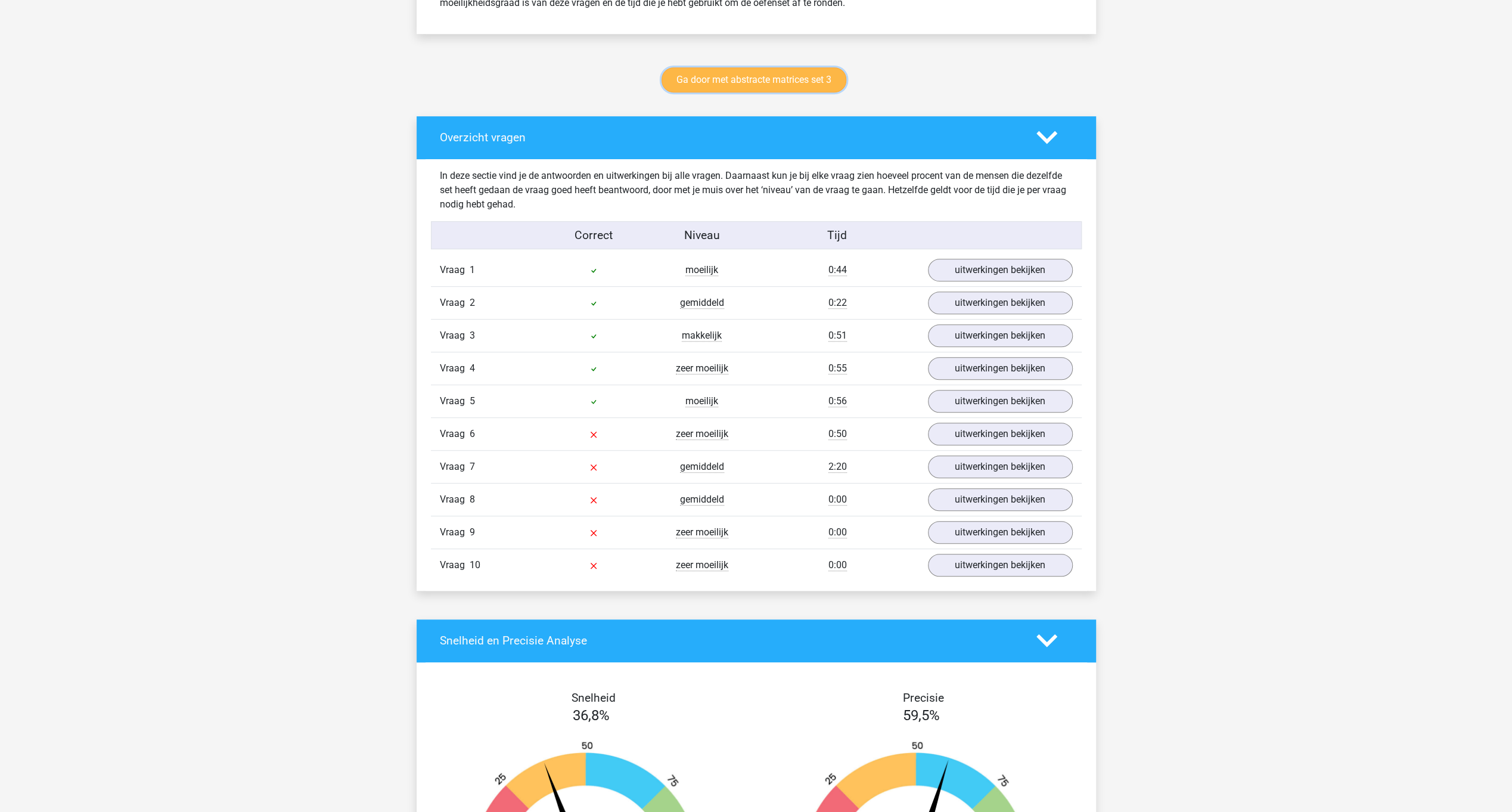
click at [799, 79] on link "Ga door met abstracte matrices set 3" at bounding box center [753, 80] width 185 height 25
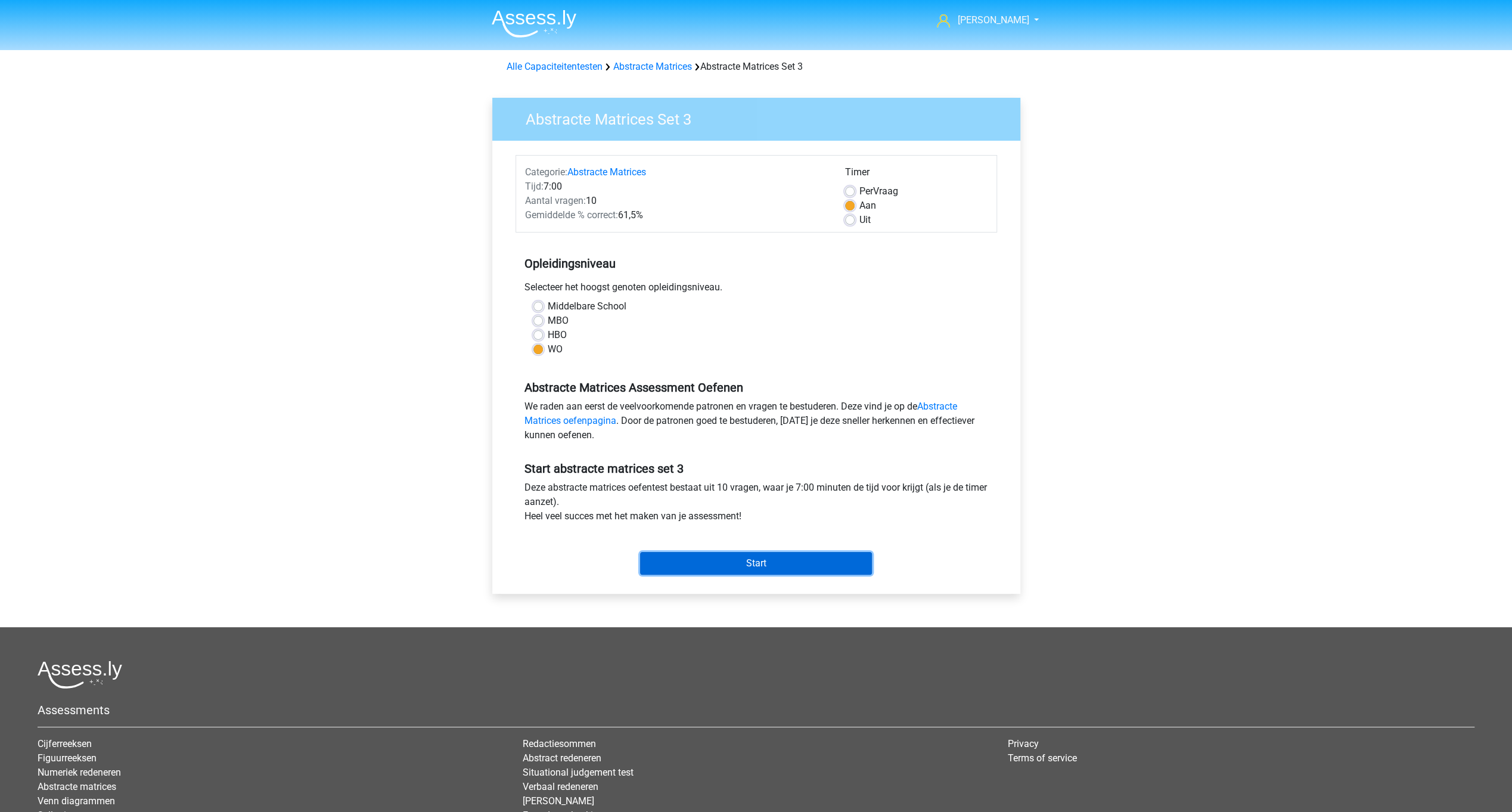
click at [770, 556] on input "Start" at bounding box center [756, 563] width 232 height 22
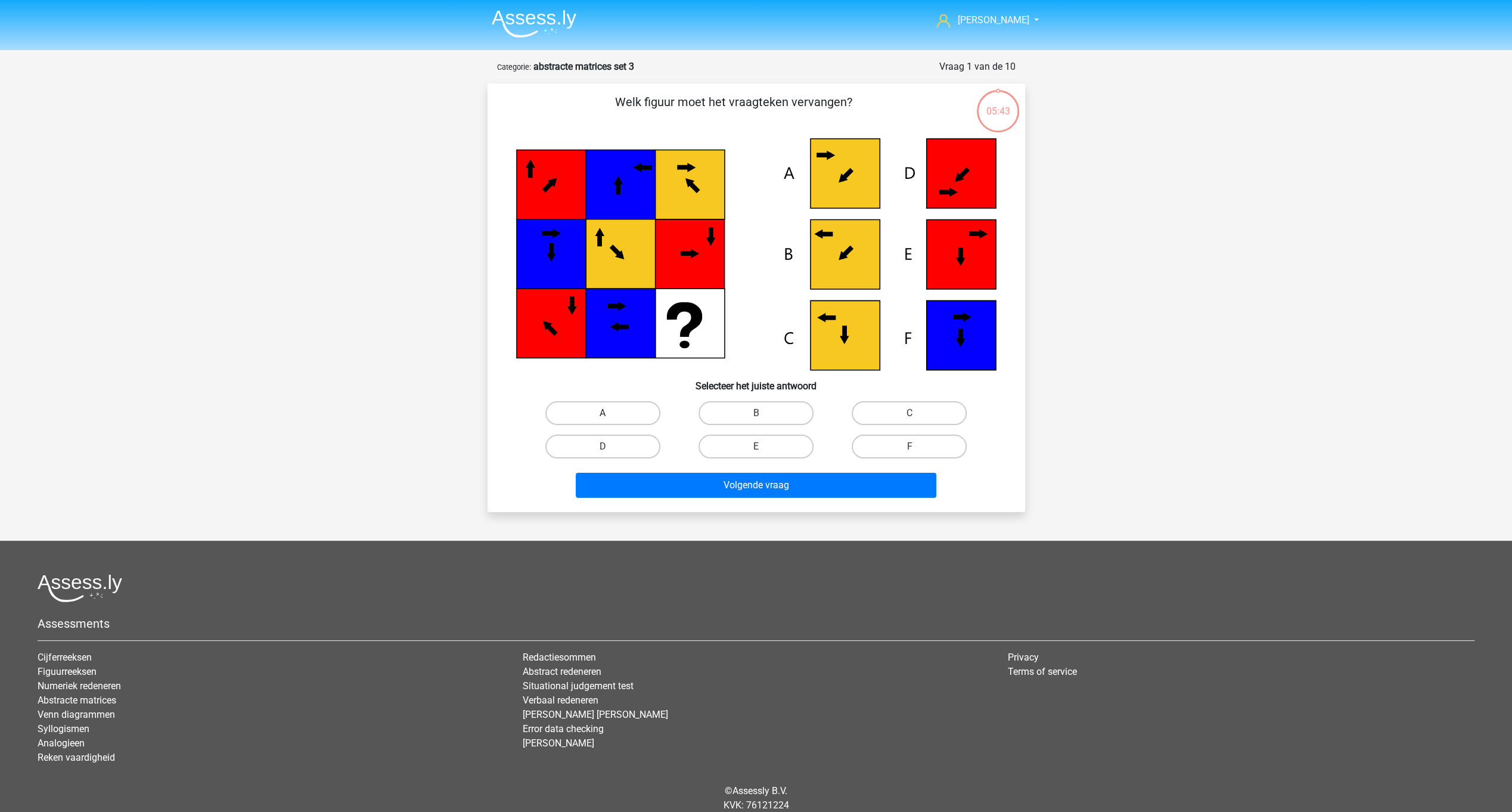
click at [610, 416] on label "A" at bounding box center [603, 413] width 115 height 24
click at [610, 416] on input "A" at bounding box center [607, 417] width 8 height 8
radio input "true"
click at [711, 491] on button "Volgende vraag" at bounding box center [756, 485] width 361 height 25
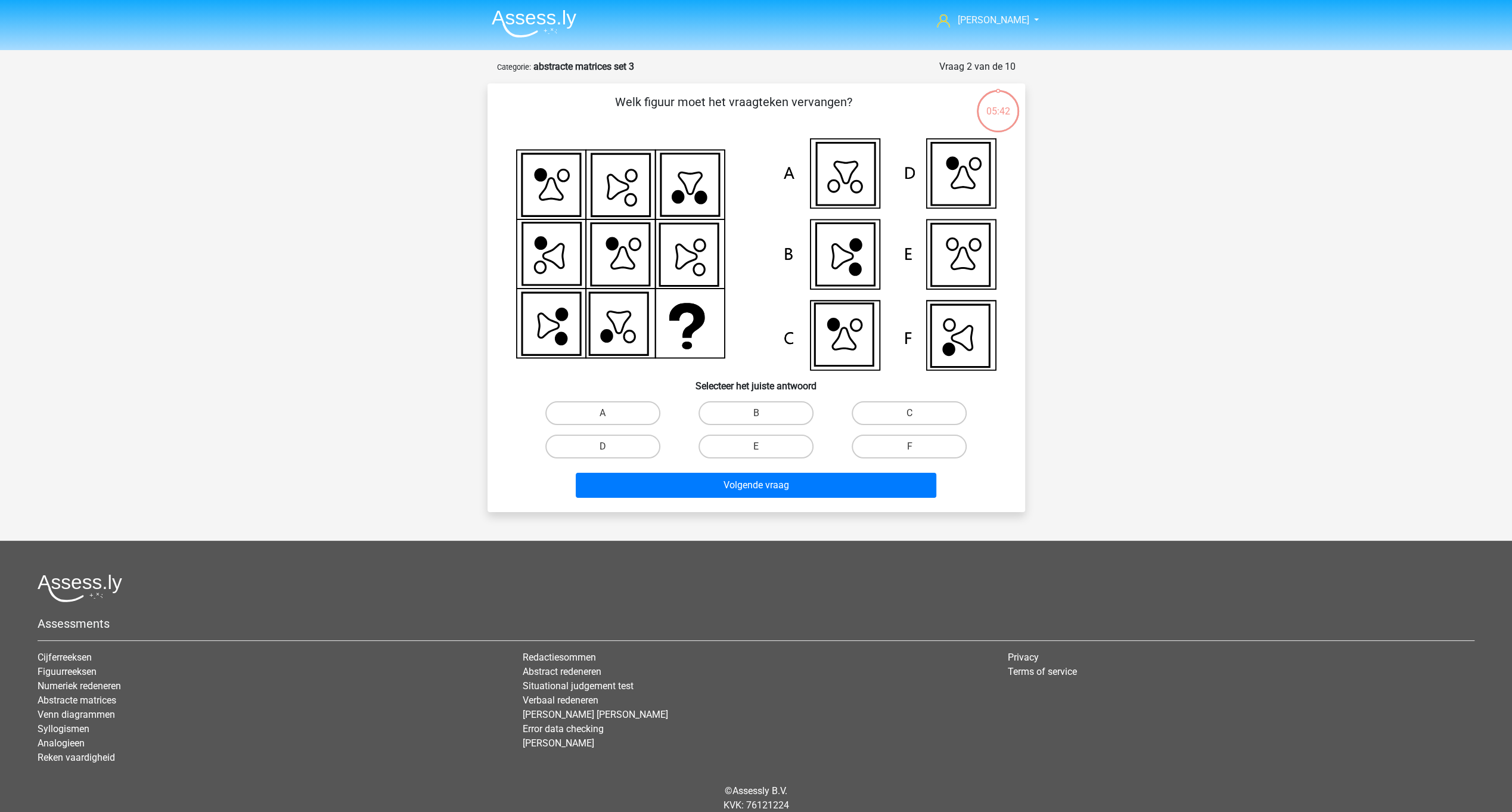
scroll to position [43, 0]
